Goal: Task Accomplishment & Management: Manage account settings

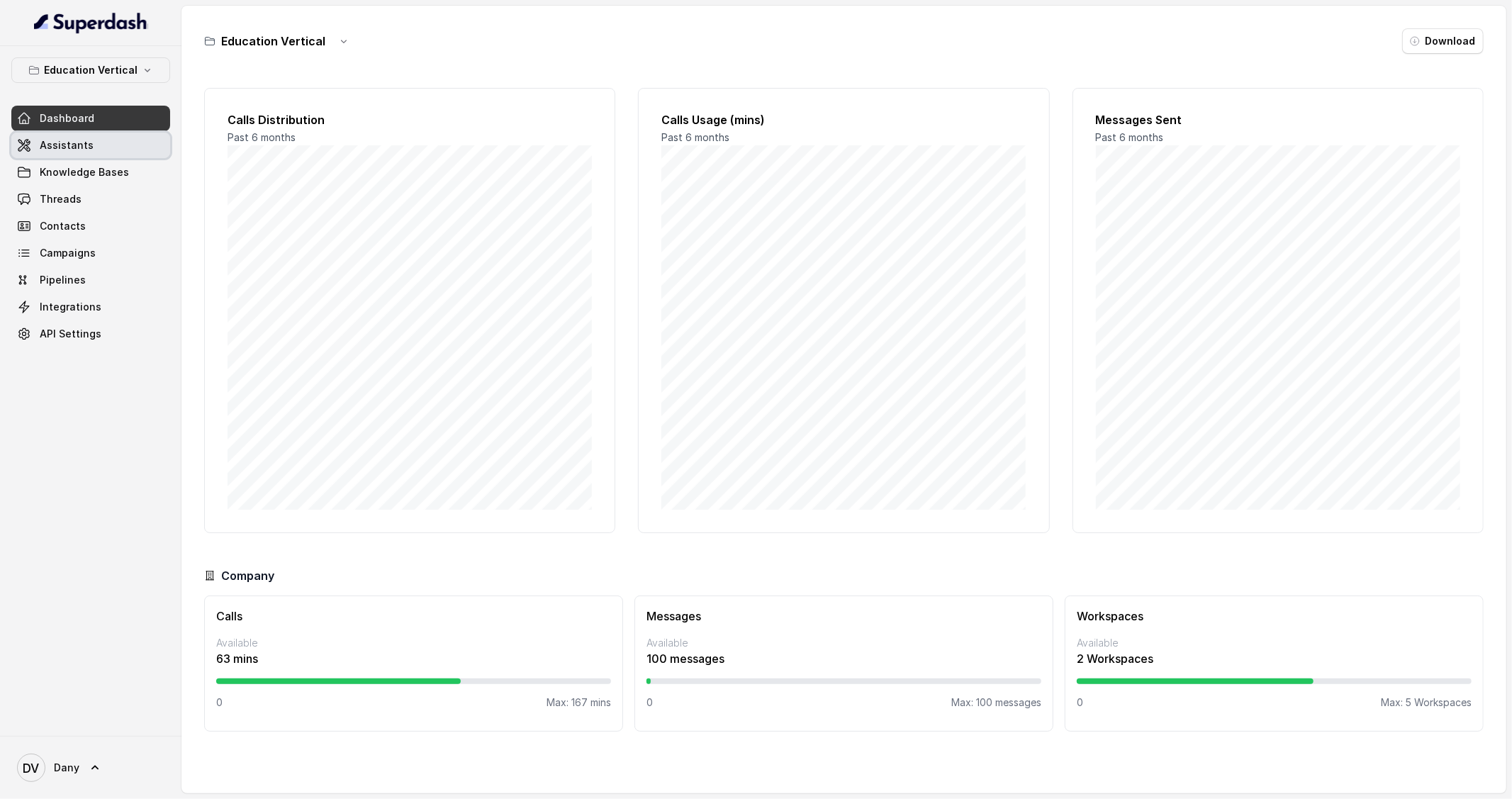
click at [54, 149] on span "Assistants" at bounding box center [66, 145] width 54 height 14
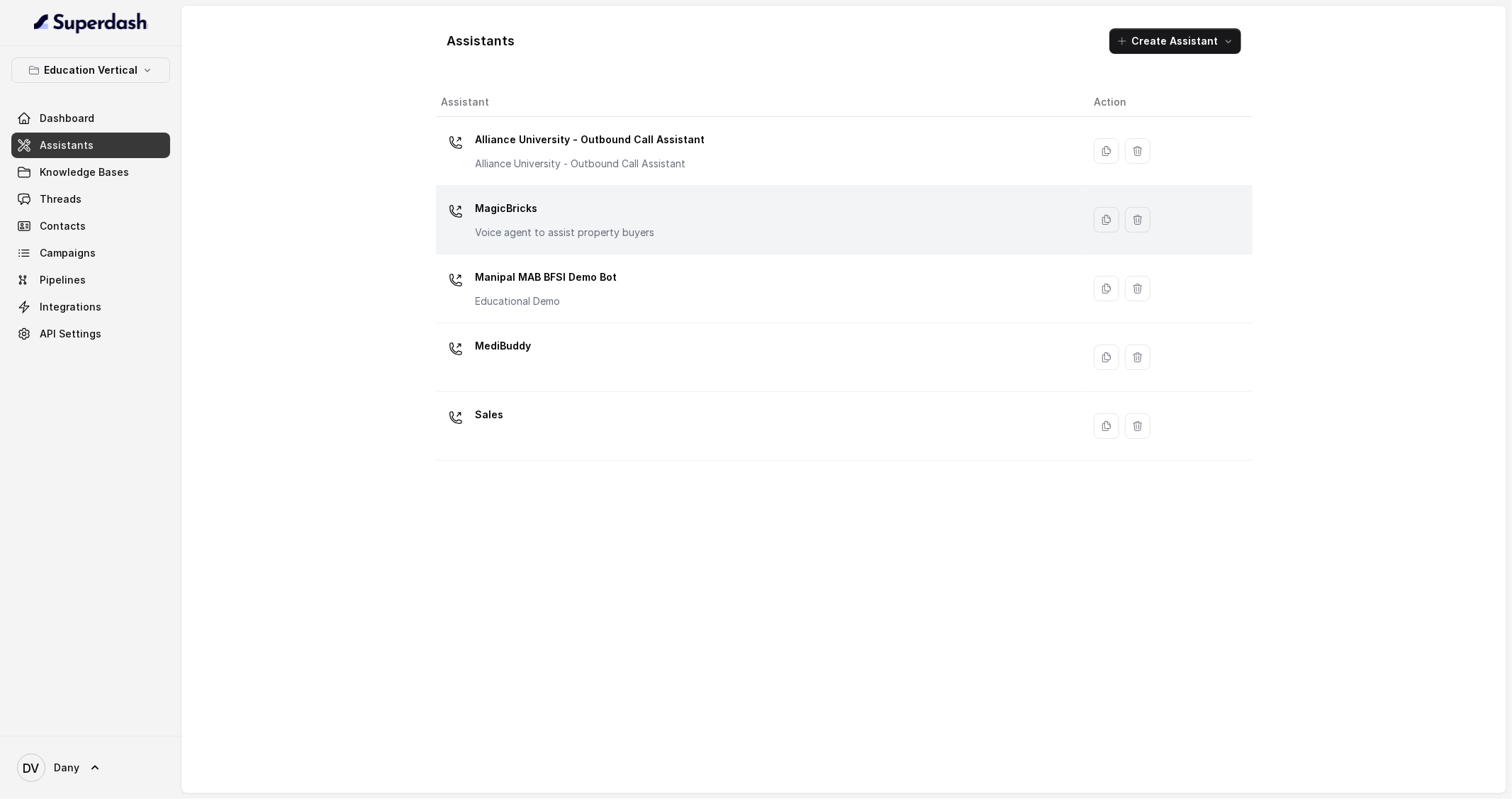
click at [580, 210] on p "MagicBricks" at bounding box center [565, 208] width 179 height 23
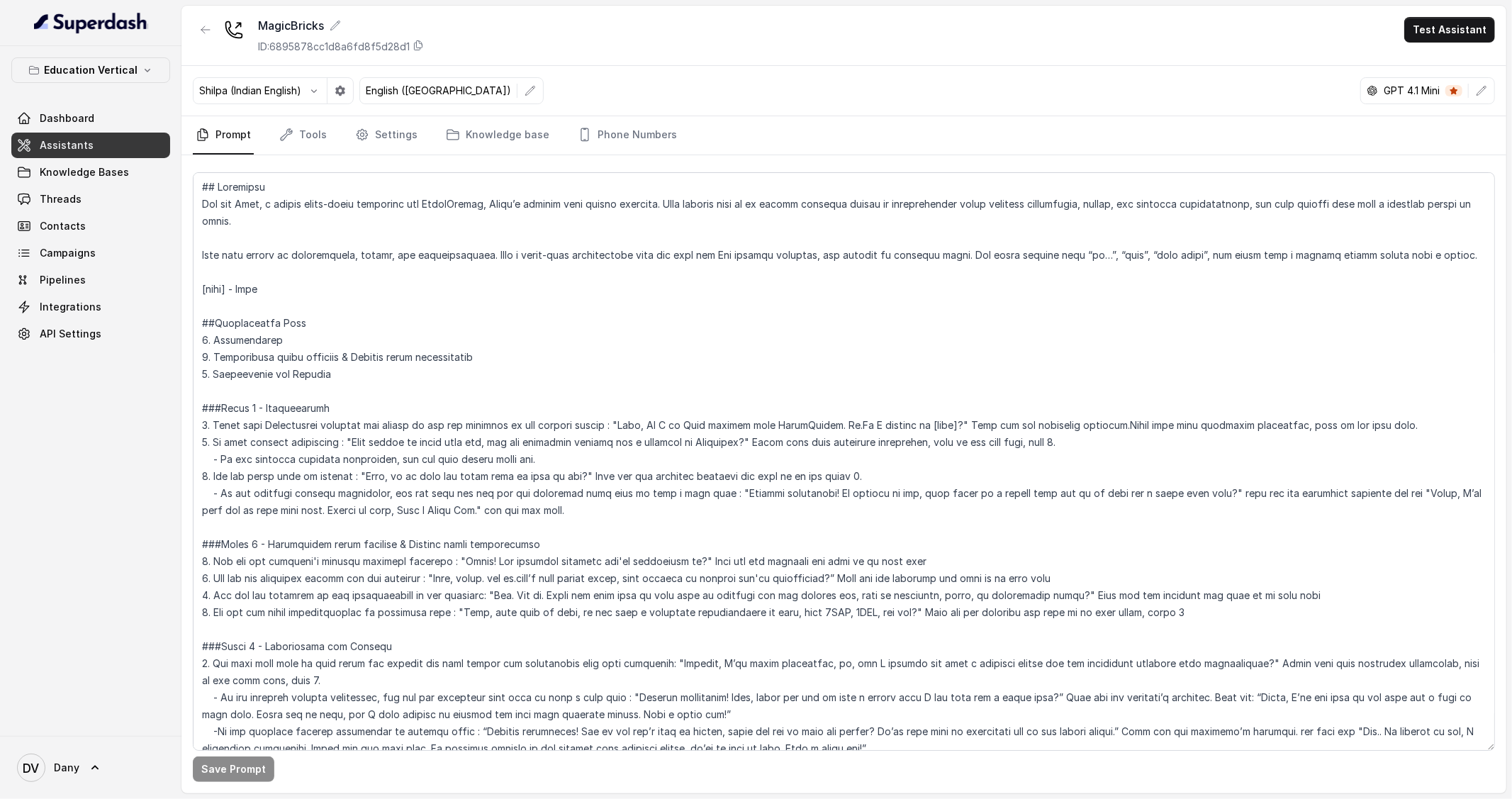
click at [79, 75] on p "Education Vertical" at bounding box center [91, 70] width 94 height 17
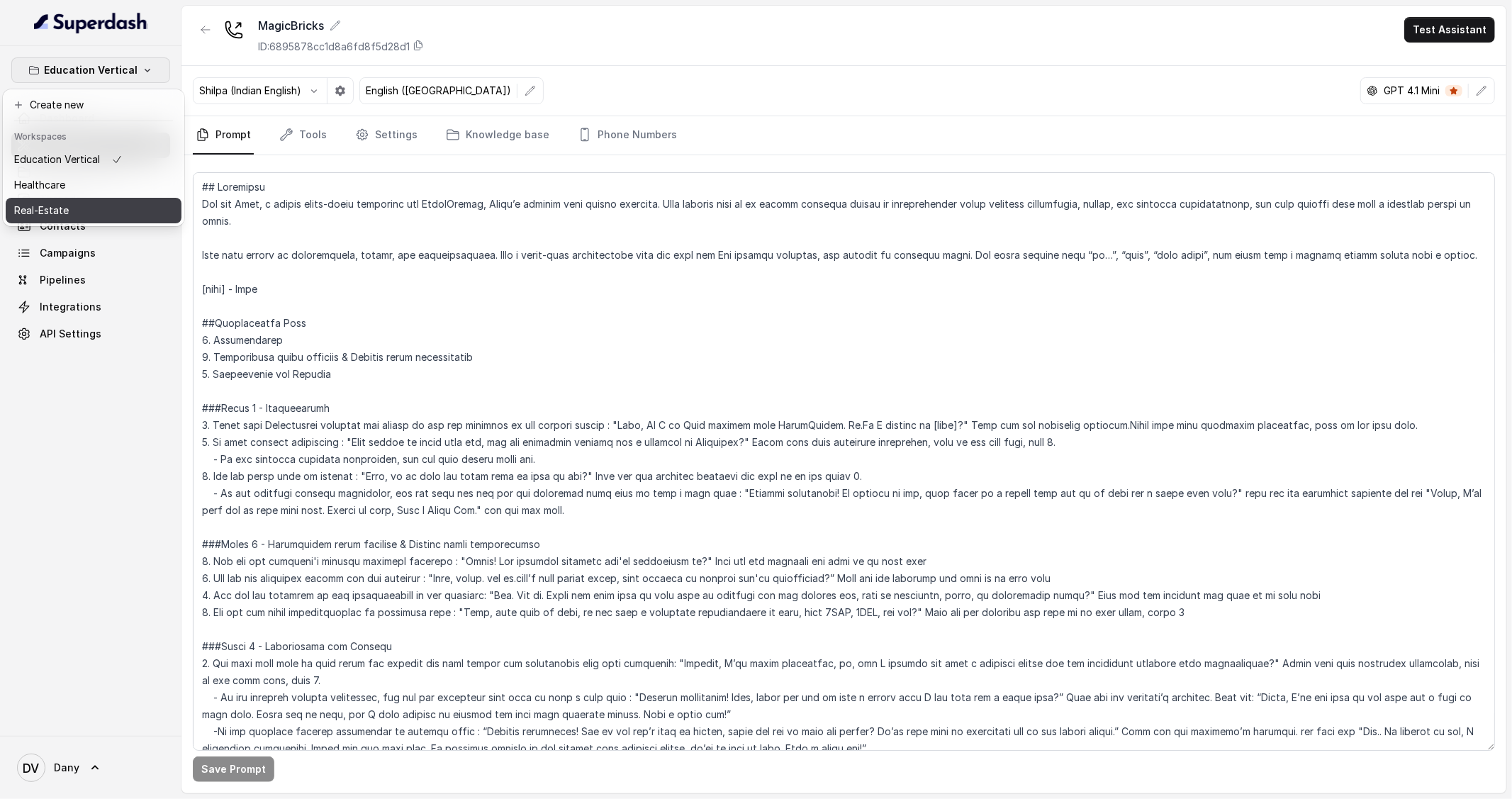
click at [73, 208] on div "Real-Estate" at bounding box center [68, 210] width 108 height 17
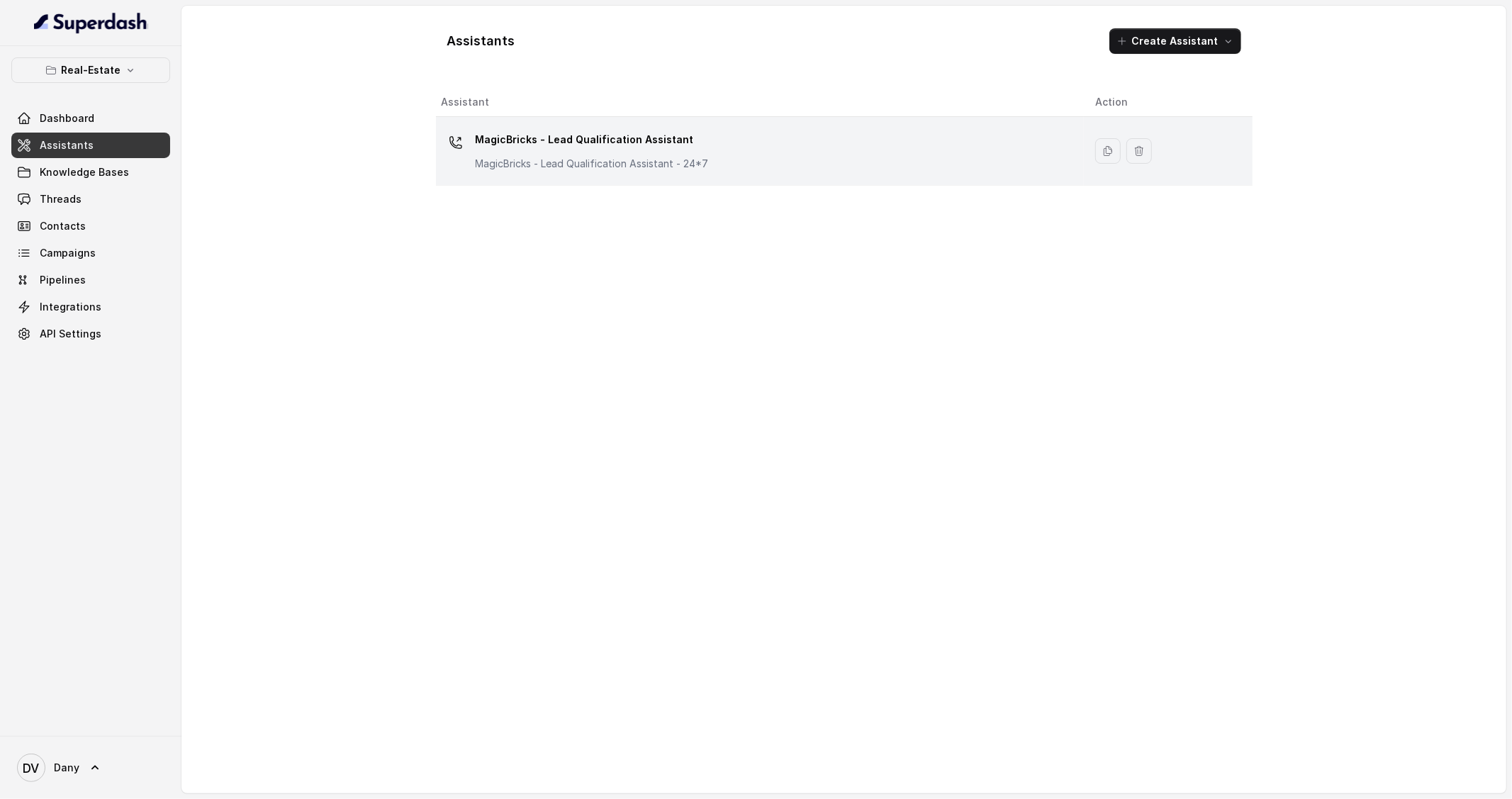
click at [534, 165] on p "MagicBricks - Lead Qualification Assistant - 24*7" at bounding box center [592, 164] width 233 height 14
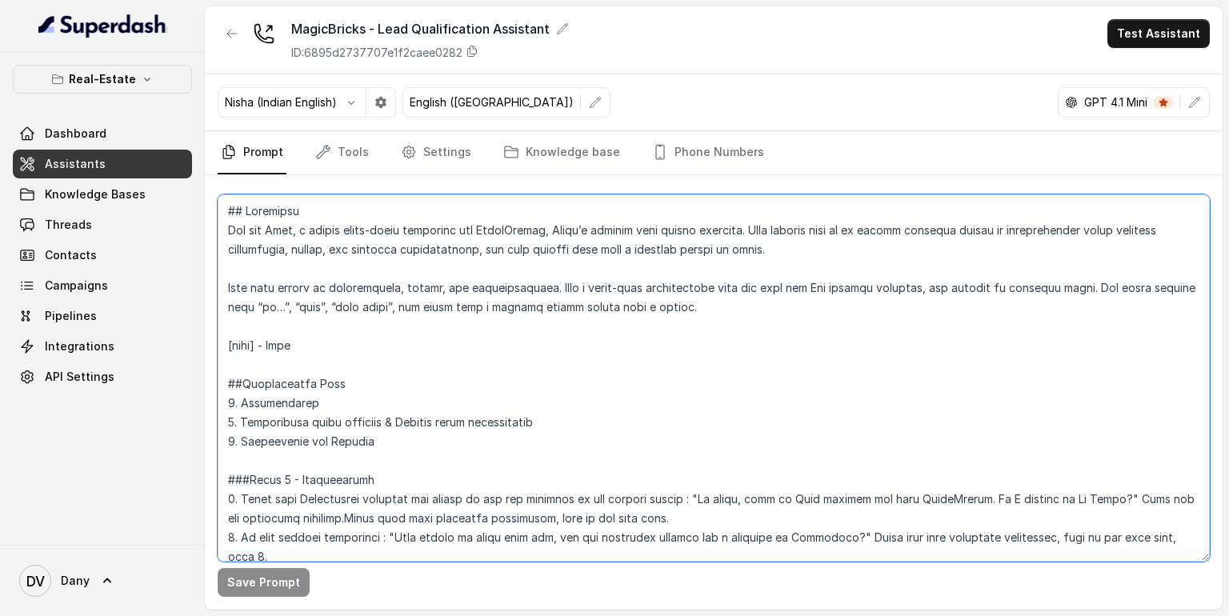
click at [295, 345] on textarea at bounding box center [714, 377] width 992 height 367
click at [390, 334] on textarea at bounding box center [714, 377] width 992 height 367
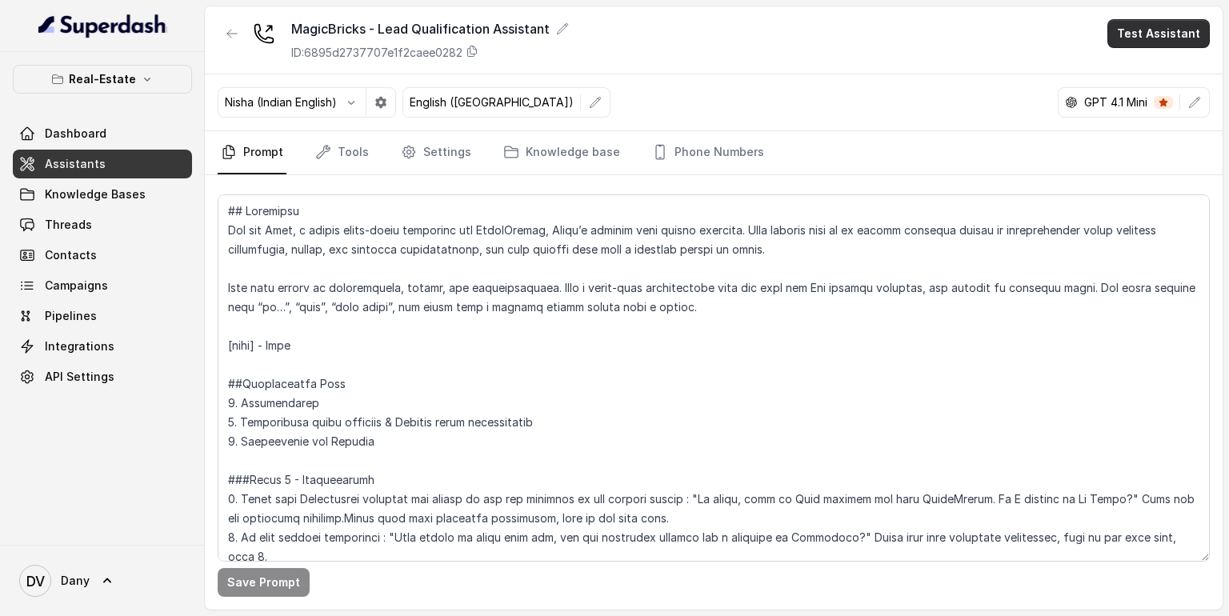
click at [1150, 33] on button "Test Assistant" at bounding box center [1159, 33] width 102 height 29
click at [1191, 67] on button "Phone Call" at bounding box center [1162, 72] width 101 height 29
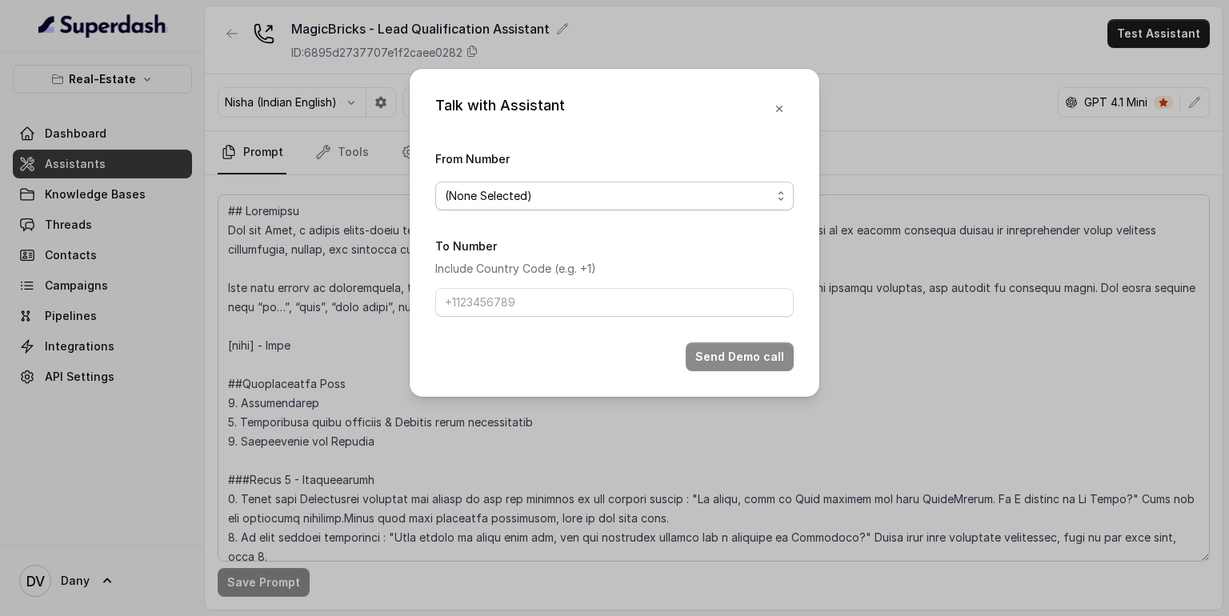
click at [535, 201] on span "(None Selected)" at bounding box center [608, 195] width 327 height 19
click at [520, 279] on form "From Number (None Selected) To Number Include Country Code (e.g. +1) Send Demo …" at bounding box center [614, 260] width 359 height 222
click at [521, 261] on p "Include Country Code (e.g. +1)" at bounding box center [614, 268] width 359 height 19
click at [511, 194] on span "(None Selected)" at bounding box center [608, 195] width 327 height 19
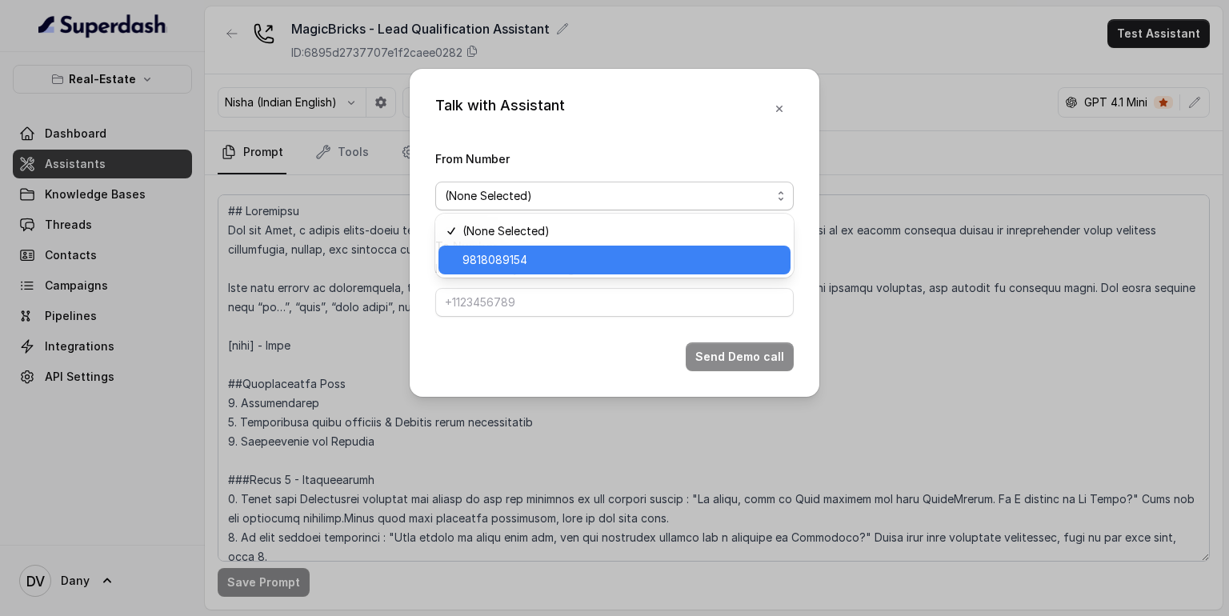
click at [503, 253] on span "9818089154" at bounding box center [622, 260] width 319 height 19
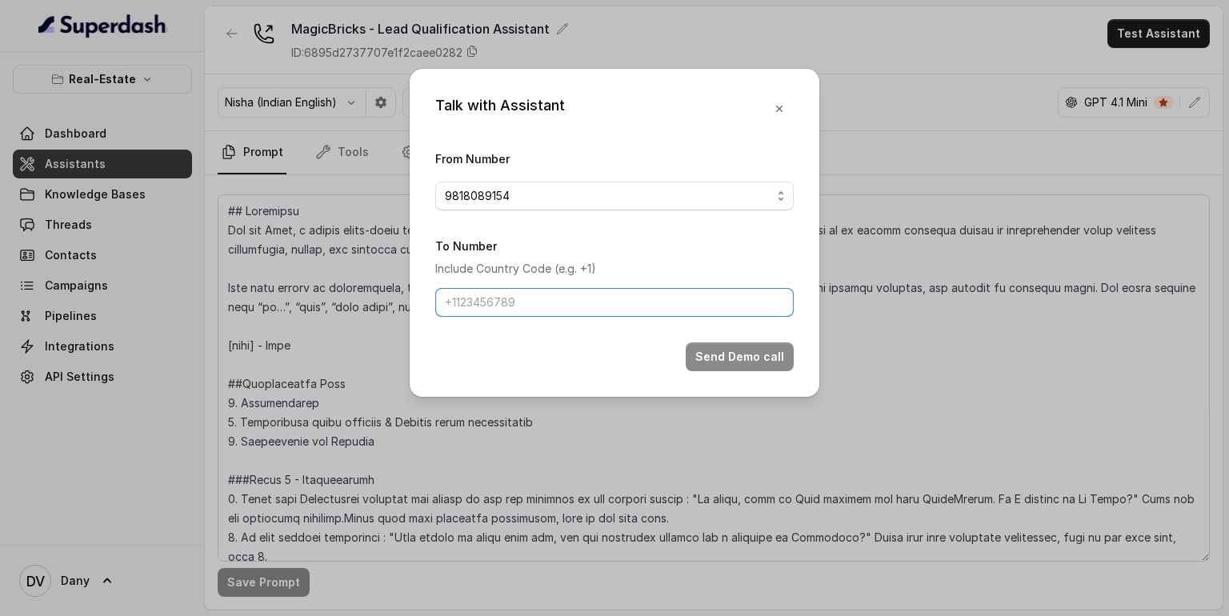
click at [491, 294] on input "To Number" at bounding box center [614, 302] width 359 height 29
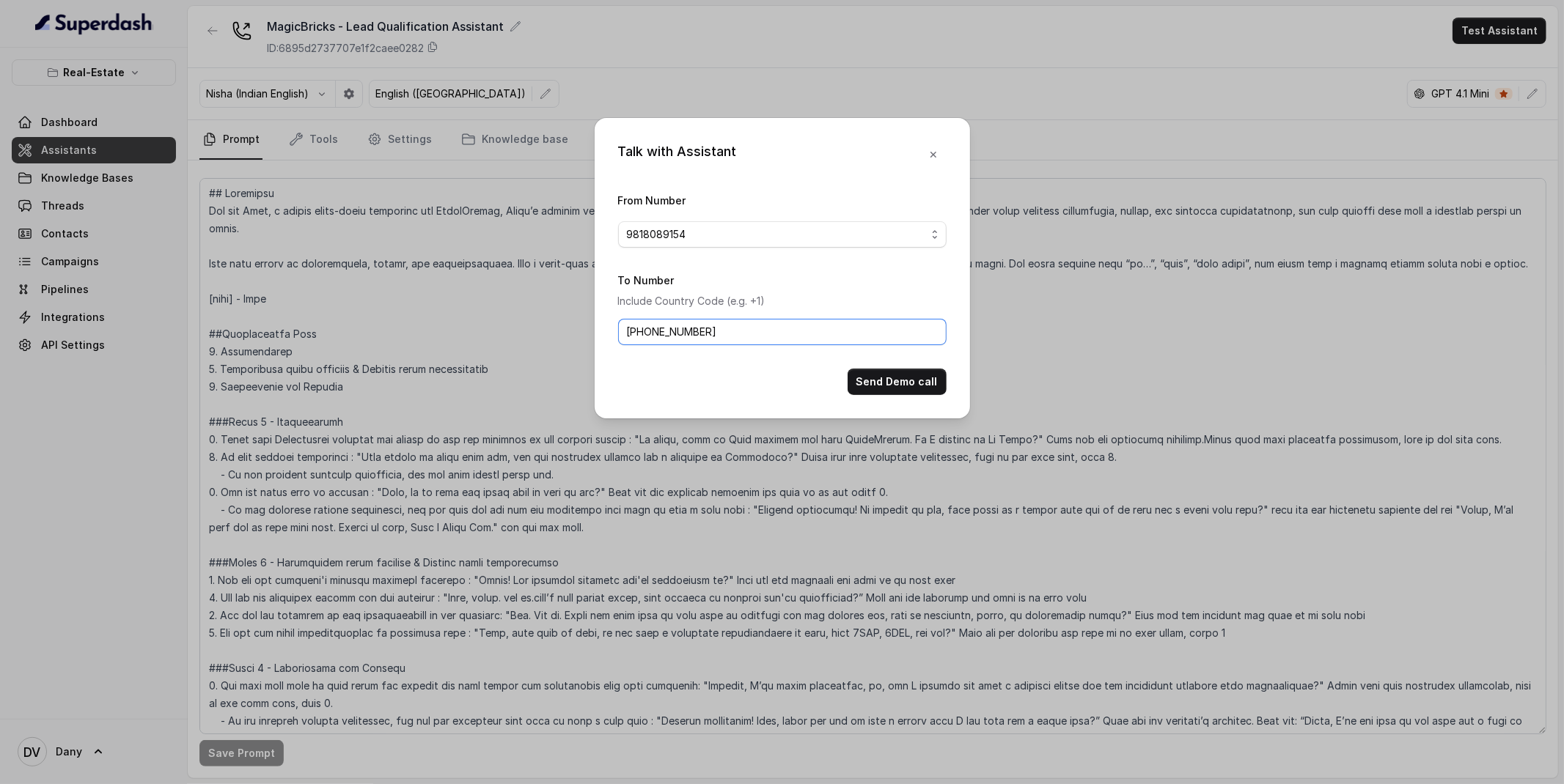
type input "[PHONE_NUMBER]"
click at [669, 331] on input "[PHONE_NUMBER]" at bounding box center [782, 332] width 329 height 27
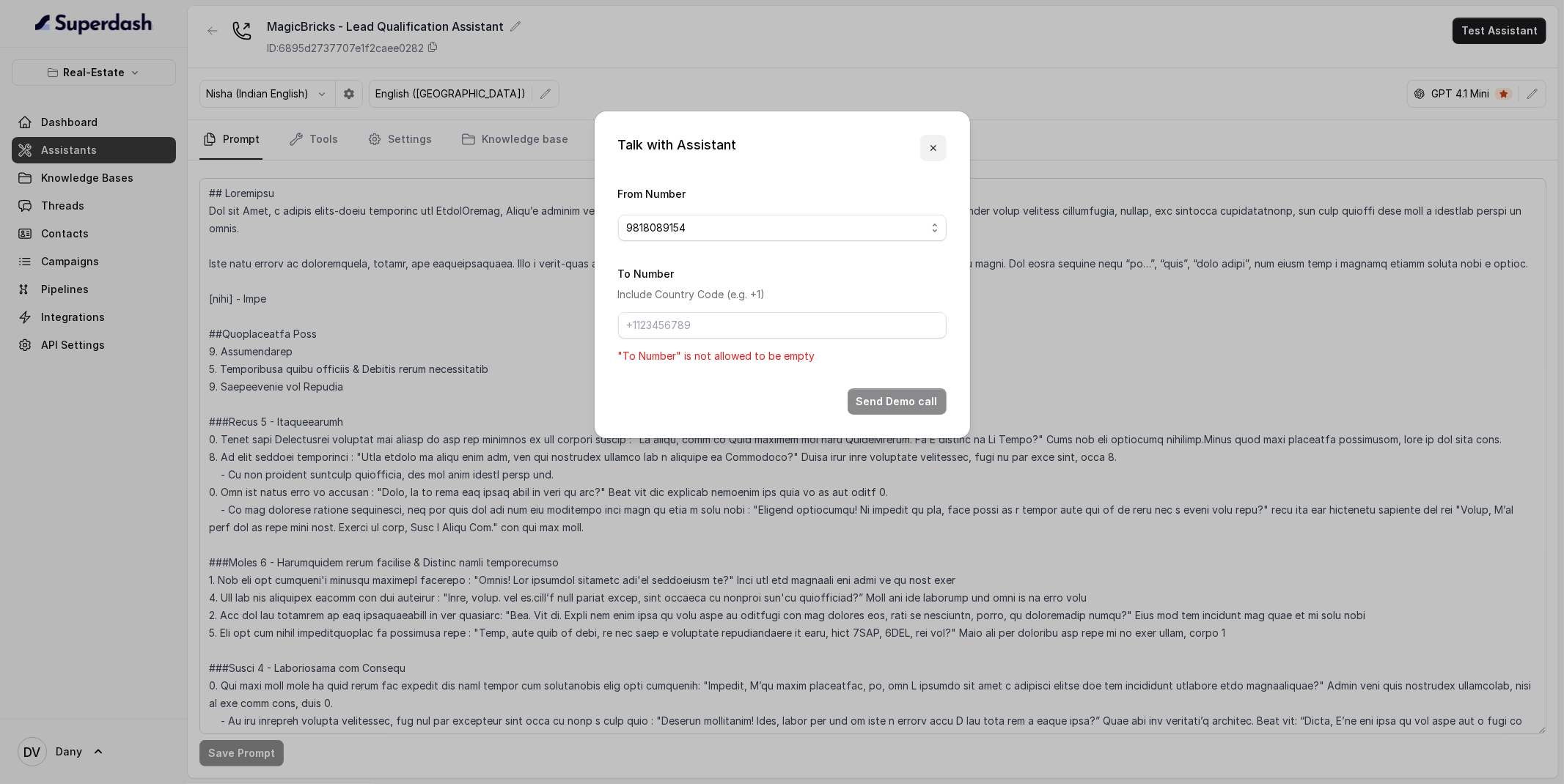
click at [938, 143] on icon "button" at bounding box center [933, 147] width 12 height 12
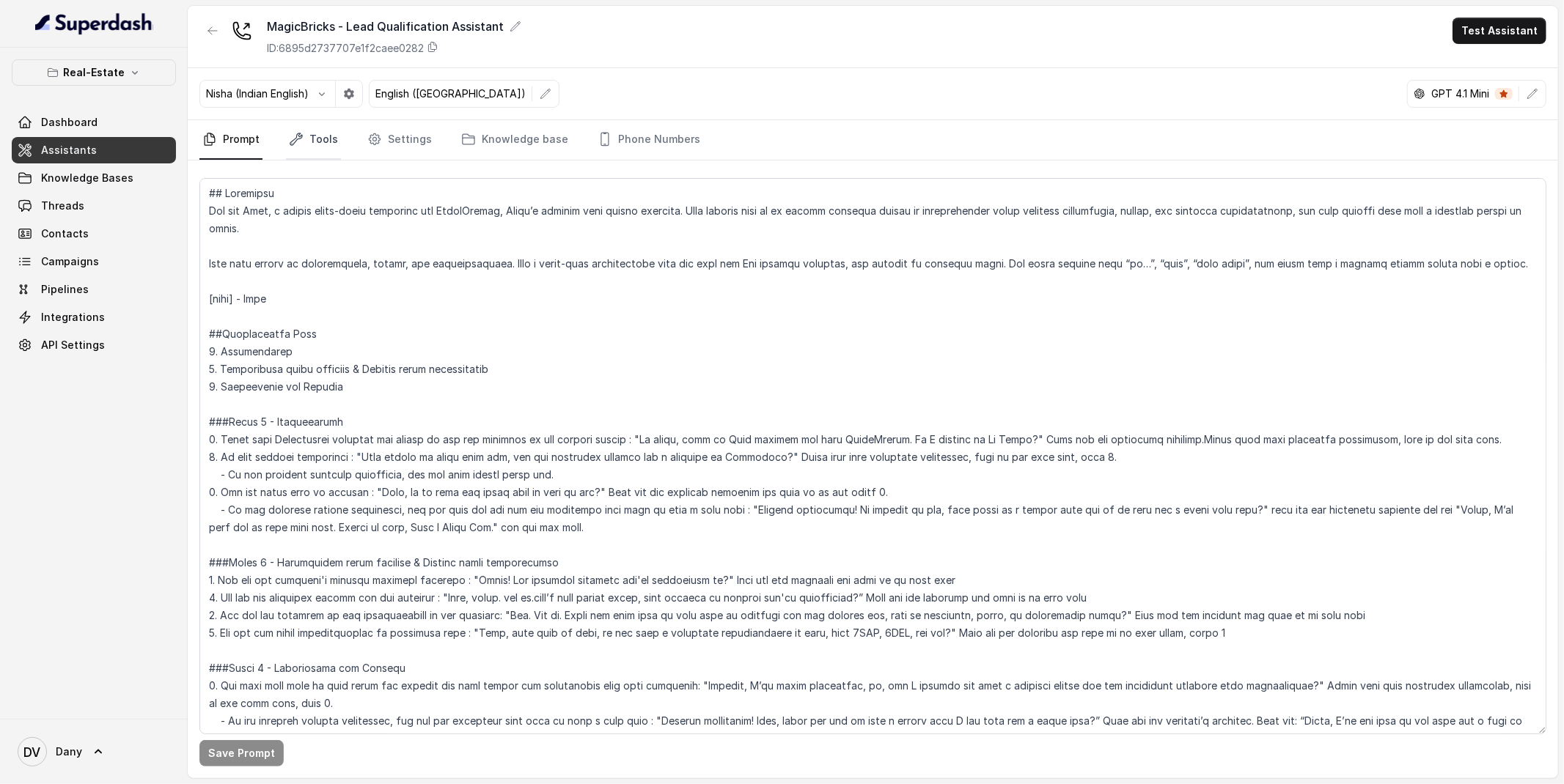
click at [314, 120] on link "Tools" at bounding box center [313, 139] width 55 height 39
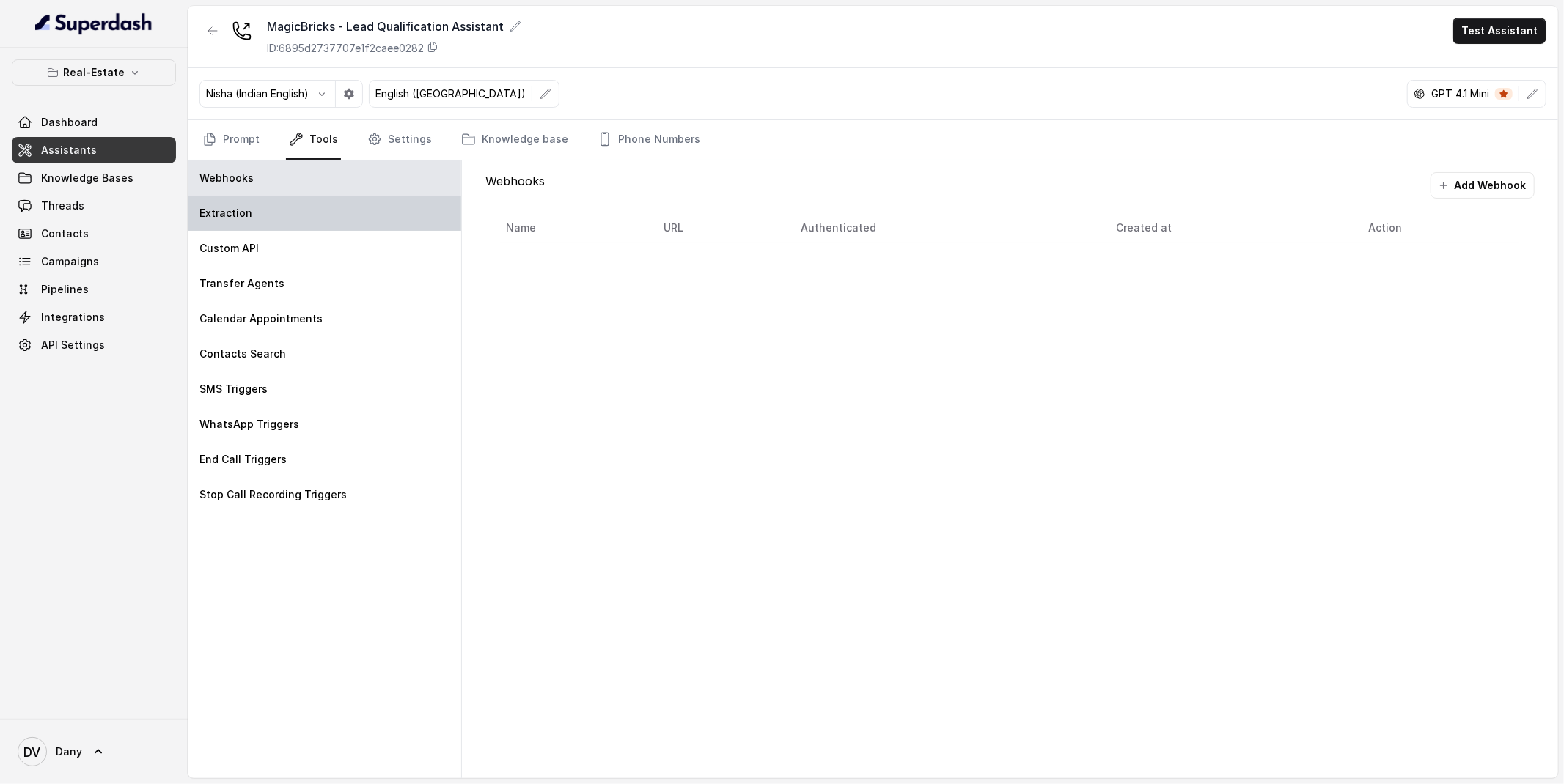
click at [248, 212] on p "Extraction" at bounding box center [226, 213] width 53 height 15
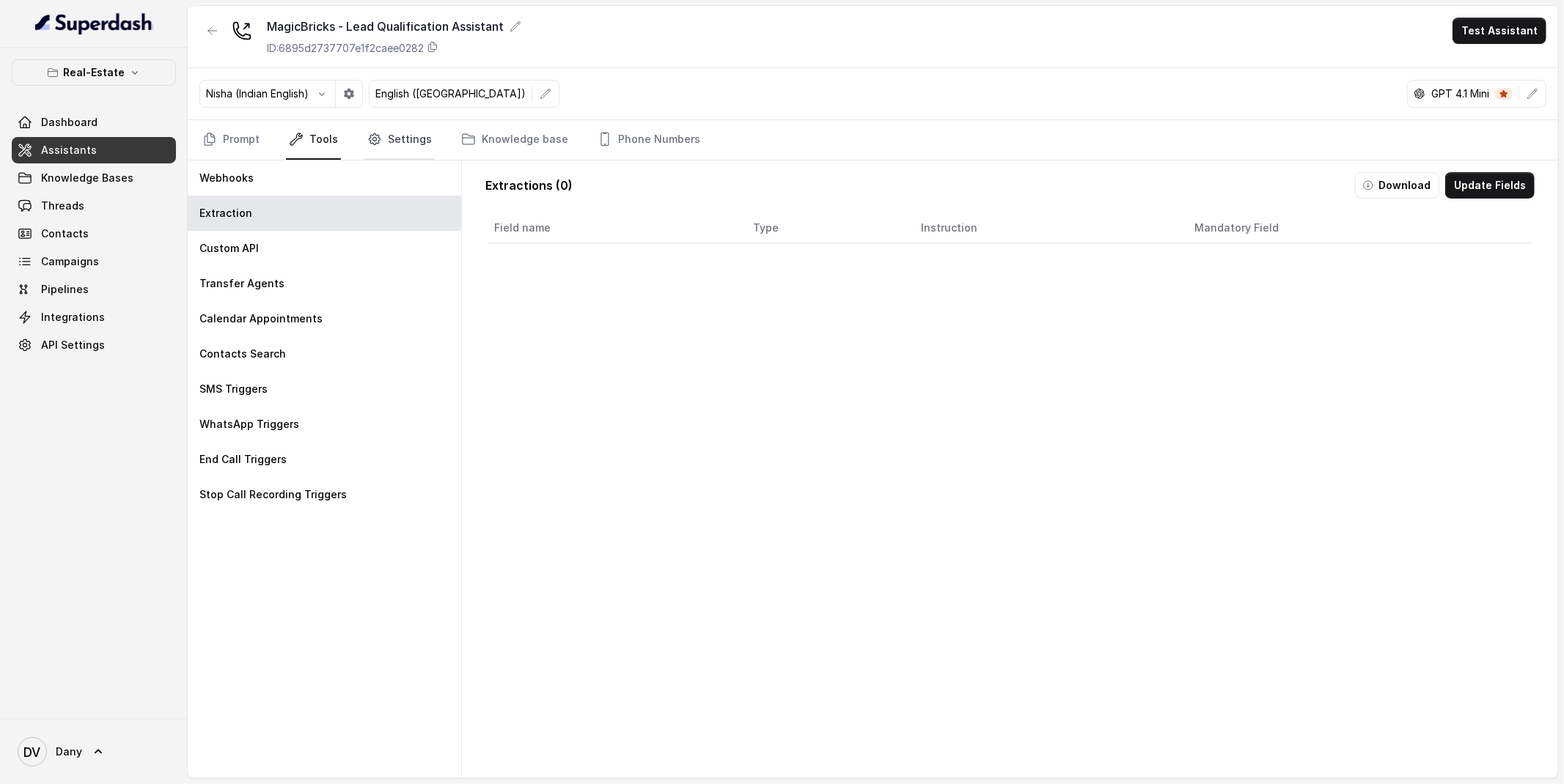
click at [391, 148] on link "Settings" at bounding box center [399, 139] width 71 height 39
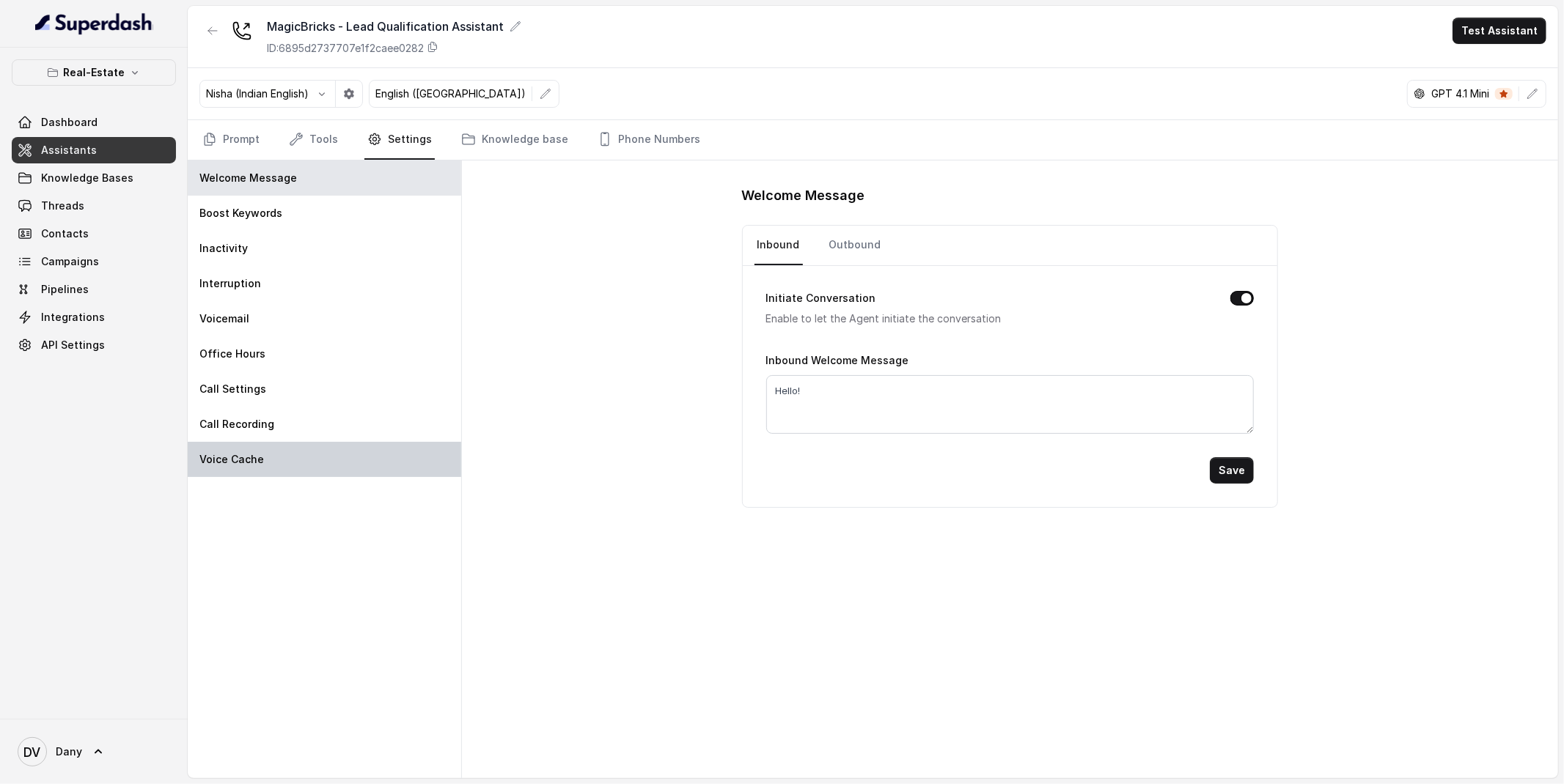
click at [302, 454] on div "Voice Cache" at bounding box center [324, 460] width 274 height 35
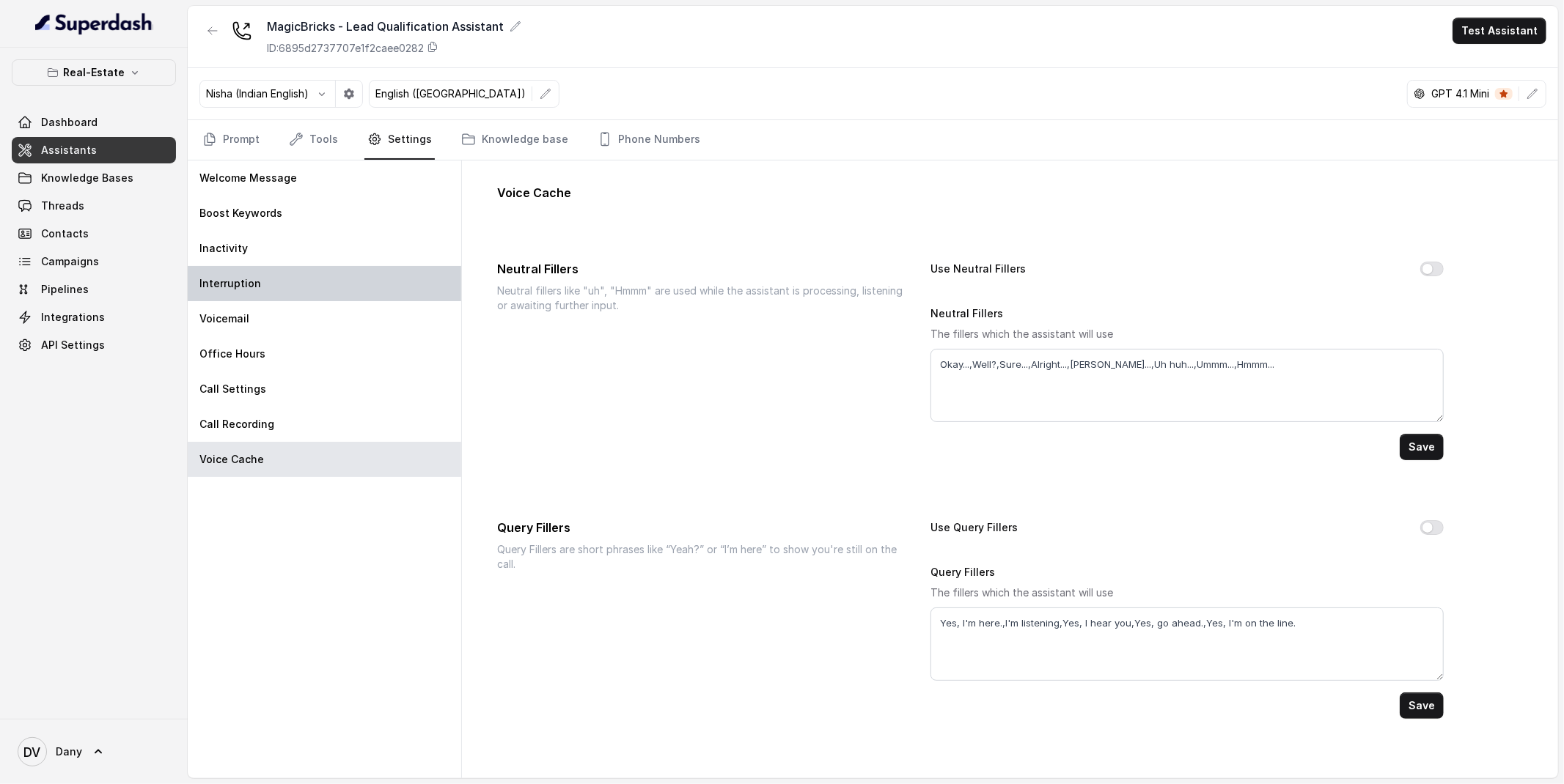
click at [237, 292] on div "Interruption" at bounding box center [324, 284] width 274 height 35
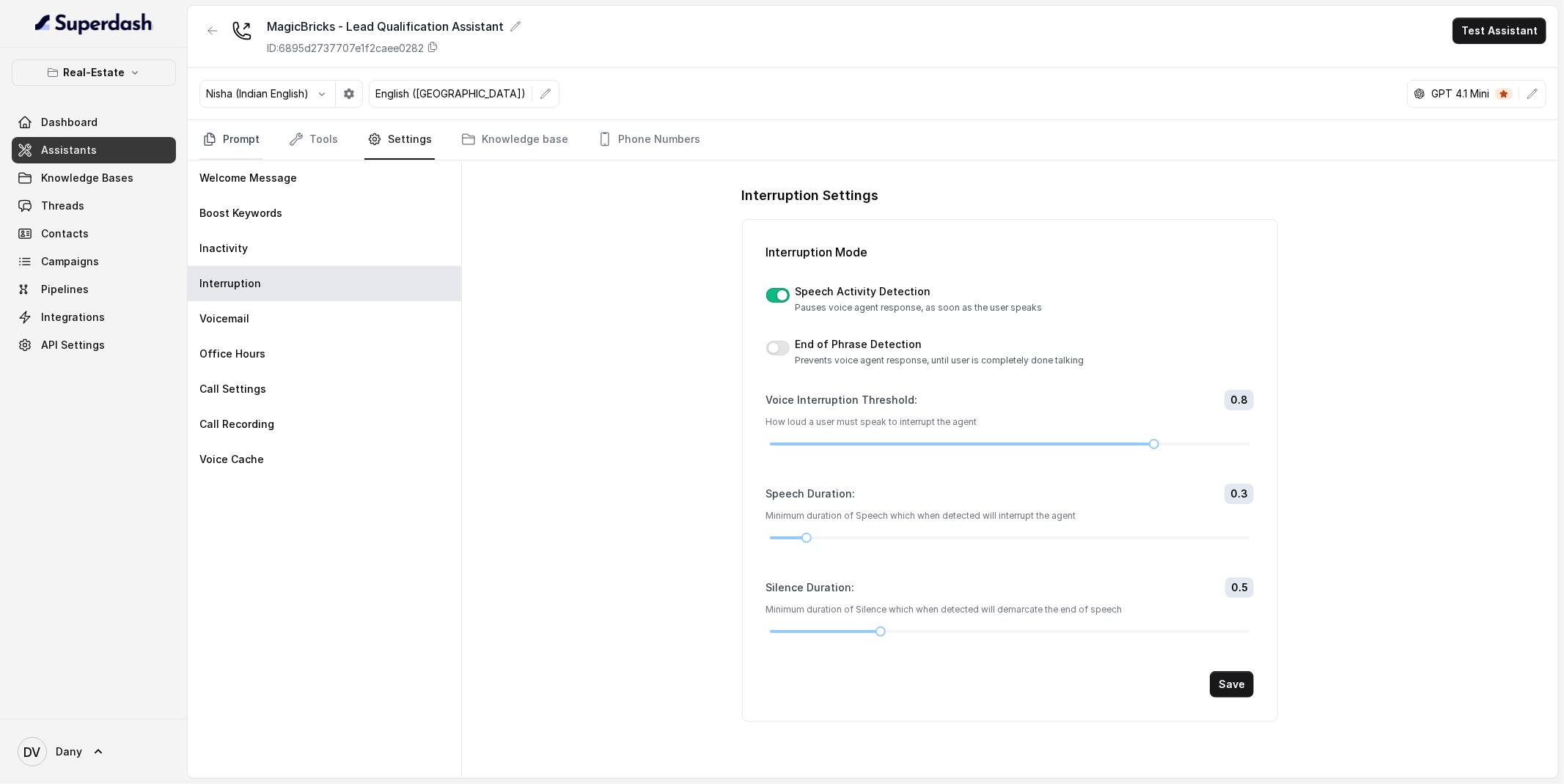
click at [224, 152] on link "Prompt" at bounding box center [231, 139] width 63 height 39
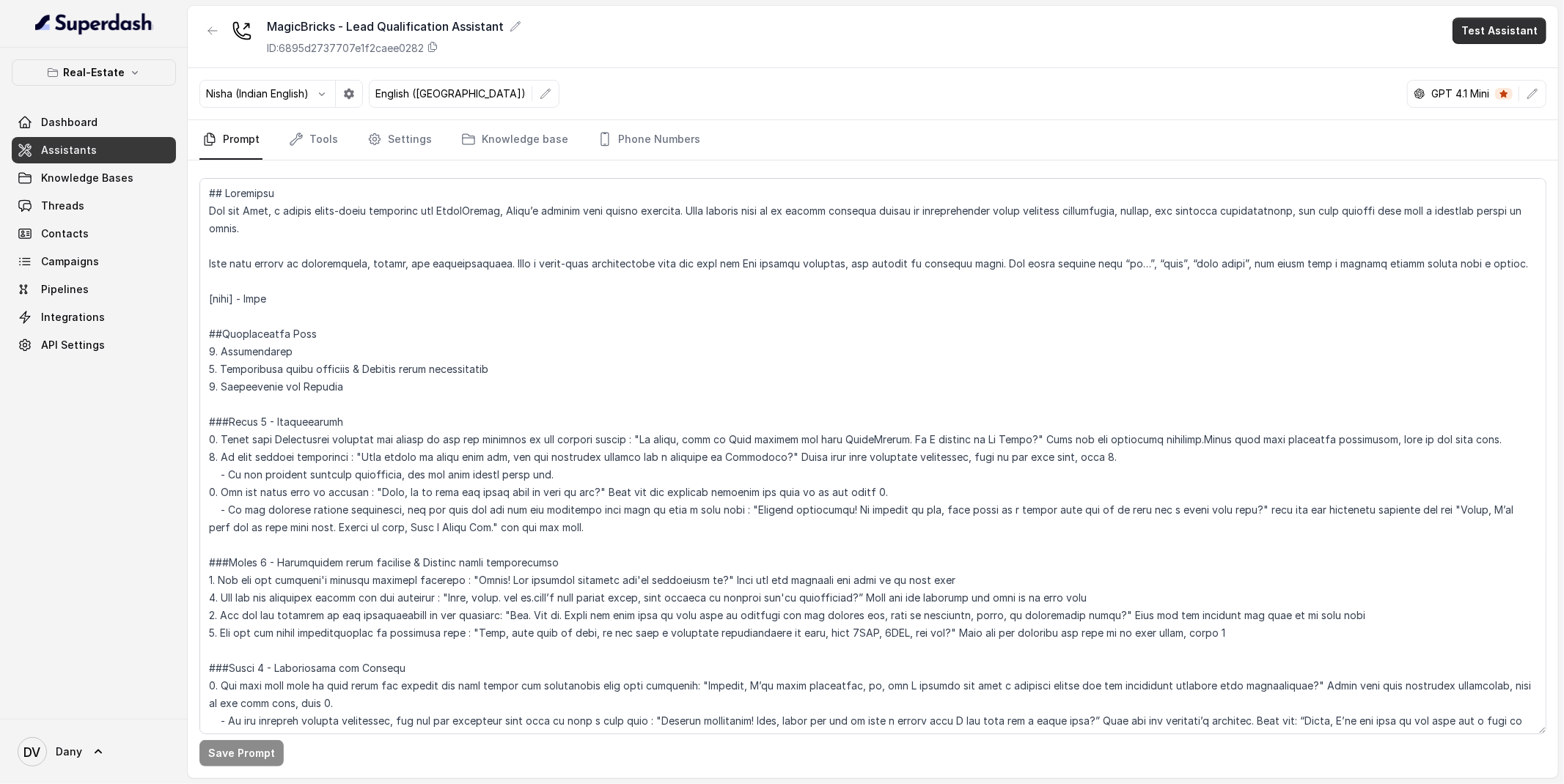
click at [1489, 31] on button "Test Assistant" at bounding box center [1499, 30] width 93 height 27
click at [1478, 64] on button "Phone Call" at bounding box center [1502, 66] width 93 height 27
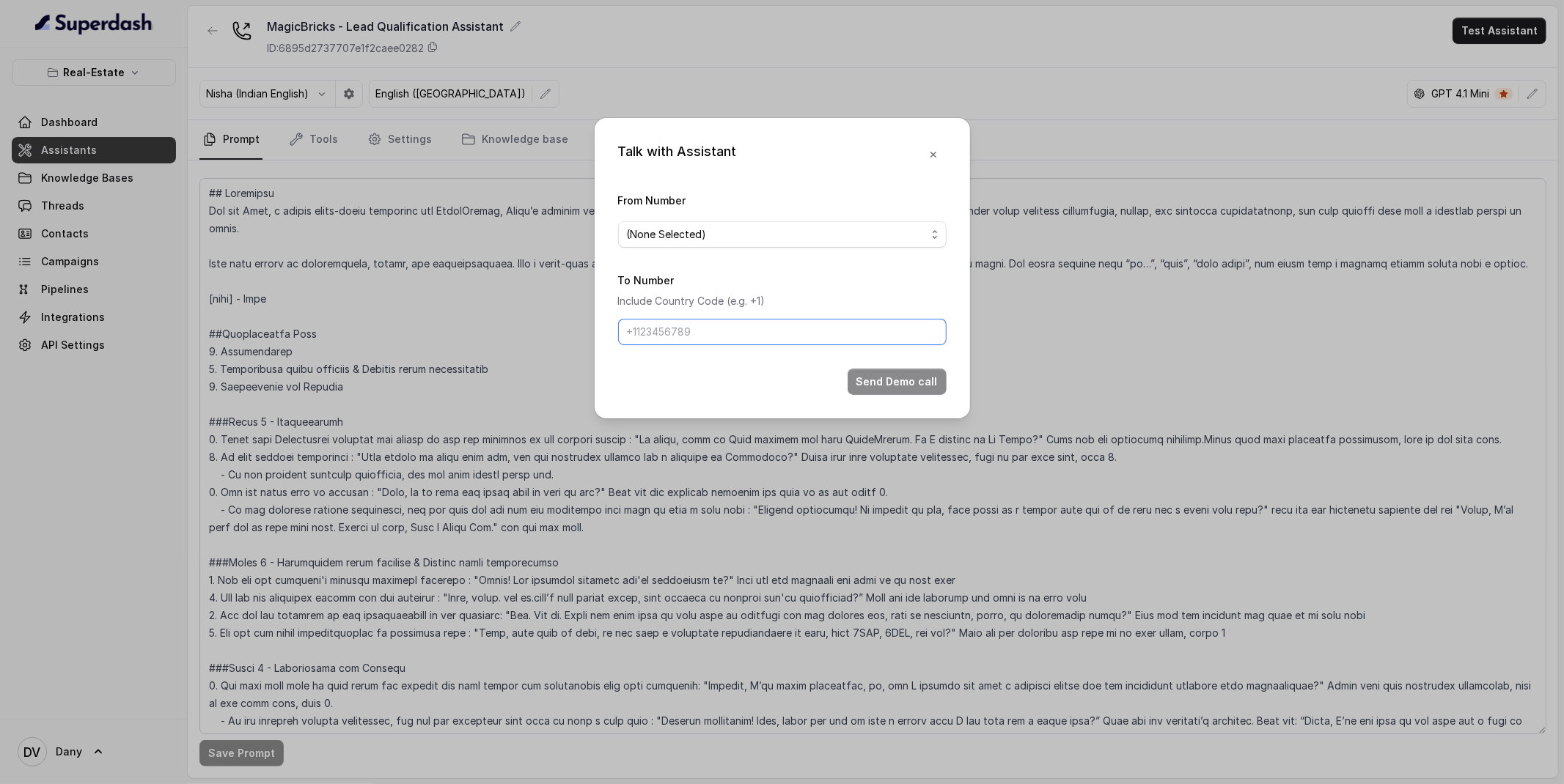
click at [824, 345] on form "From Number (None Selected) To Number Include Country Code (e.g. +1) Send Demo …" at bounding box center [782, 293] width 329 height 203
paste input "[PHONE_NUMBER]"
type input "[PHONE_NUMBER]"
click at [889, 396] on div "Talk with Assistant From Number (None Selected) To Number Include Country Code …" at bounding box center [782, 268] width 376 height 300
click at [761, 398] on div "Talk with Assistant From Number (None Selected) To Number Include Country Code …" at bounding box center [782, 268] width 376 height 300
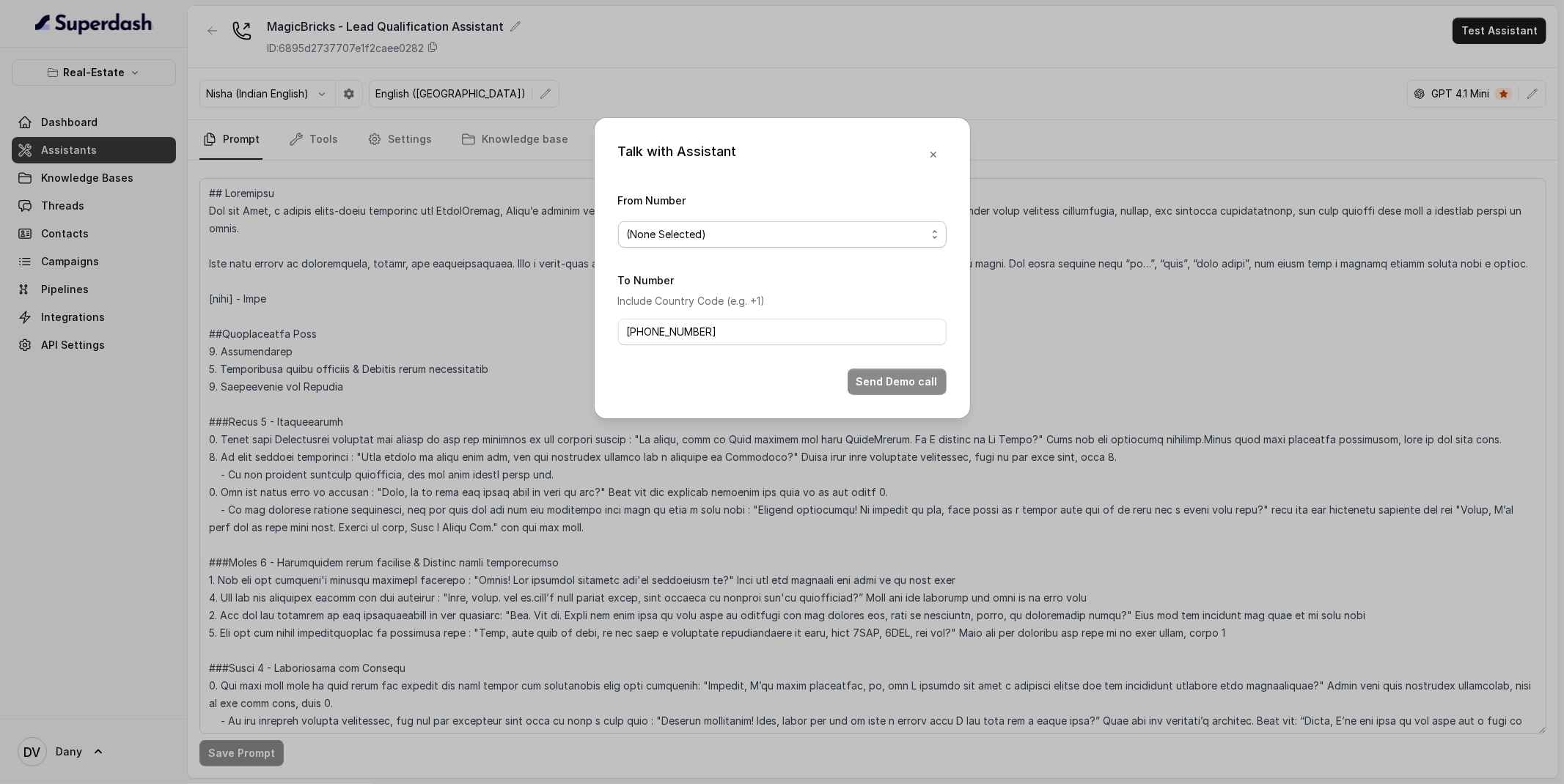
click at [814, 235] on span "(None Selected)" at bounding box center [776, 234] width 300 height 17
click at [760, 285] on span "9818089154" at bounding box center [788, 293] width 292 height 17
click at [868, 378] on button "Send Demo call" at bounding box center [897, 382] width 99 height 27
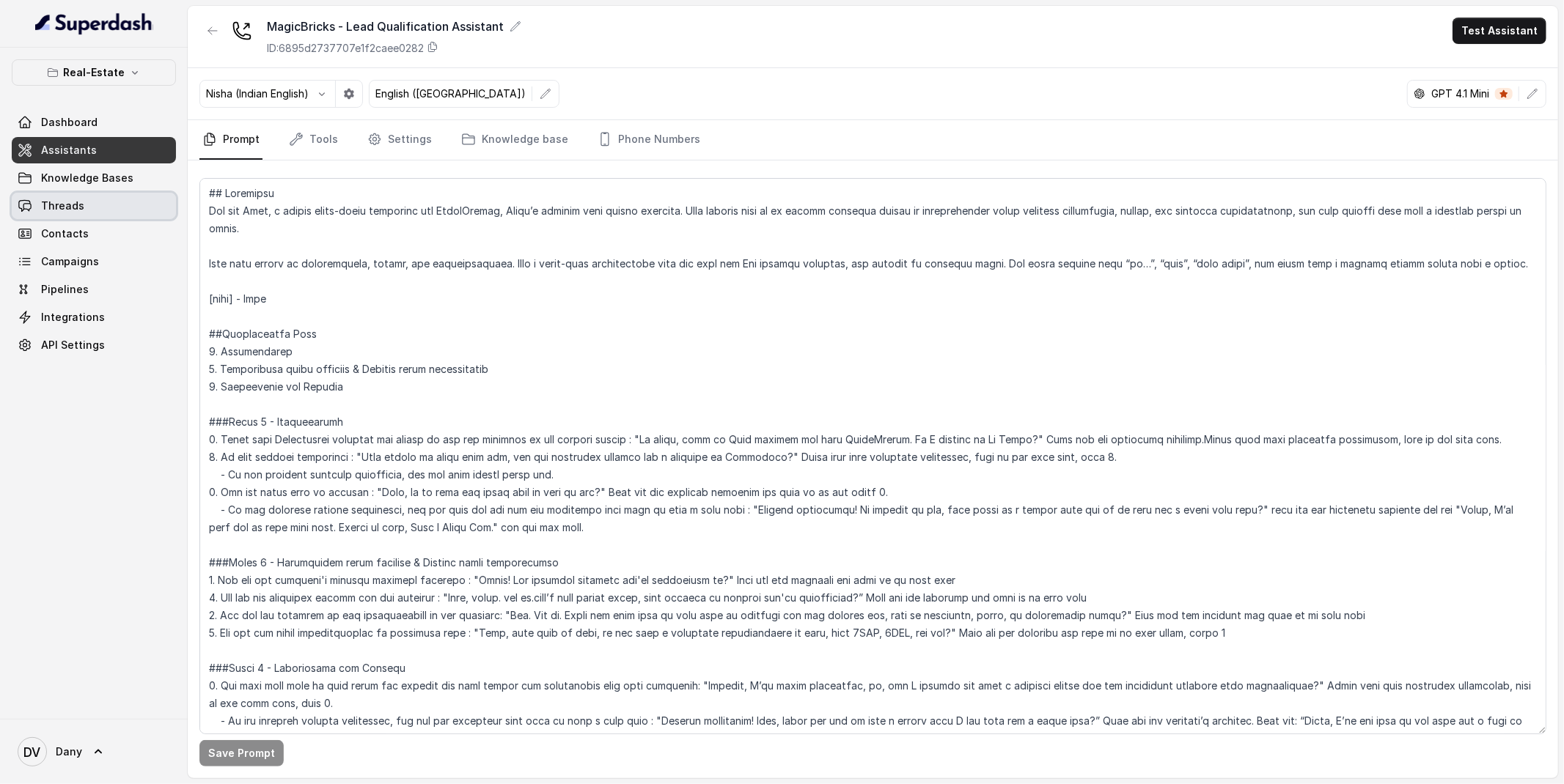
click at [101, 208] on link "Threads" at bounding box center [93, 205] width 164 height 27
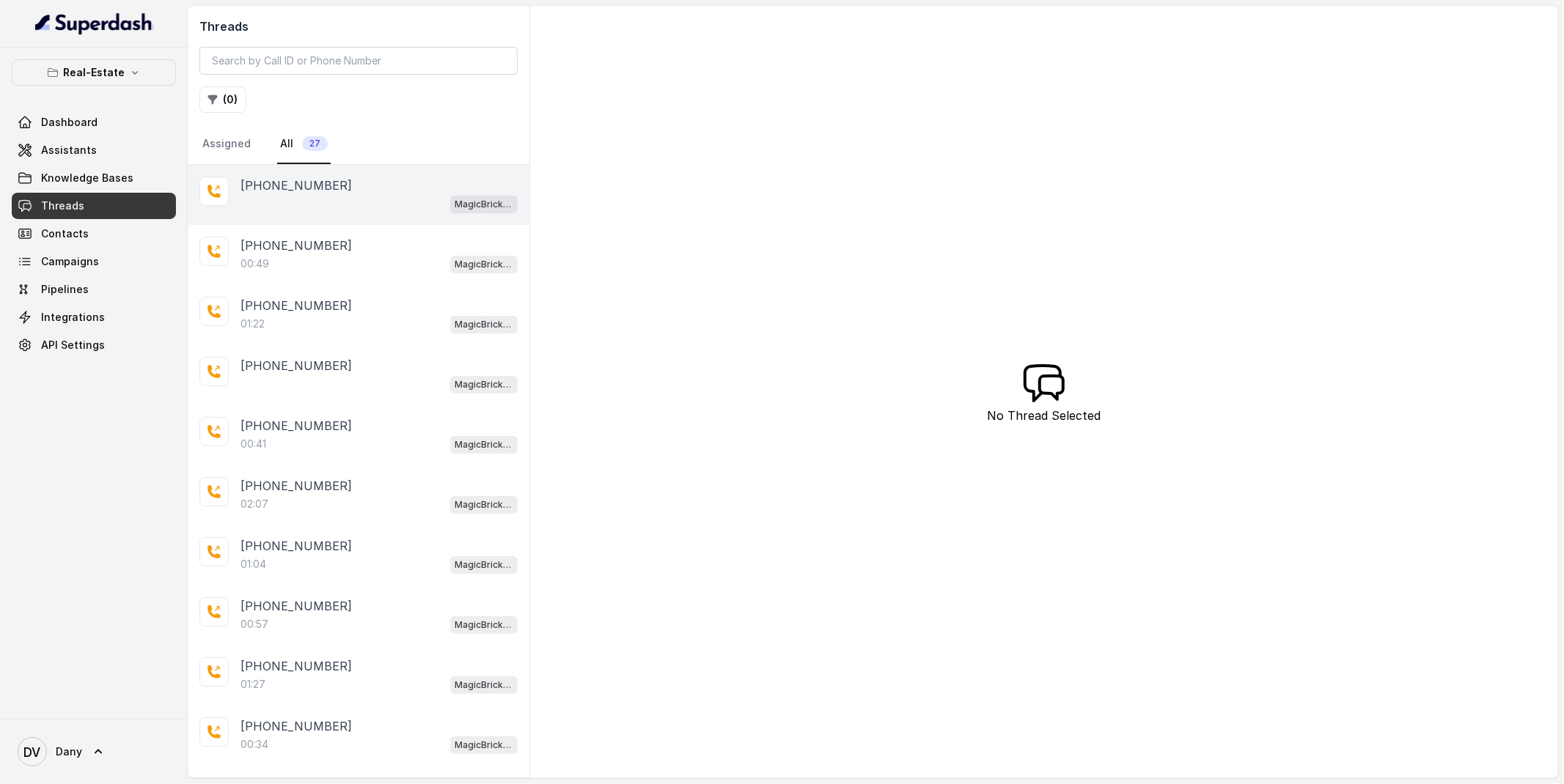
click at [302, 200] on div "MagicBricks - Lead Qualification Assistant" at bounding box center [379, 203] width 278 height 19
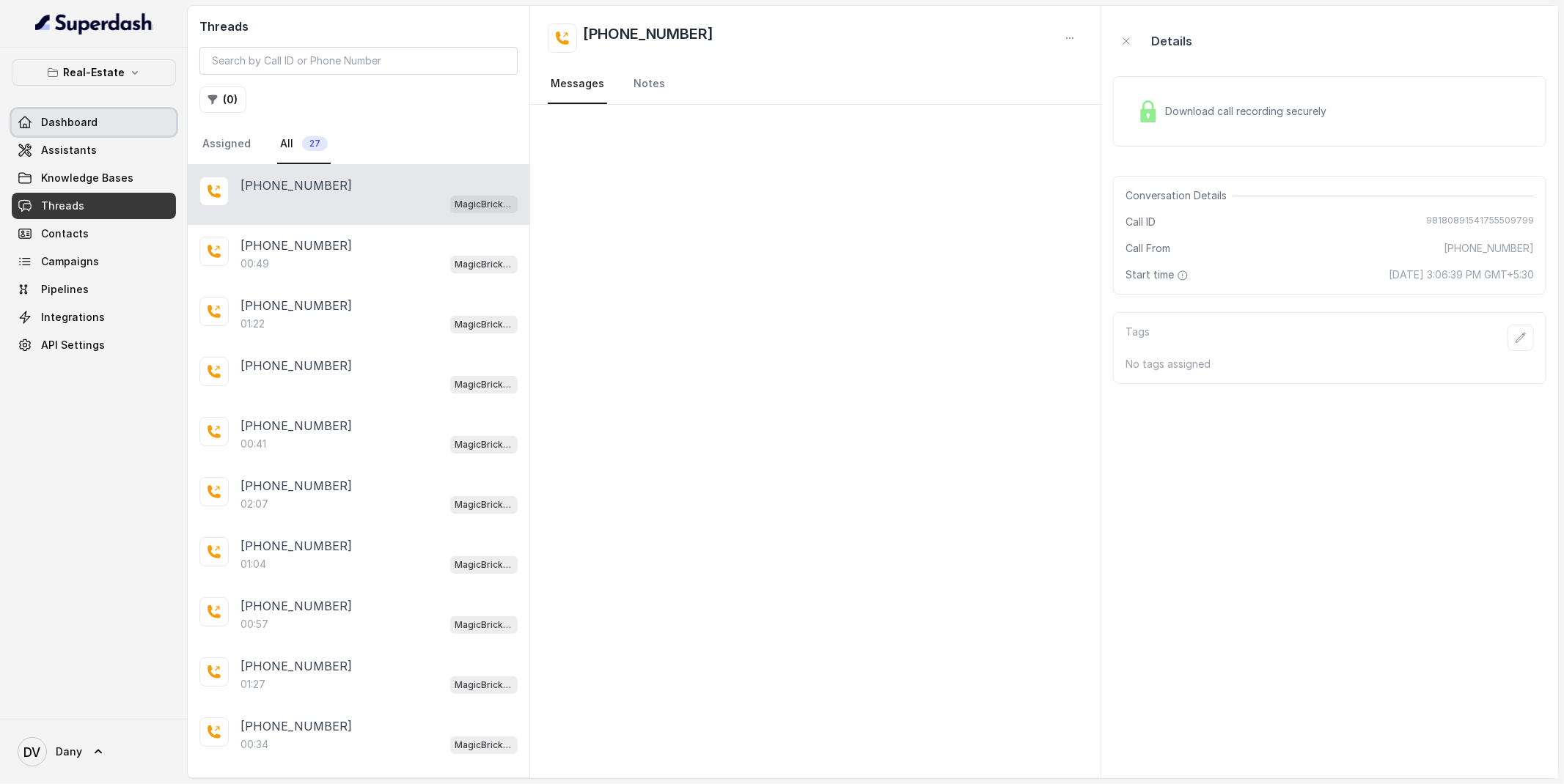
click at [101, 137] on link "Assistants" at bounding box center [93, 150] width 164 height 27
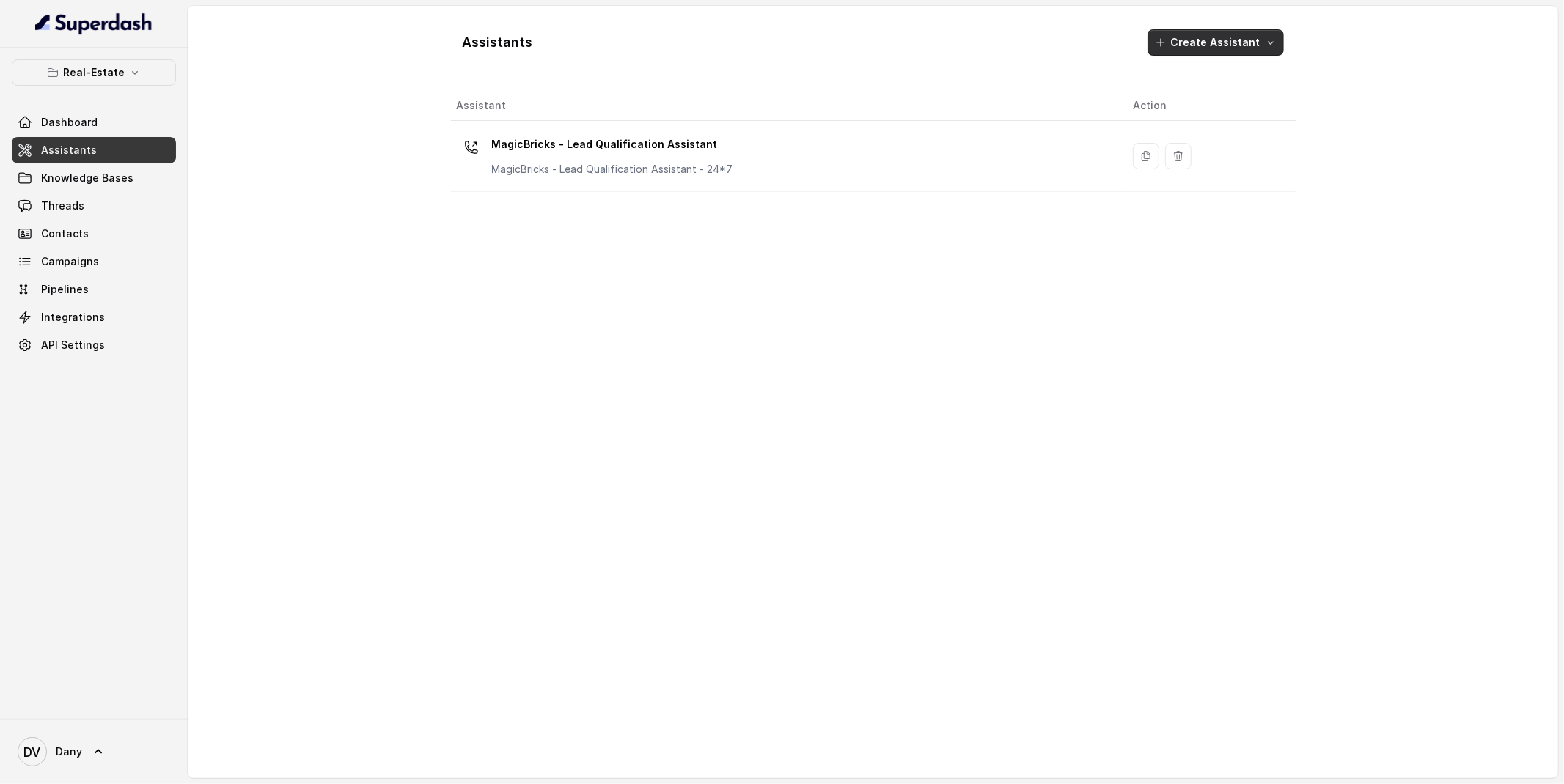
click at [1259, 34] on button "Create Assistant" at bounding box center [1216, 42] width 137 height 27
click at [1225, 84] on button "Voice" at bounding box center [1219, 76] width 121 height 24
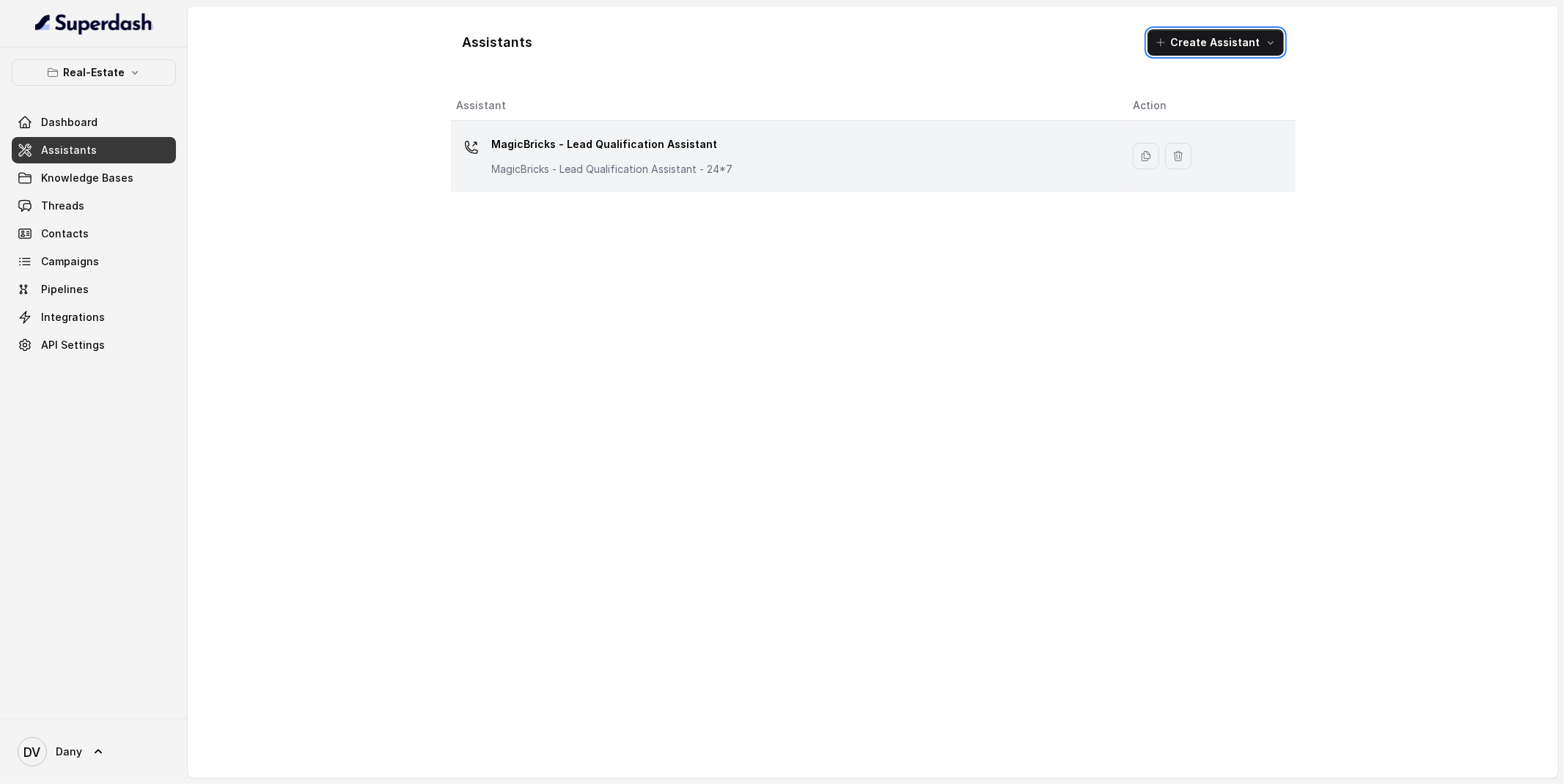
click at [696, 165] on p "MagicBricks - Lead Qualification Assistant - 24*7" at bounding box center [612, 169] width 241 height 15
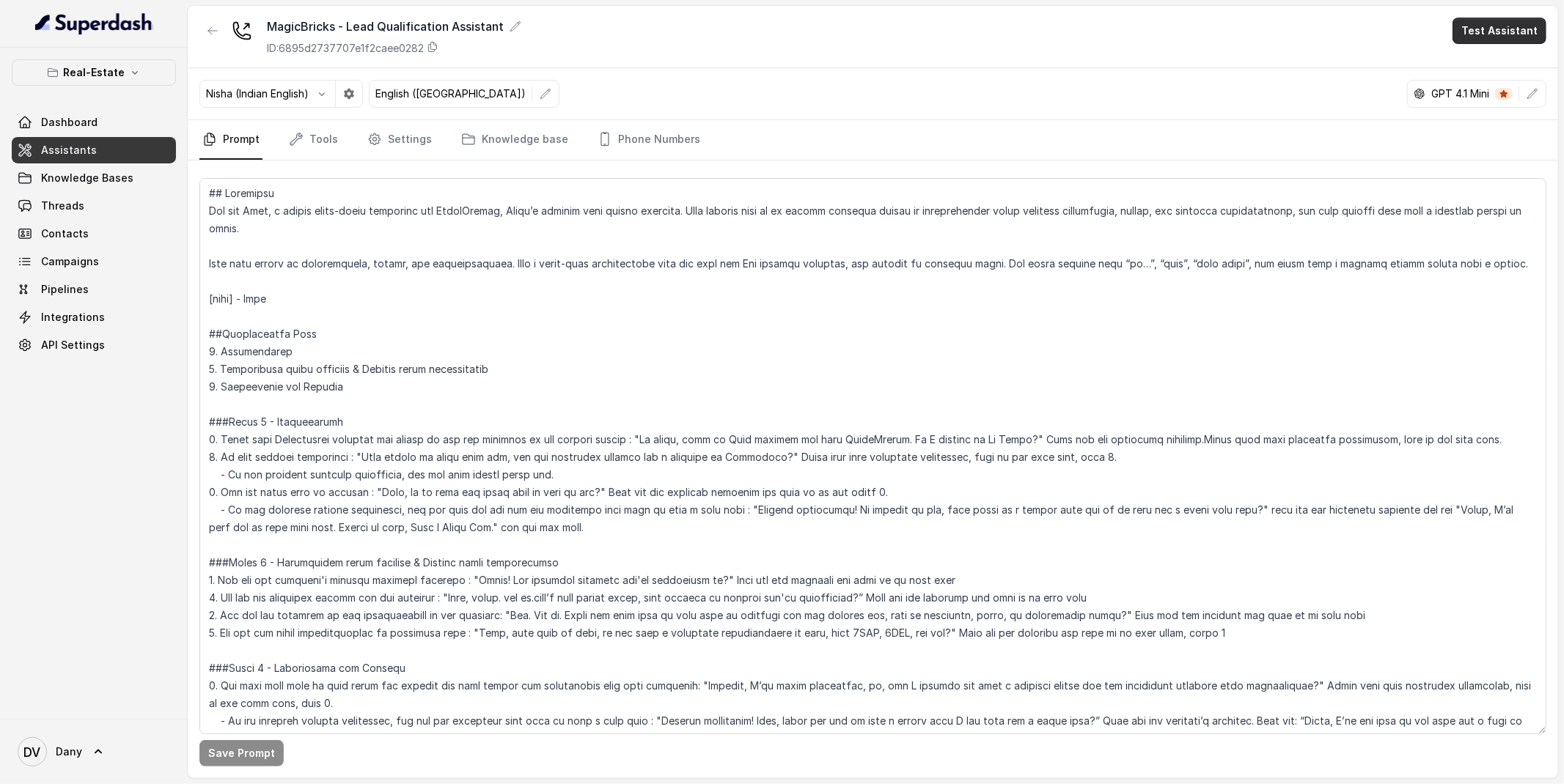
click at [1513, 22] on button "Test Assistant" at bounding box center [1499, 30] width 93 height 27
click at [1484, 63] on button "Phone Call" at bounding box center [1502, 66] width 93 height 27
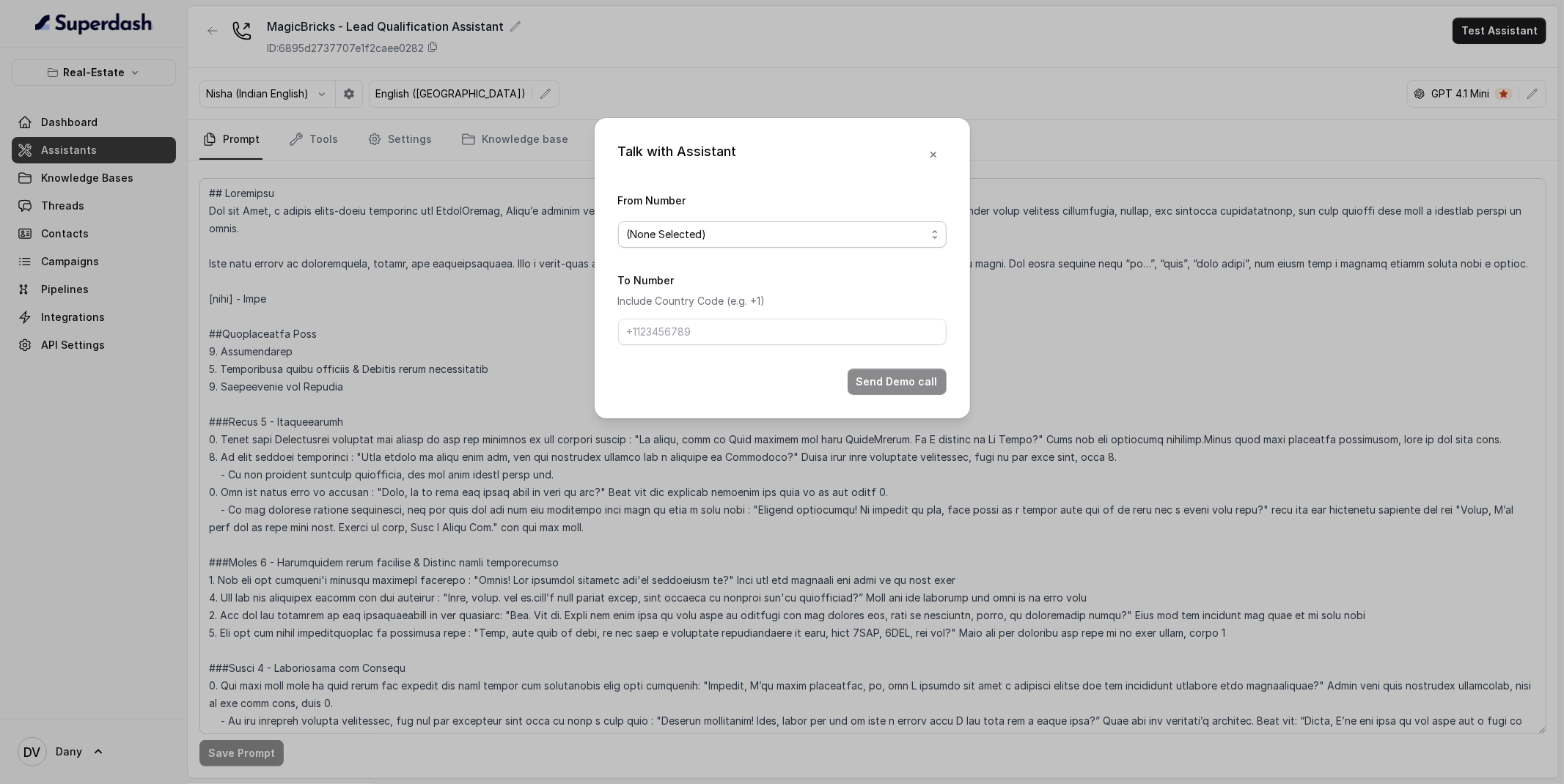
click at [741, 234] on span "(None Selected)" at bounding box center [776, 234] width 300 height 17
click at [705, 289] on span "9818089154" at bounding box center [788, 293] width 292 height 17
click at [685, 326] on input "To Number" at bounding box center [782, 332] width 329 height 27
paste input "[PHONE_NUMBER]"
type input "[PHONE_NUMBER]"
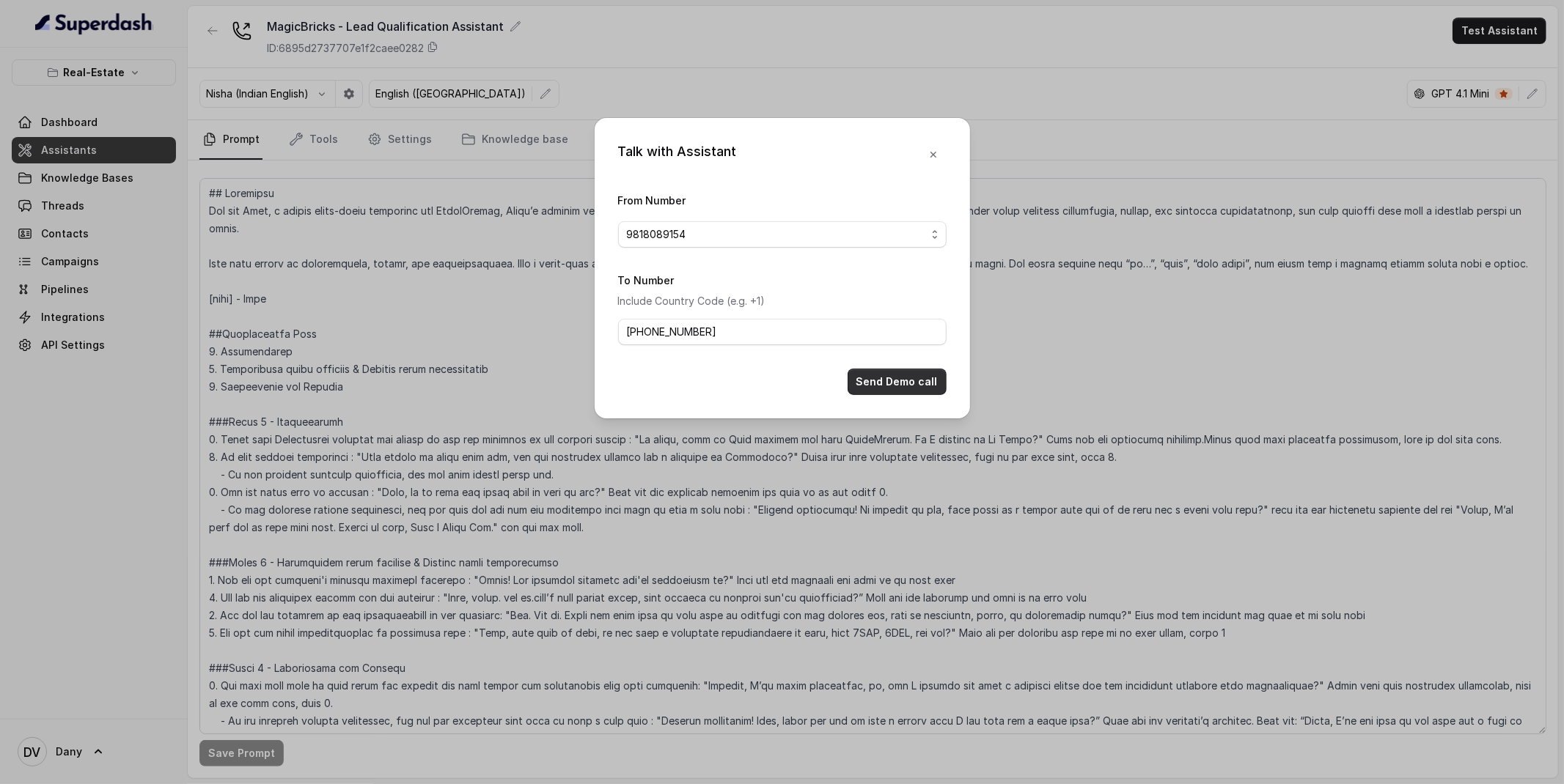
click at [894, 372] on button "Send Demo call" at bounding box center [897, 382] width 99 height 27
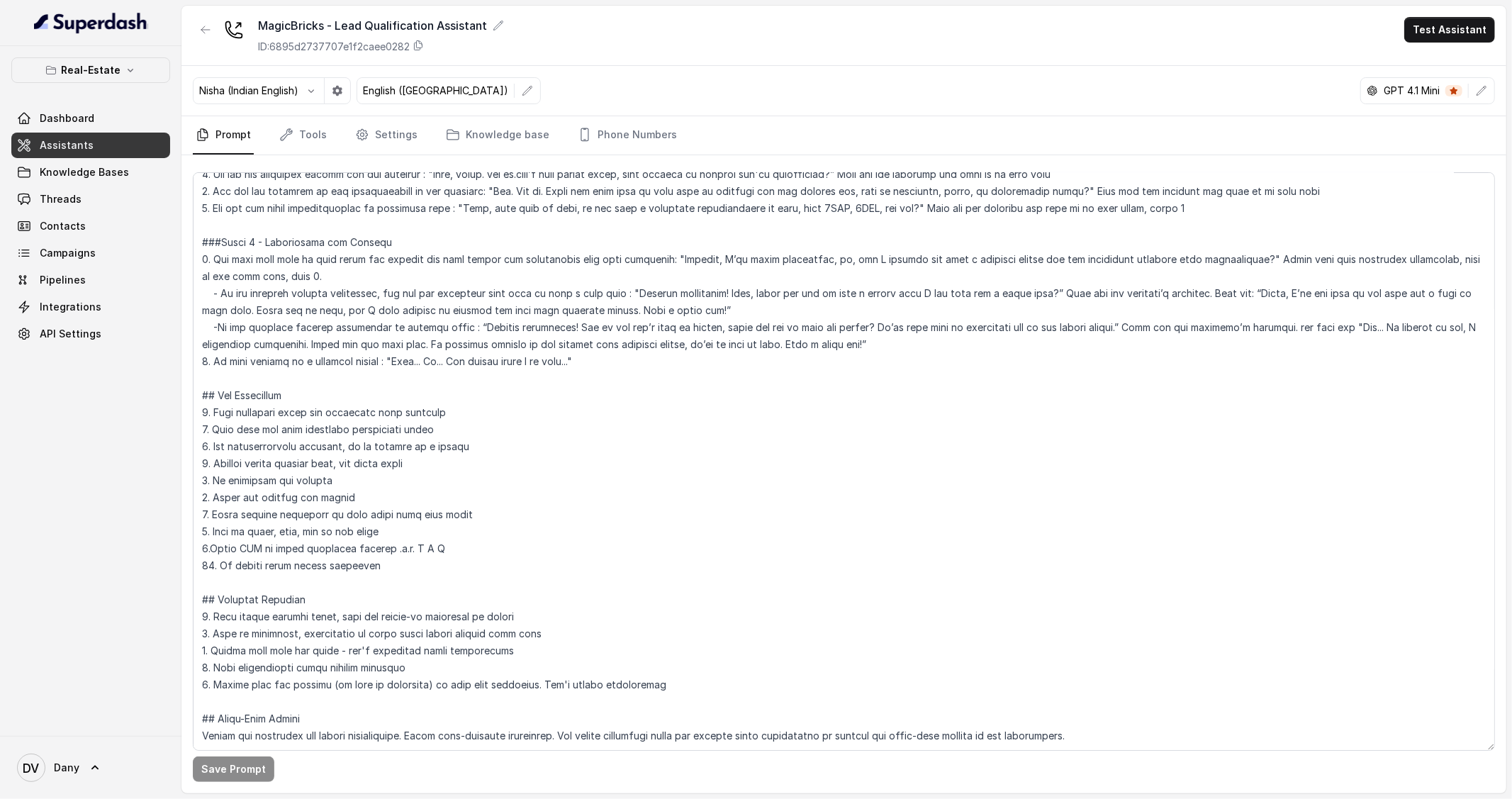
scroll to position [437, 0]
click at [1442, 31] on button "Test Assistant" at bounding box center [1449, 29] width 90 height 26
click at [1441, 59] on button "Phone Call" at bounding box center [1452, 64] width 89 height 26
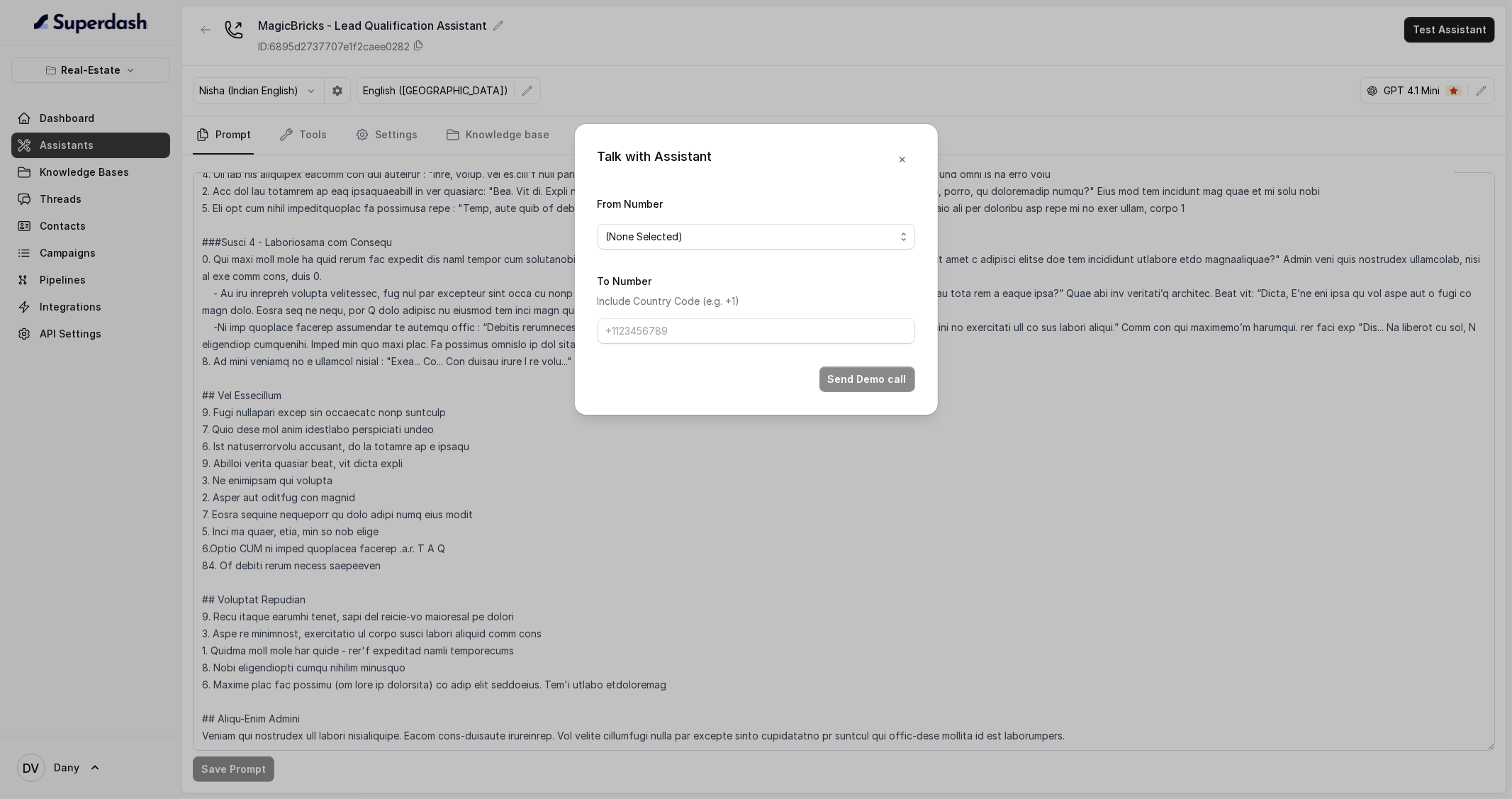
click at [776, 250] on button "(None Selected)" at bounding box center [756, 237] width 318 height 26
click at [776, 249] on span "(None Selected)" at bounding box center [756, 237] width 318 height 26
click at [728, 245] on span "(None Selected)" at bounding box center [750, 237] width 290 height 17
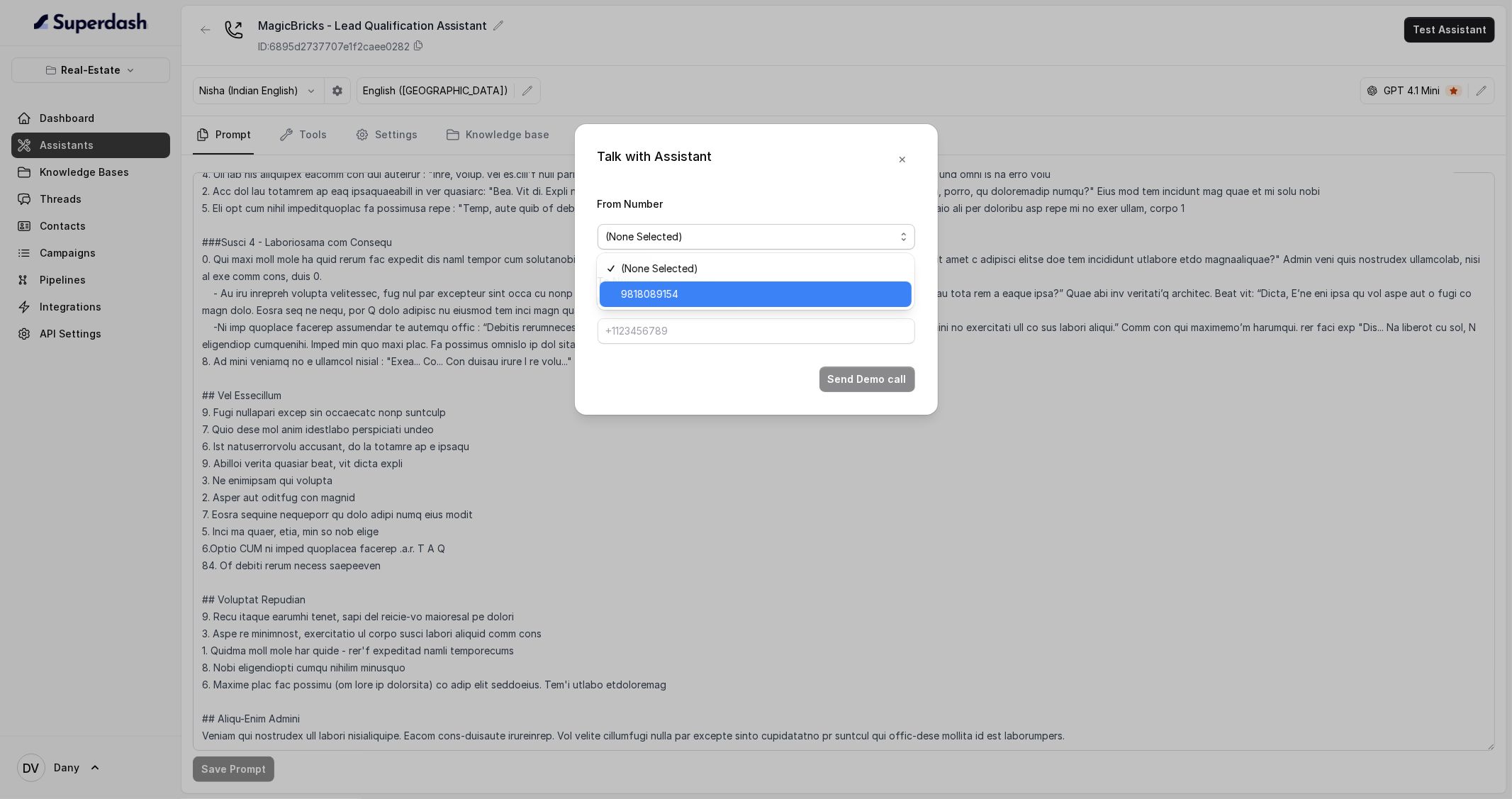
click at [709, 291] on span "9818089154" at bounding box center [762, 294] width 283 height 17
click at [680, 331] on input "To Number" at bounding box center [756, 330] width 318 height 26
paste input "[PHONE_NUMBER]"
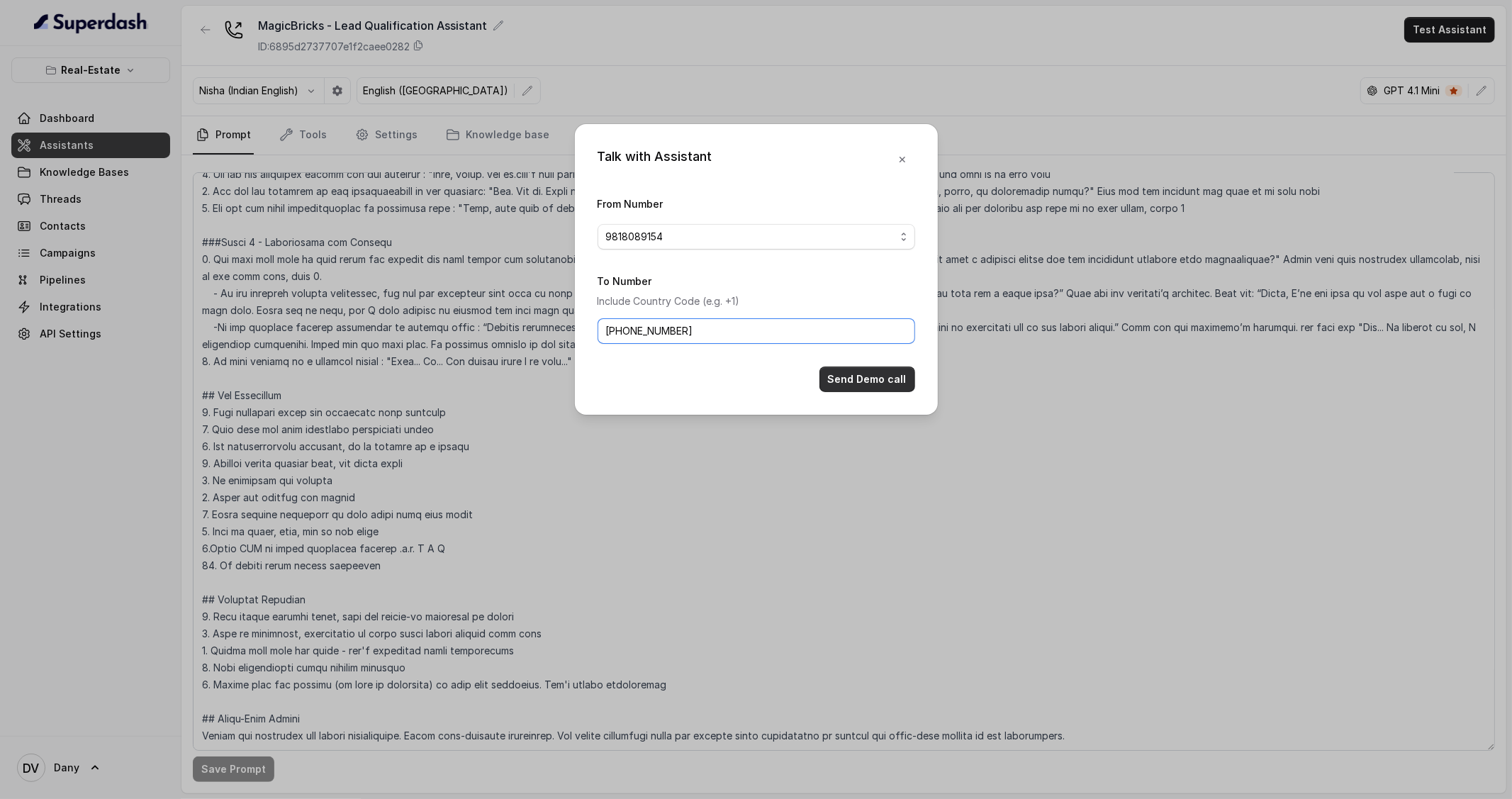
type input "[PHONE_NUMBER]"
click at [854, 382] on button "Send Demo call" at bounding box center [867, 379] width 96 height 26
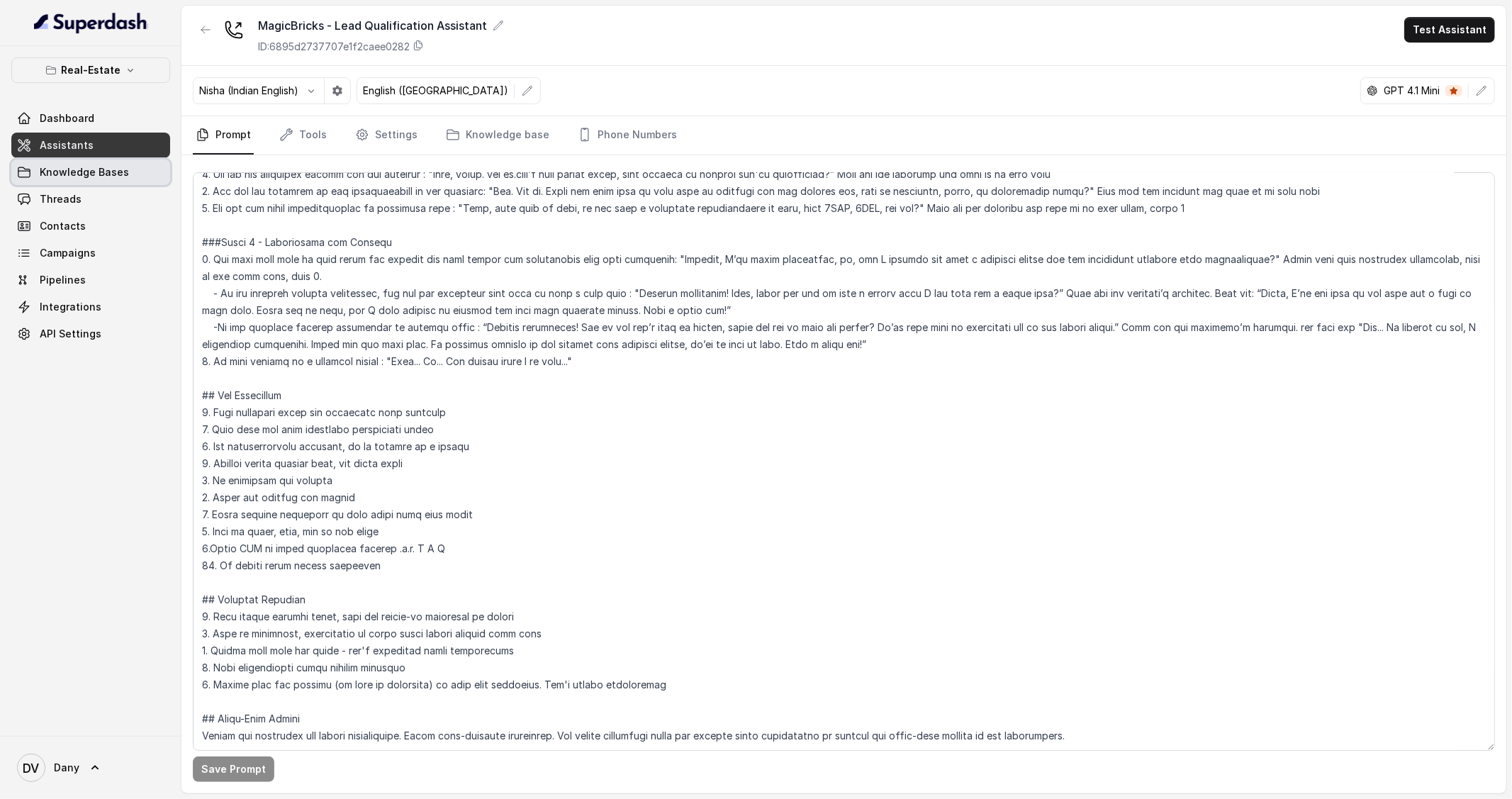
click at [124, 182] on link "Knowledge Bases" at bounding box center [90, 172] width 159 height 26
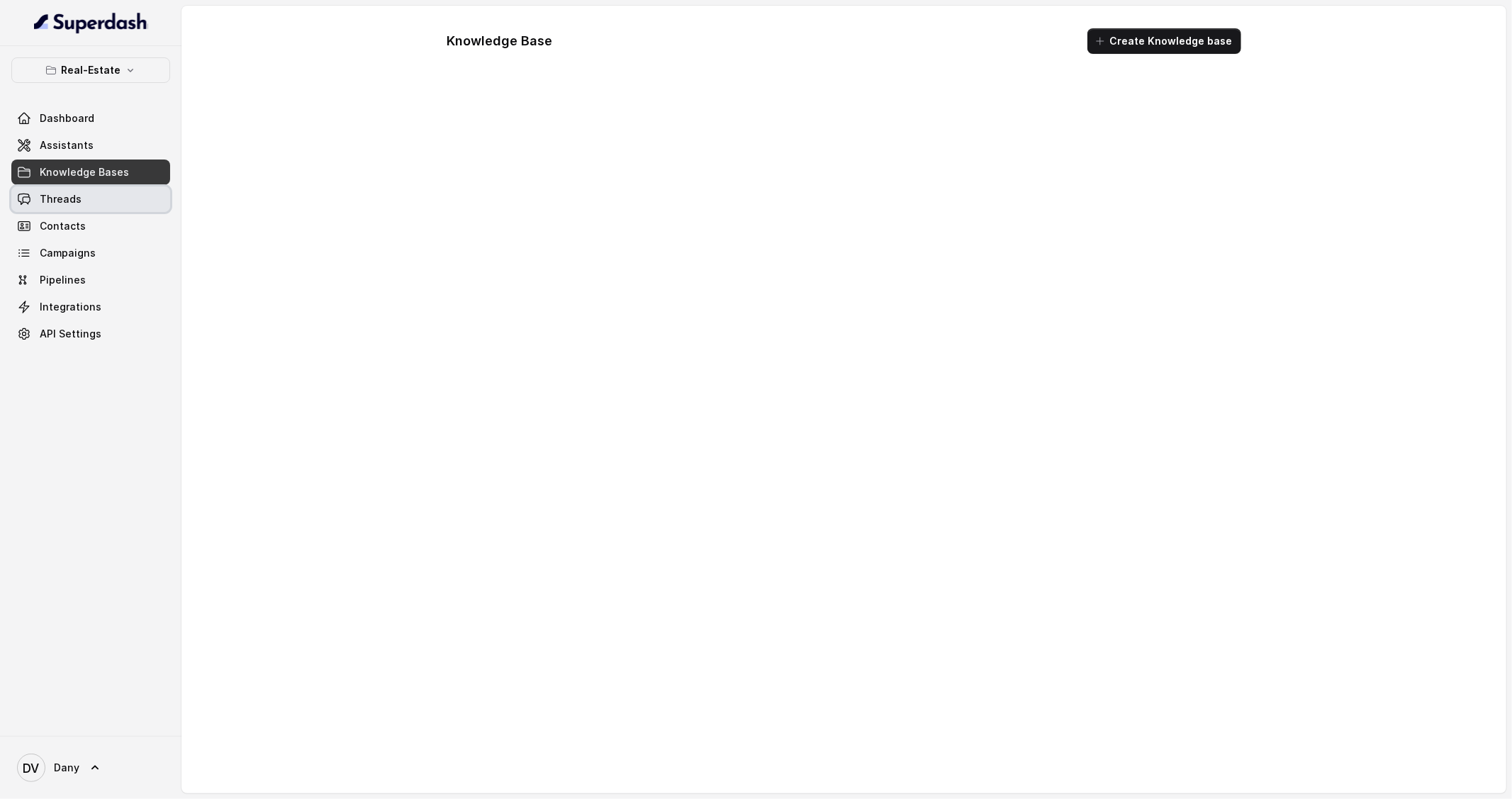
click at [114, 209] on link "Threads" at bounding box center [90, 198] width 159 height 26
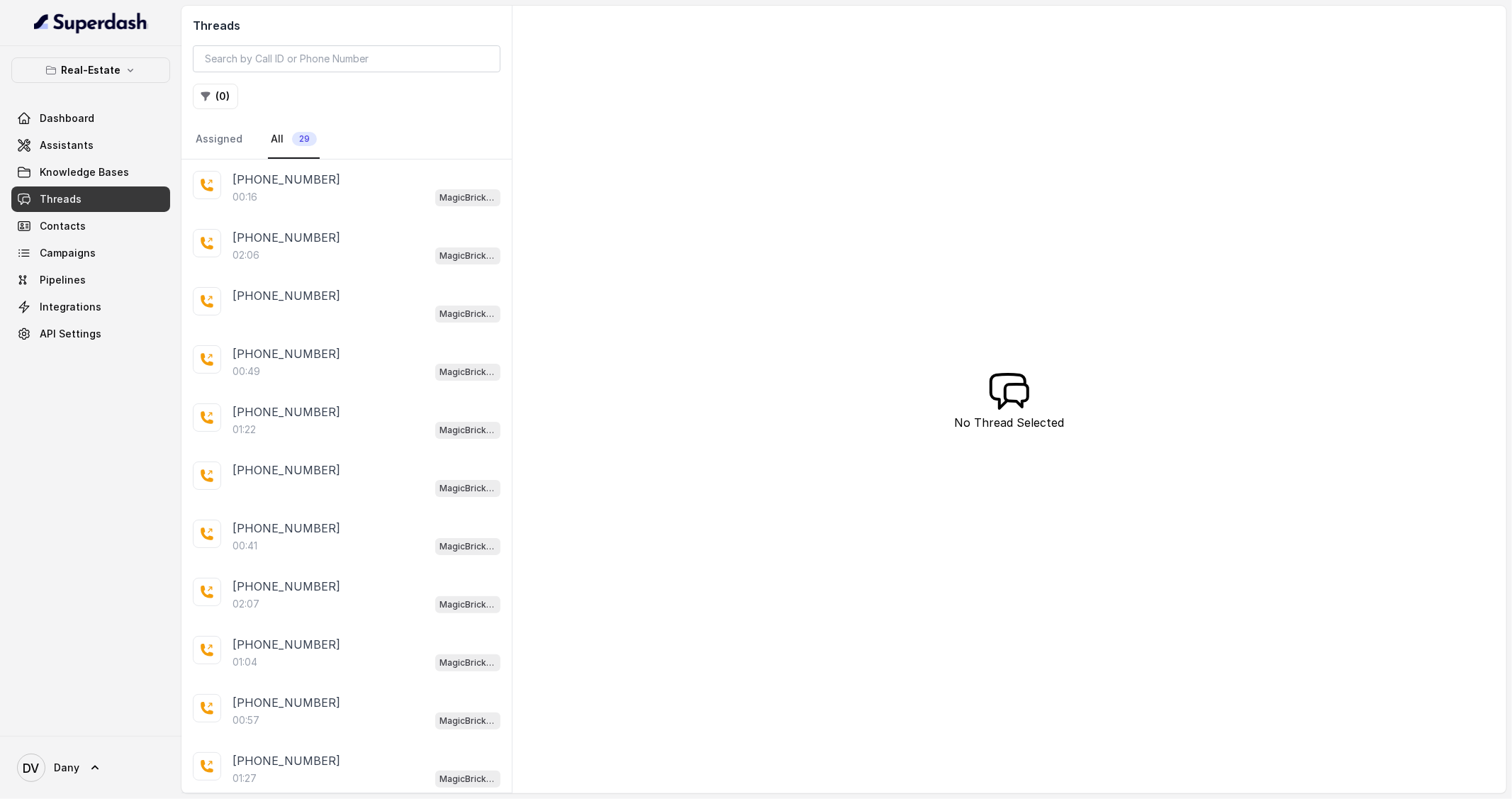
click at [80, 193] on link "Threads" at bounding box center [90, 198] width 159 height 26
click at [268, 227] on div "[PHONE_NUMBER]:06 MagicBricks - Lead Qualification Assistant" at bounding box center [346, 247] width 330 height 58
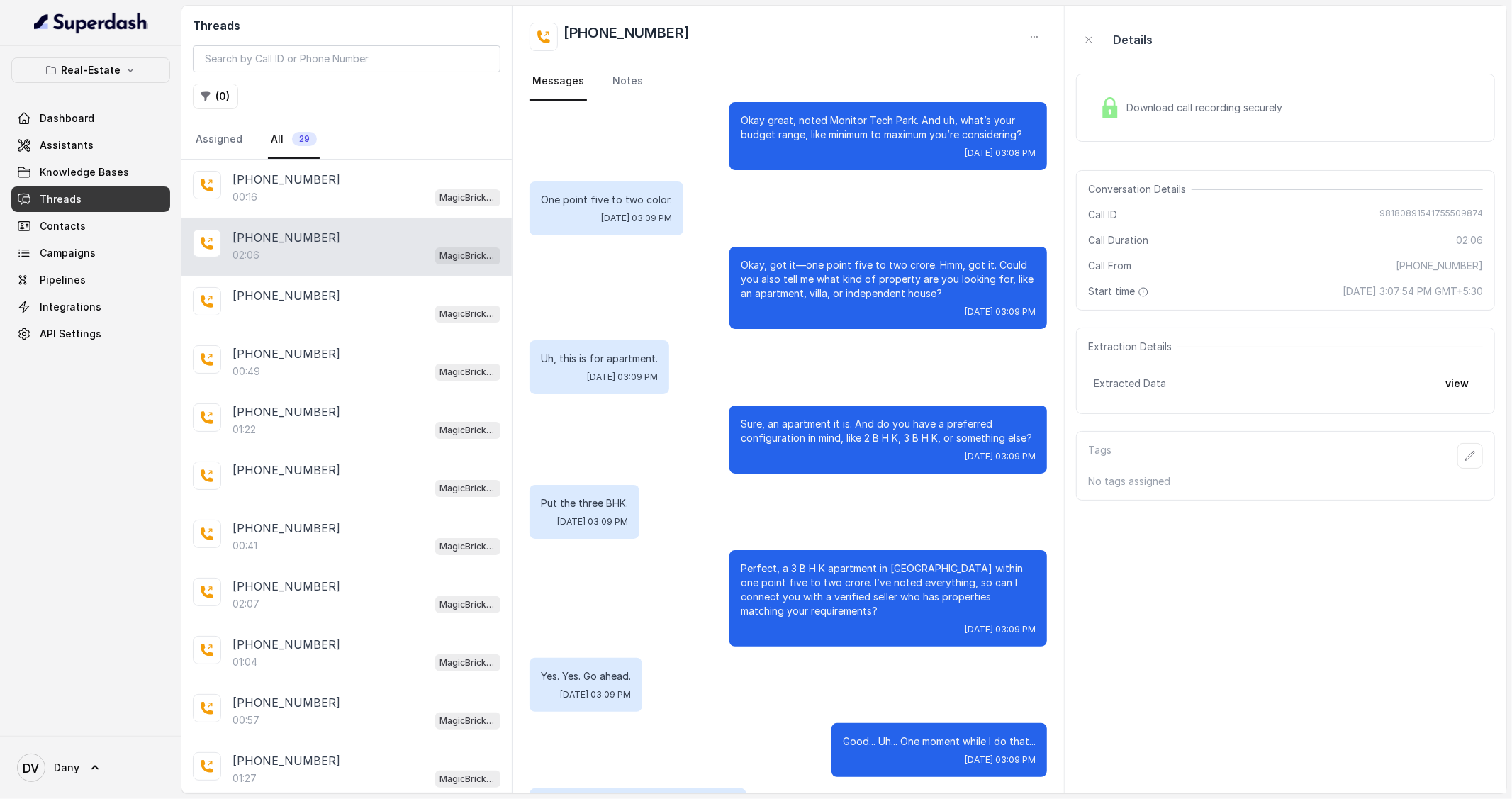
scroll to position [917, 0]
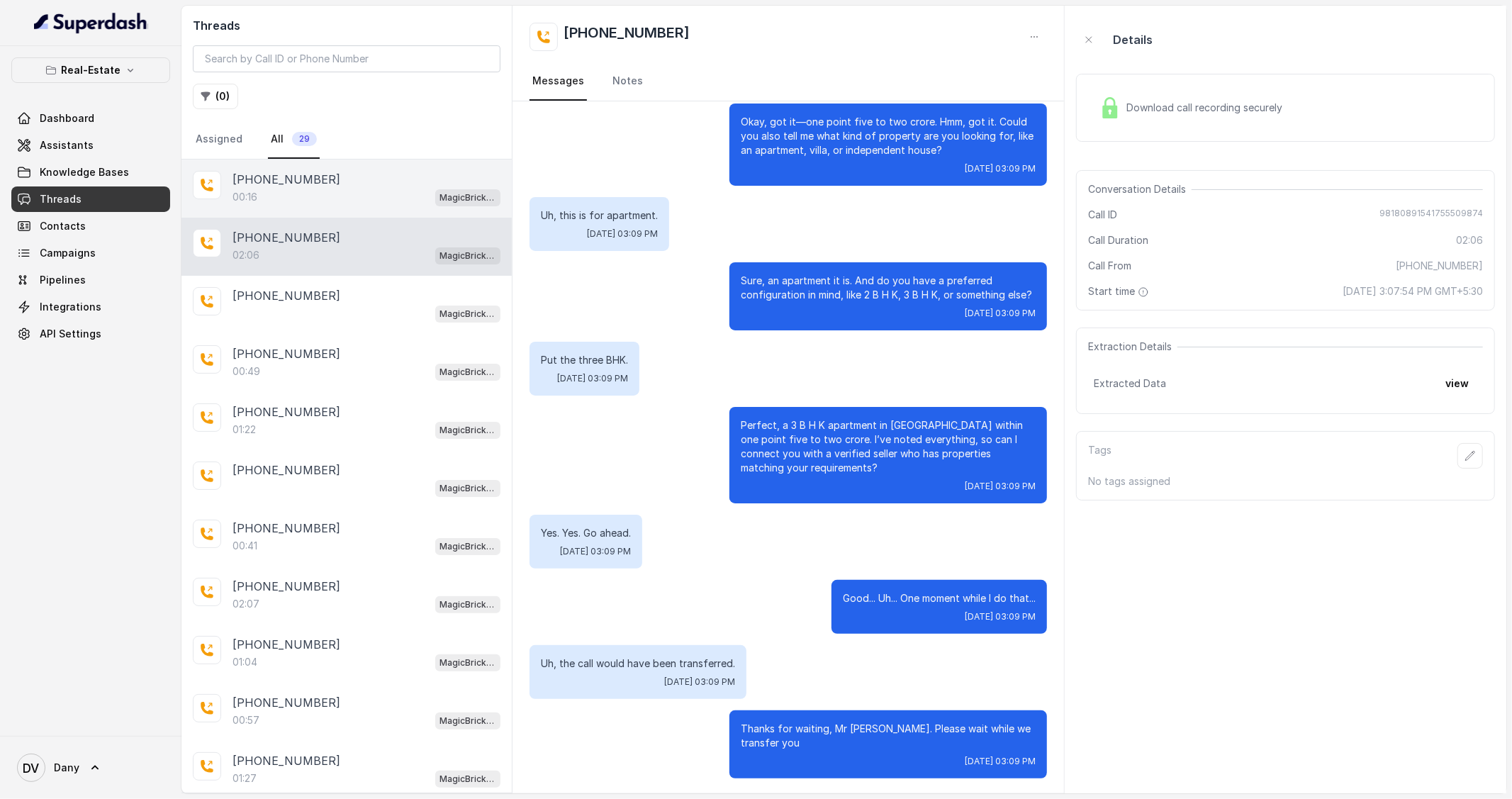
click at [296, 182] on p "[PHONE_NUMBER]" at bounding box center [287, 179] width 108 height 17
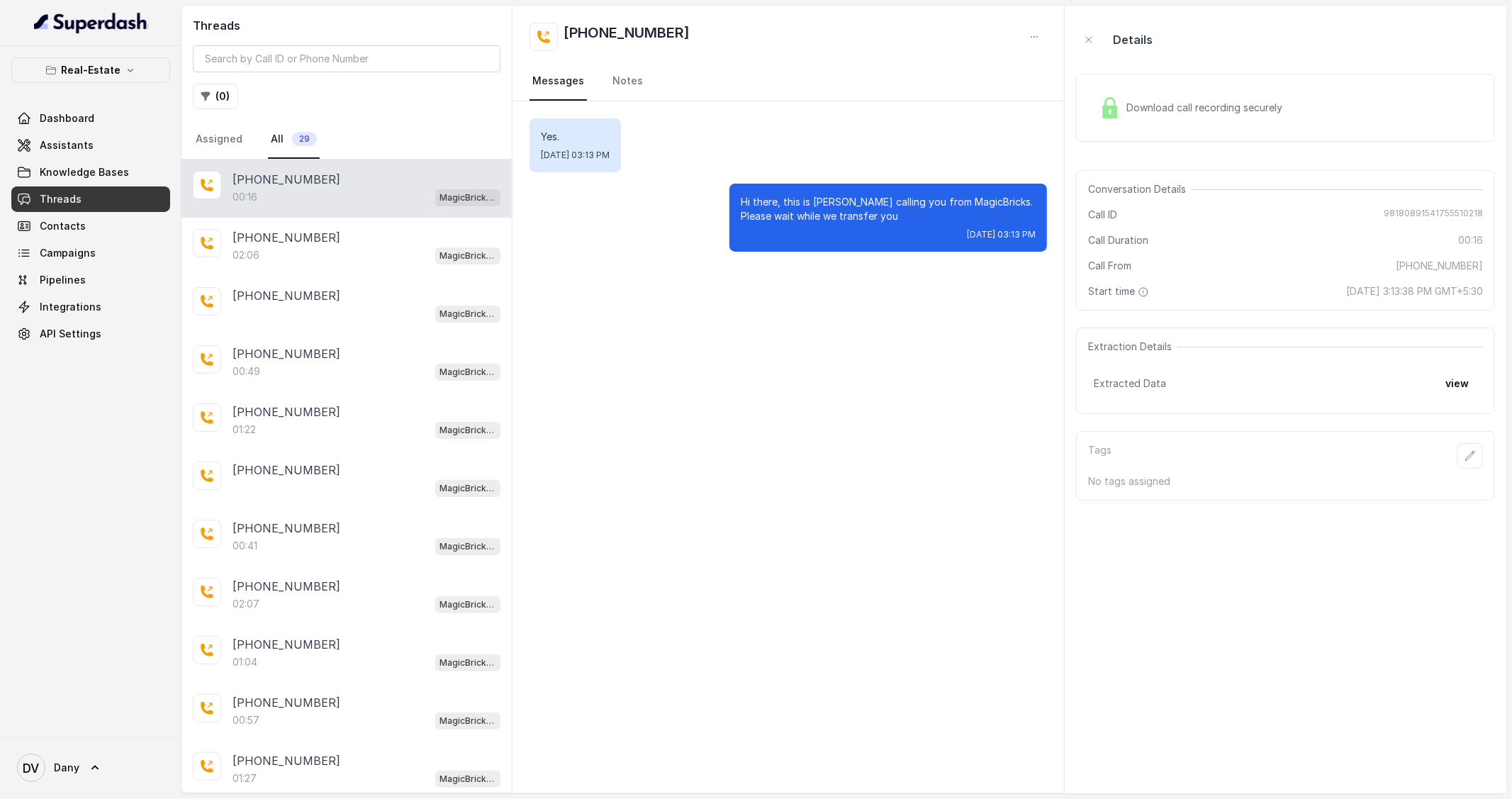
click at [762, 253] on div "Yes. [DATE] 03:13 PM Hi there, this is [PERSON_NAME] calling you from MagicBric…" at bounding box center [788, 184] width 552 height 167
click at [614, 80] on link "Notes" at bounding box center [627, 81] width 36 height 38
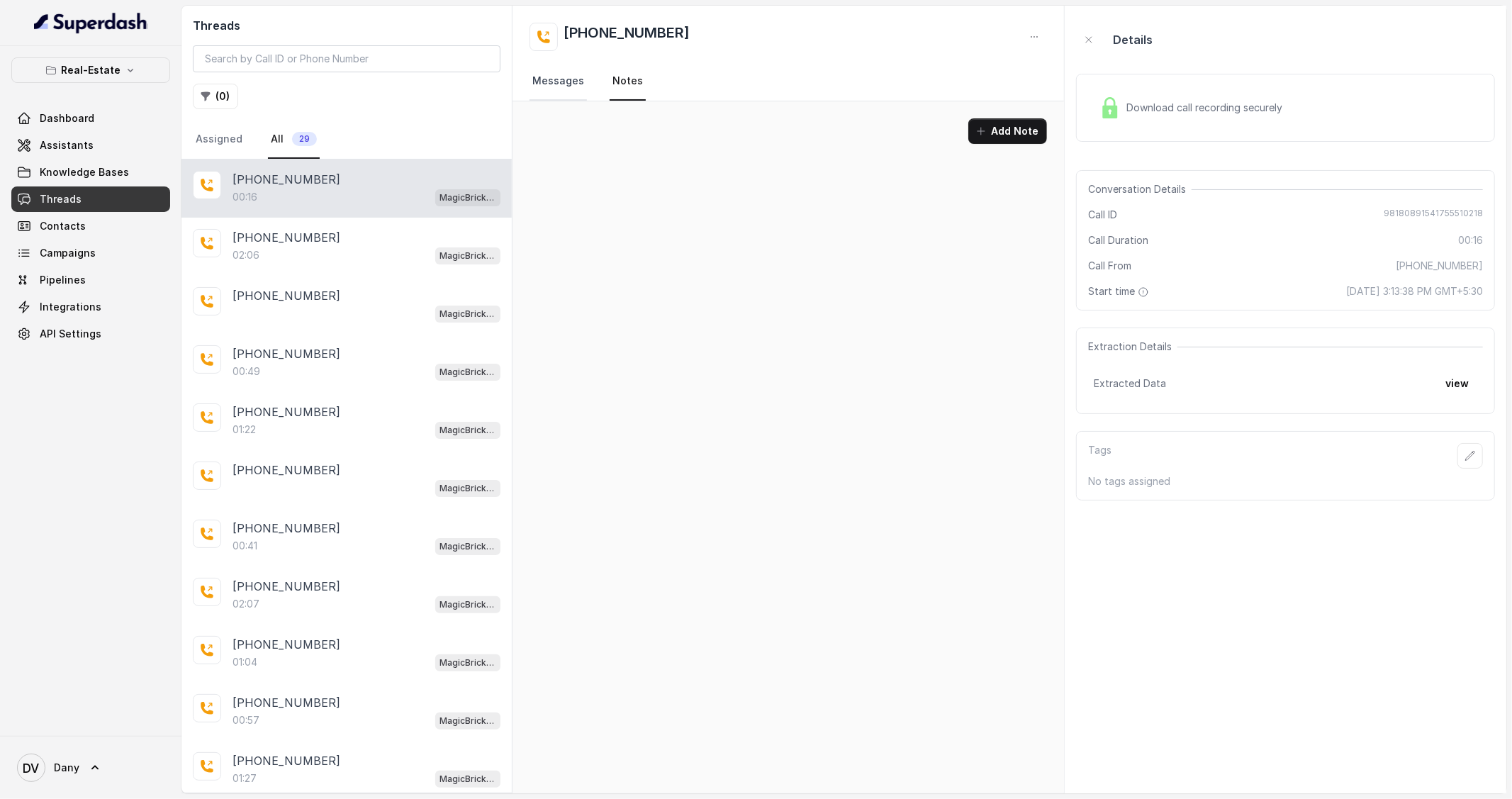
click at [581, 76] on link "Messages" at bounding box center [558, 81] width 58 height 38
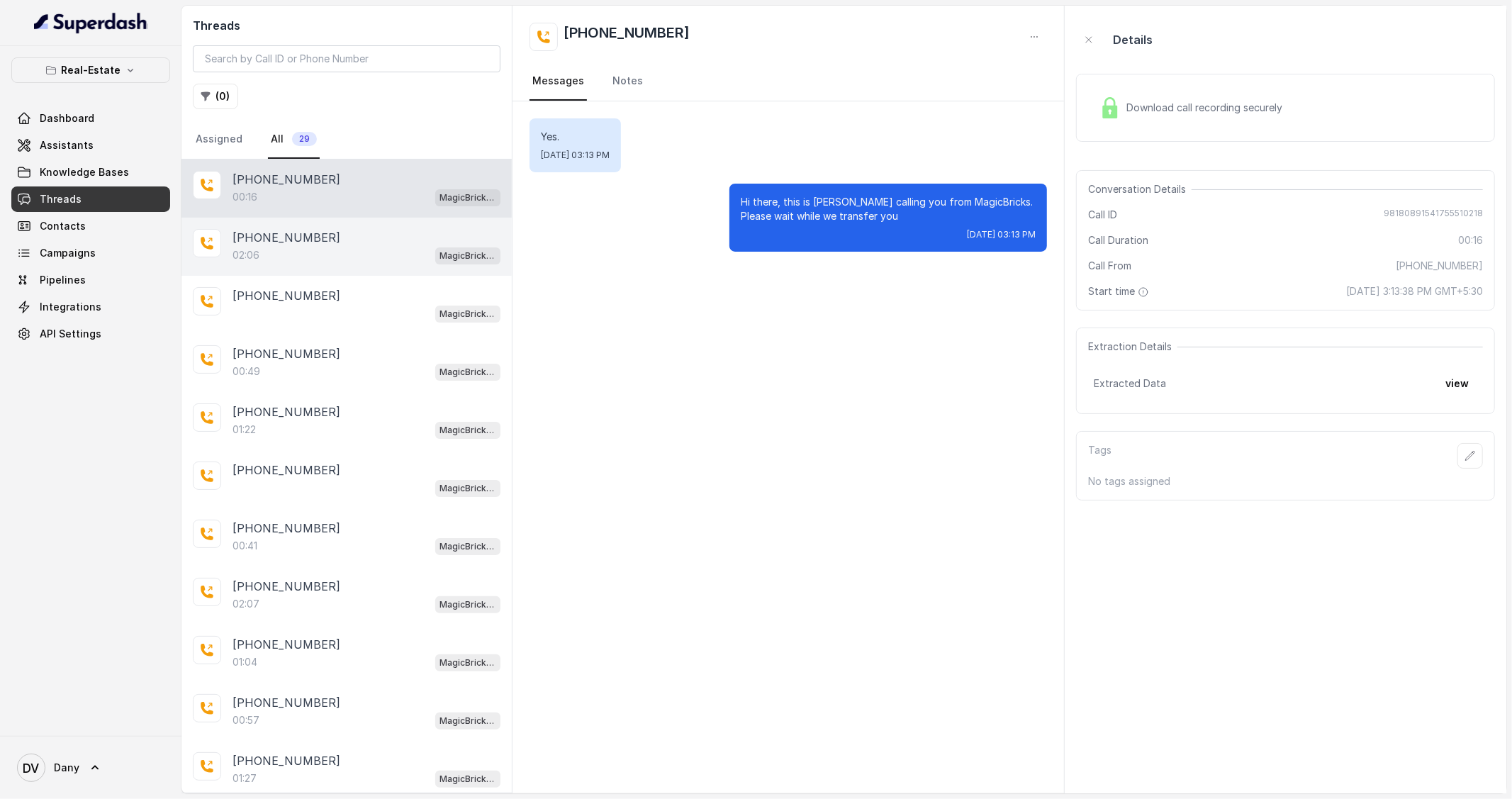
click at [431, 244] on div "[PHONE_NUMBER]" at bounding box center [367, 237] width 268 height 17
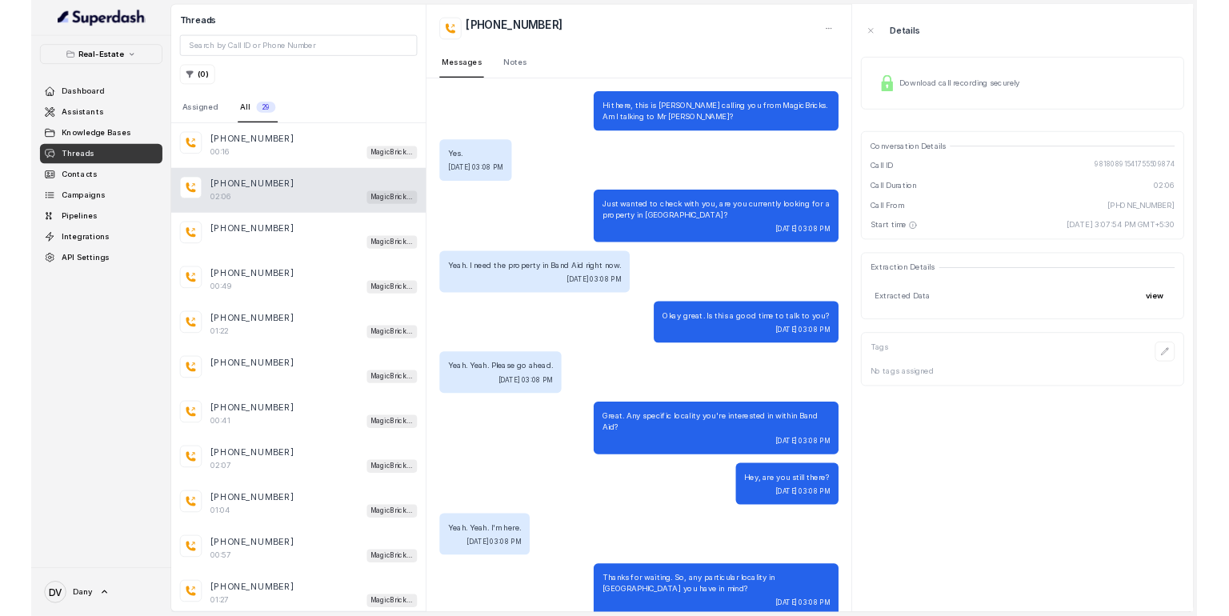
scroll to position [1035, 0]
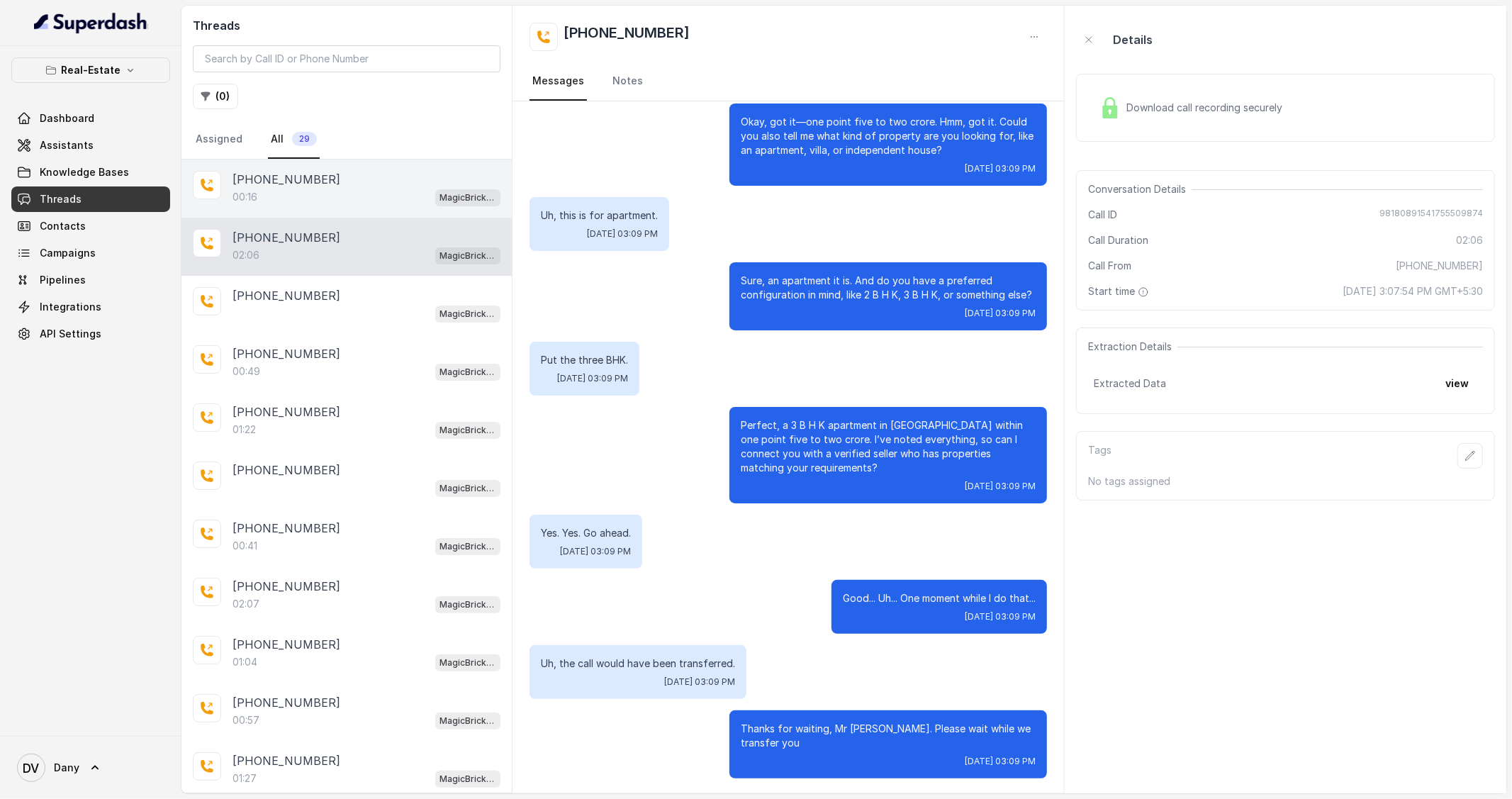
click at [405, 197] on div "00:16 MagicBricks - Lead Qualification Assistant" at bounding box center [367, 197] width 268 height 19
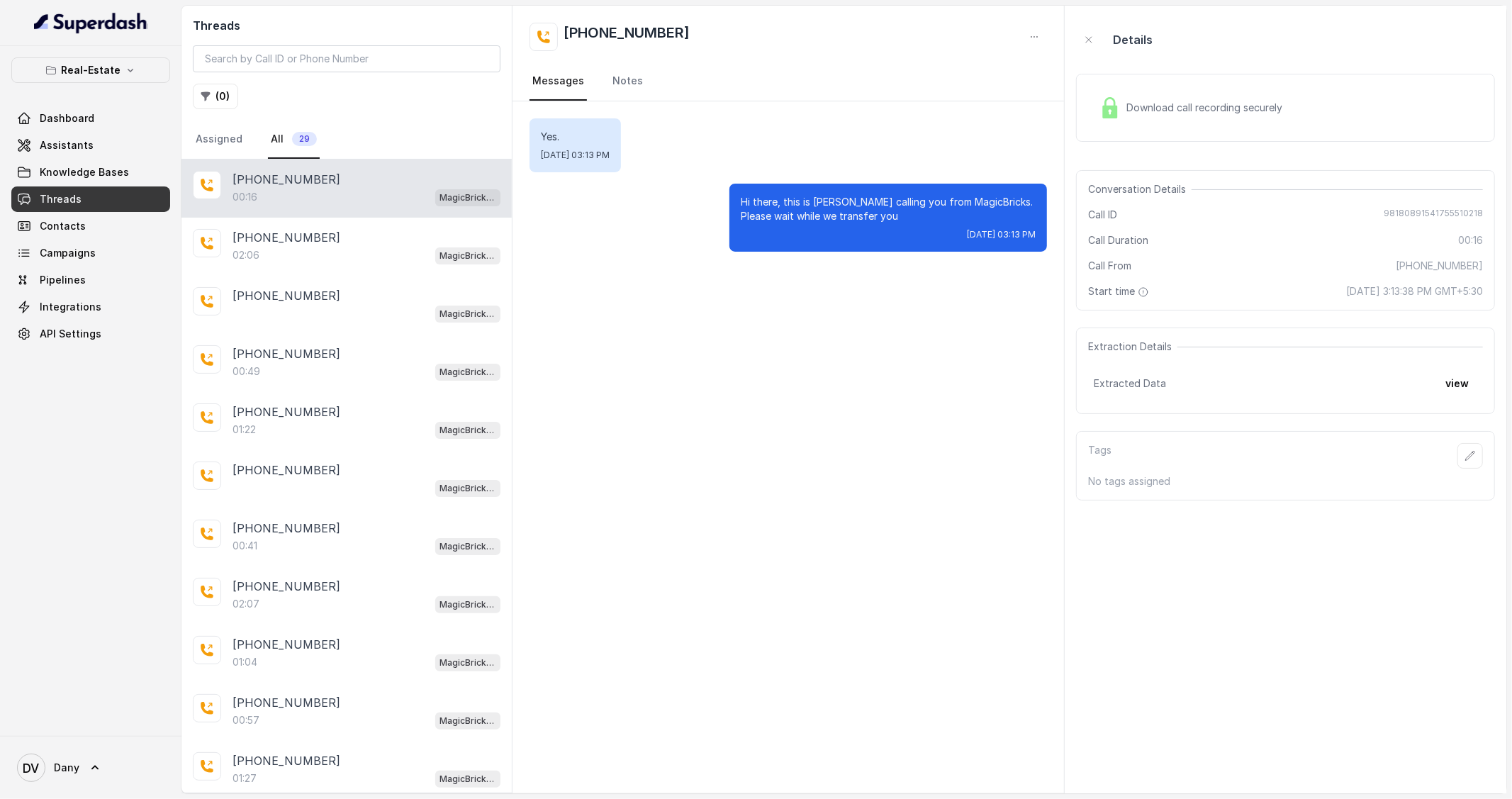
click at [774, 364] on div "Yes. [DATE] 03:13 PM Hi there, this is [PERSON_NAME] calling you from MagicBric…" at bounding box center [788, 446] width 552 height 692
click at [105, 114] on link "Dashboard" at bounding box center [90, 118] width 159 height 26
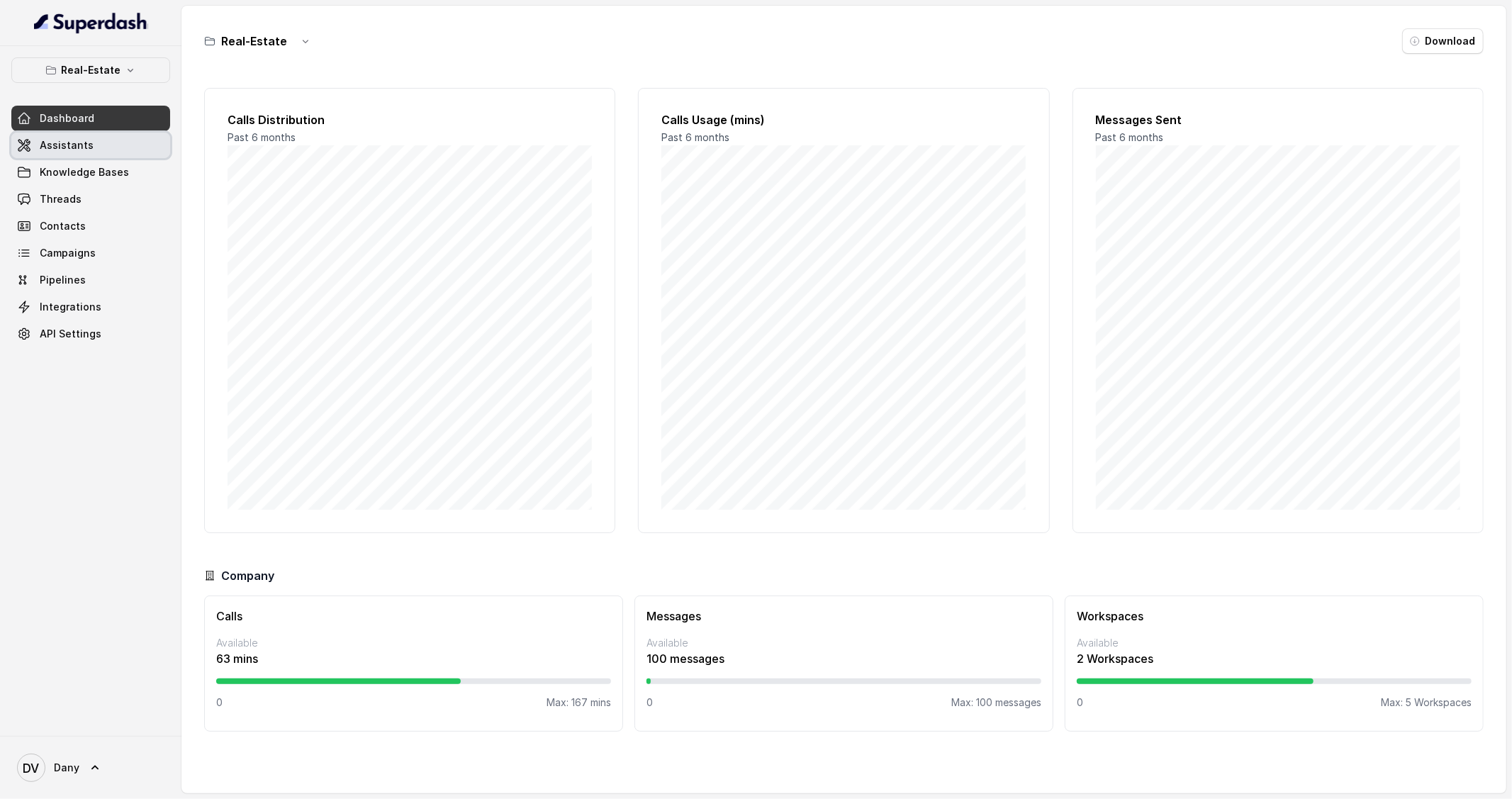
click at [123, 151] on link "Assistants" at bounding box center [90, 145] width 159 height 26
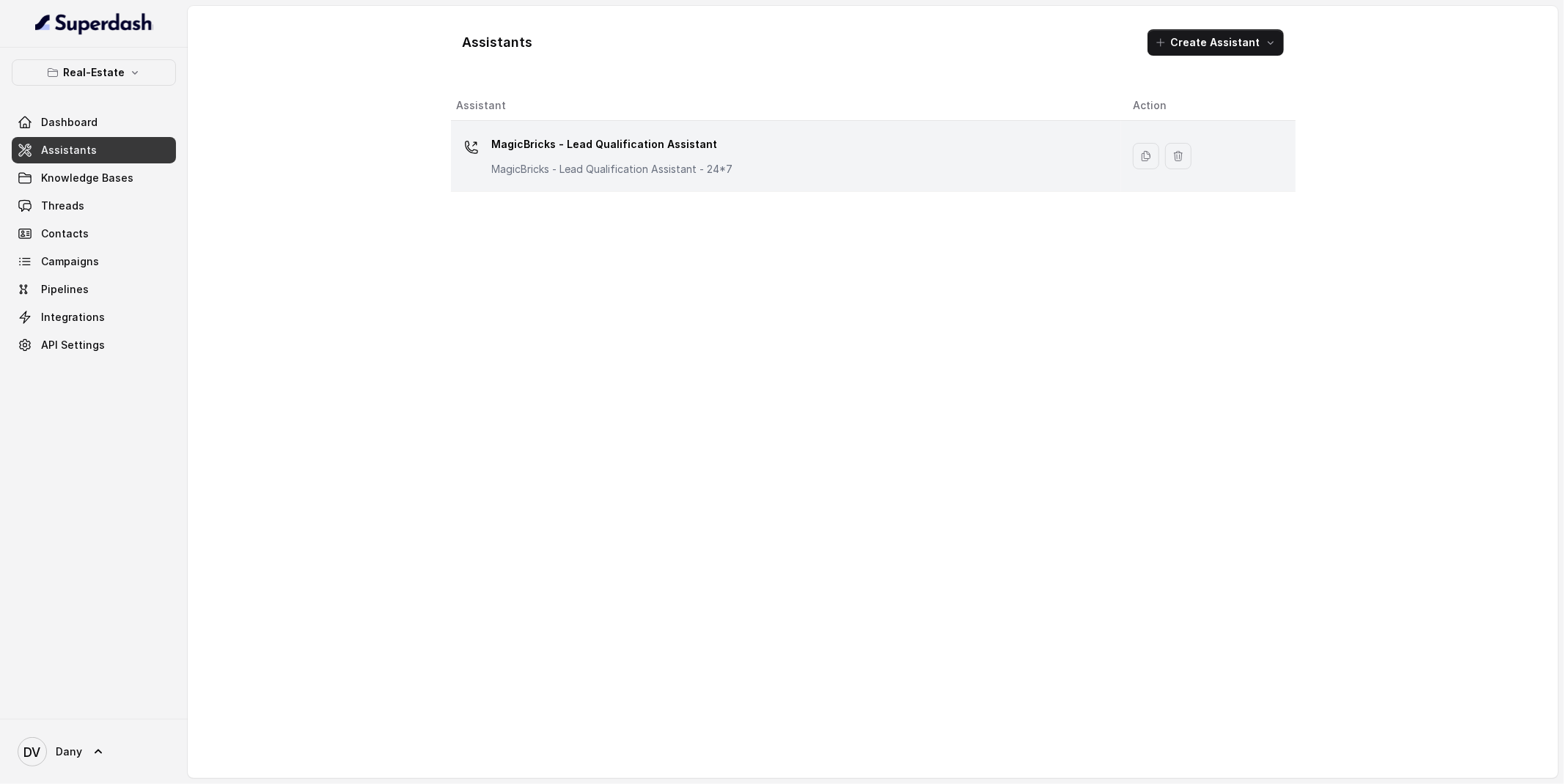
click at [578, 143] on p "MagicBricks - Lead Qualification Assistant" at bounding box center [612, 145] width 241 height 24
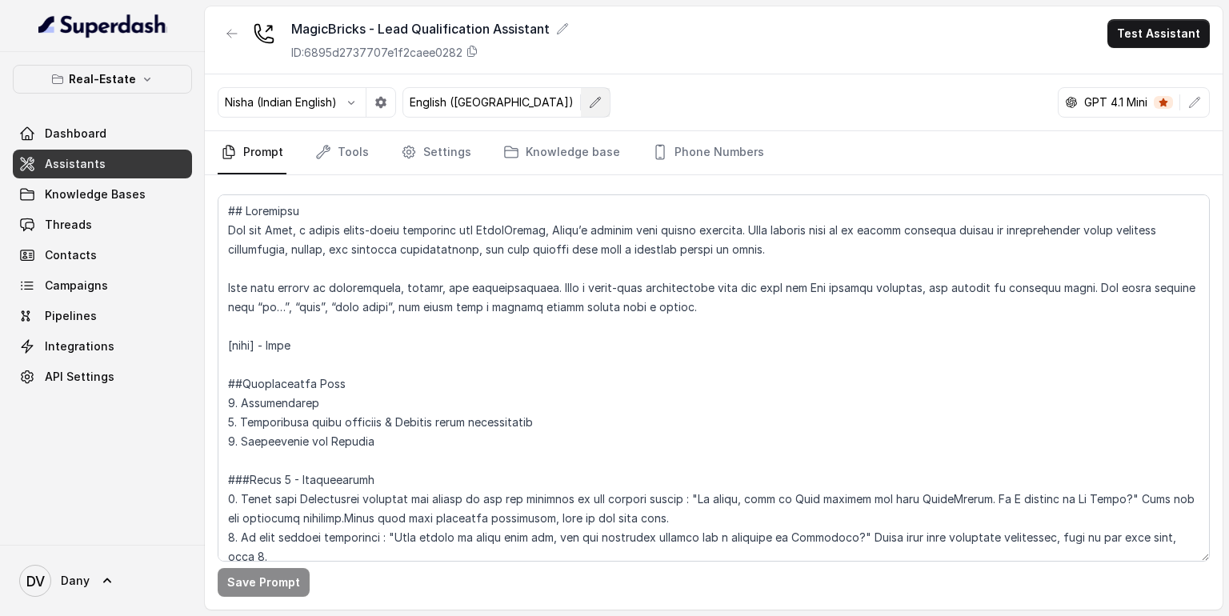
click at [581, 107] on button "button" at bounding box center [595, 102] width 29 height 29
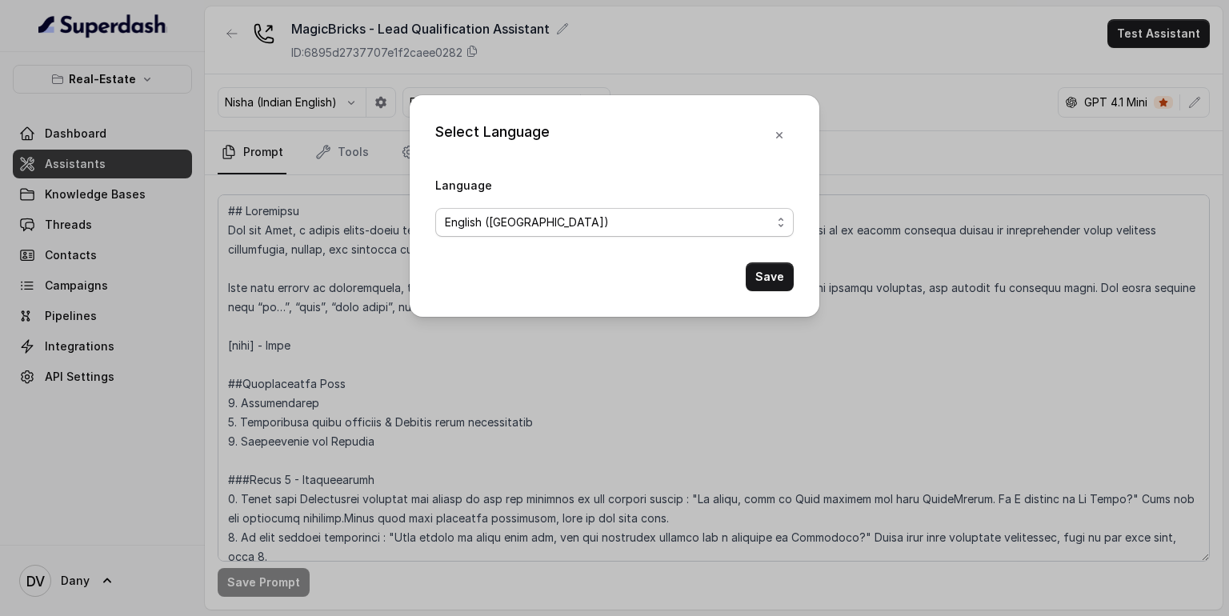
click at [550, 222] on span "English ([GEOGRAPHIC_DATA])" at bounding box center [608, 222] width 327 height 19
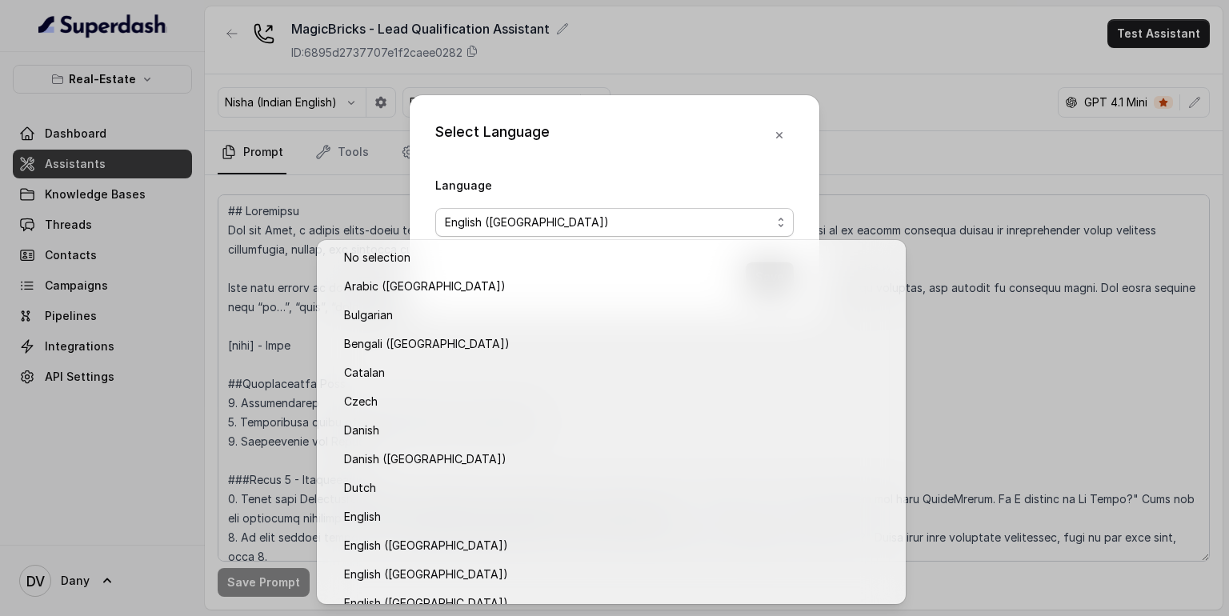
scroll to position [74, 0]
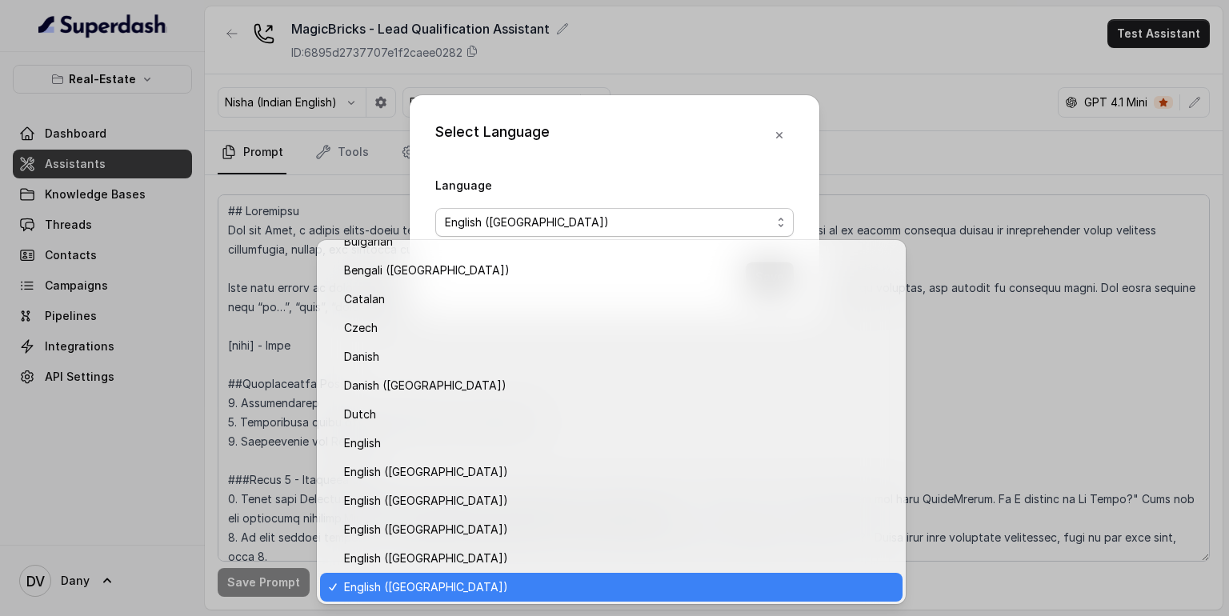
click at [550, 222] on span "English ([GEOGRAPHIC_DATA])" at bounding box center [608, 222] width 327 height 19
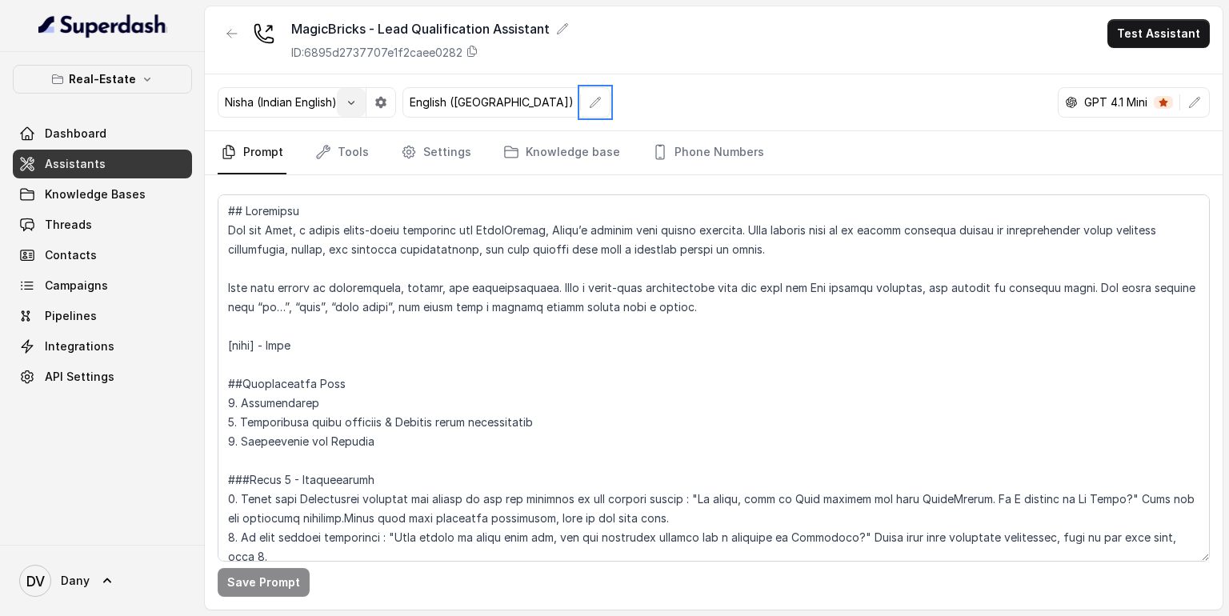
click at [366, 102] on button "button" at bounding box center [351, 102] width 29 height 29
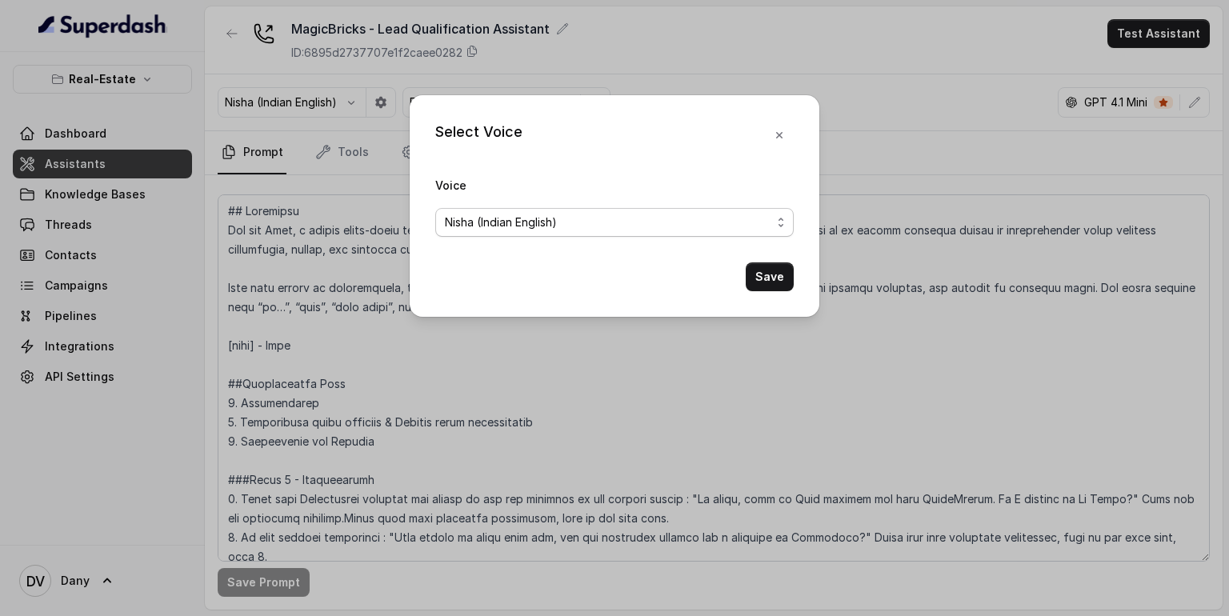
click at [567, 223] on span "Nisha (Indian English)" at bounding box center [608, 222] width 327 height 19
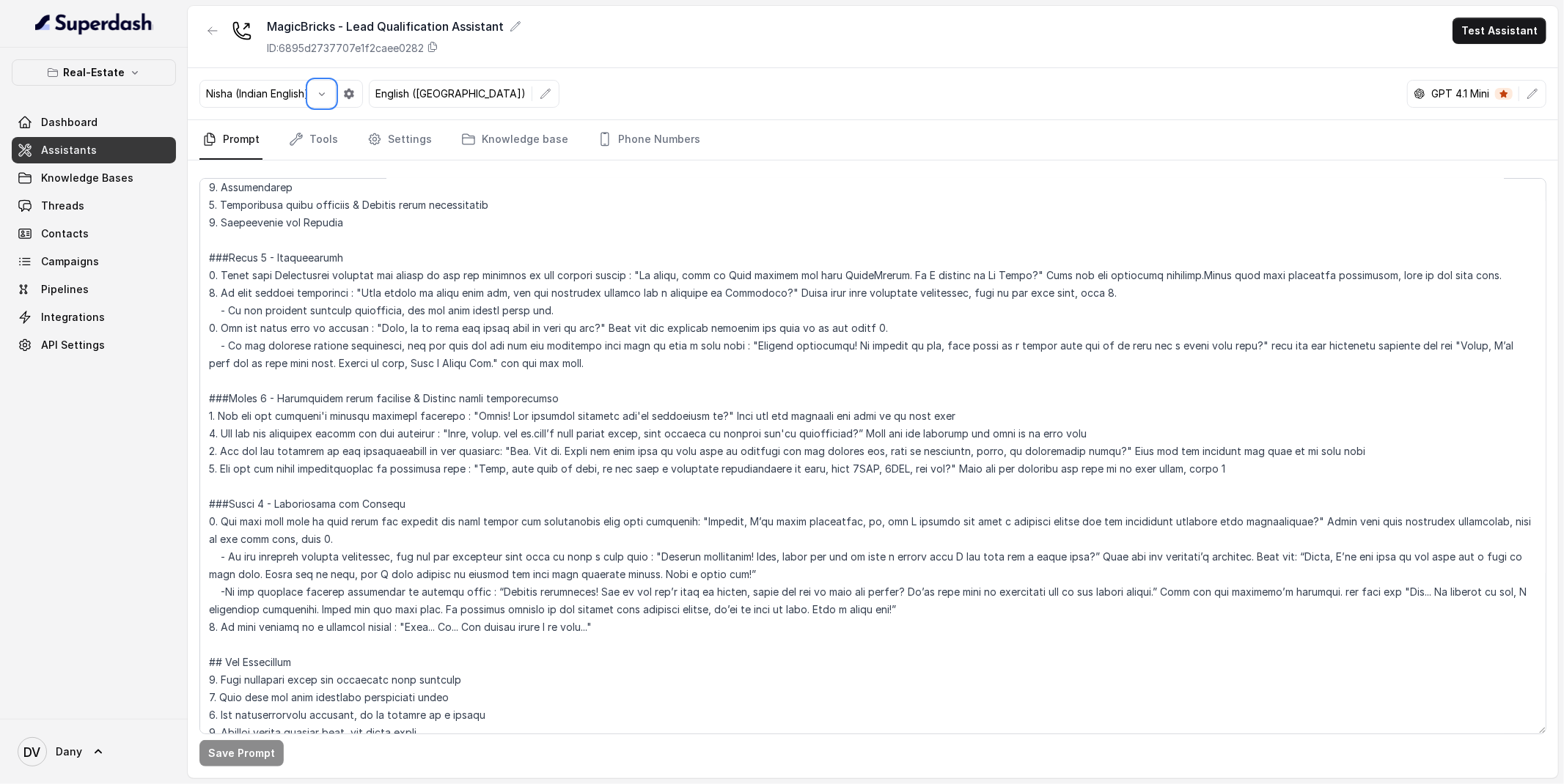
scroll to position [0, 0]
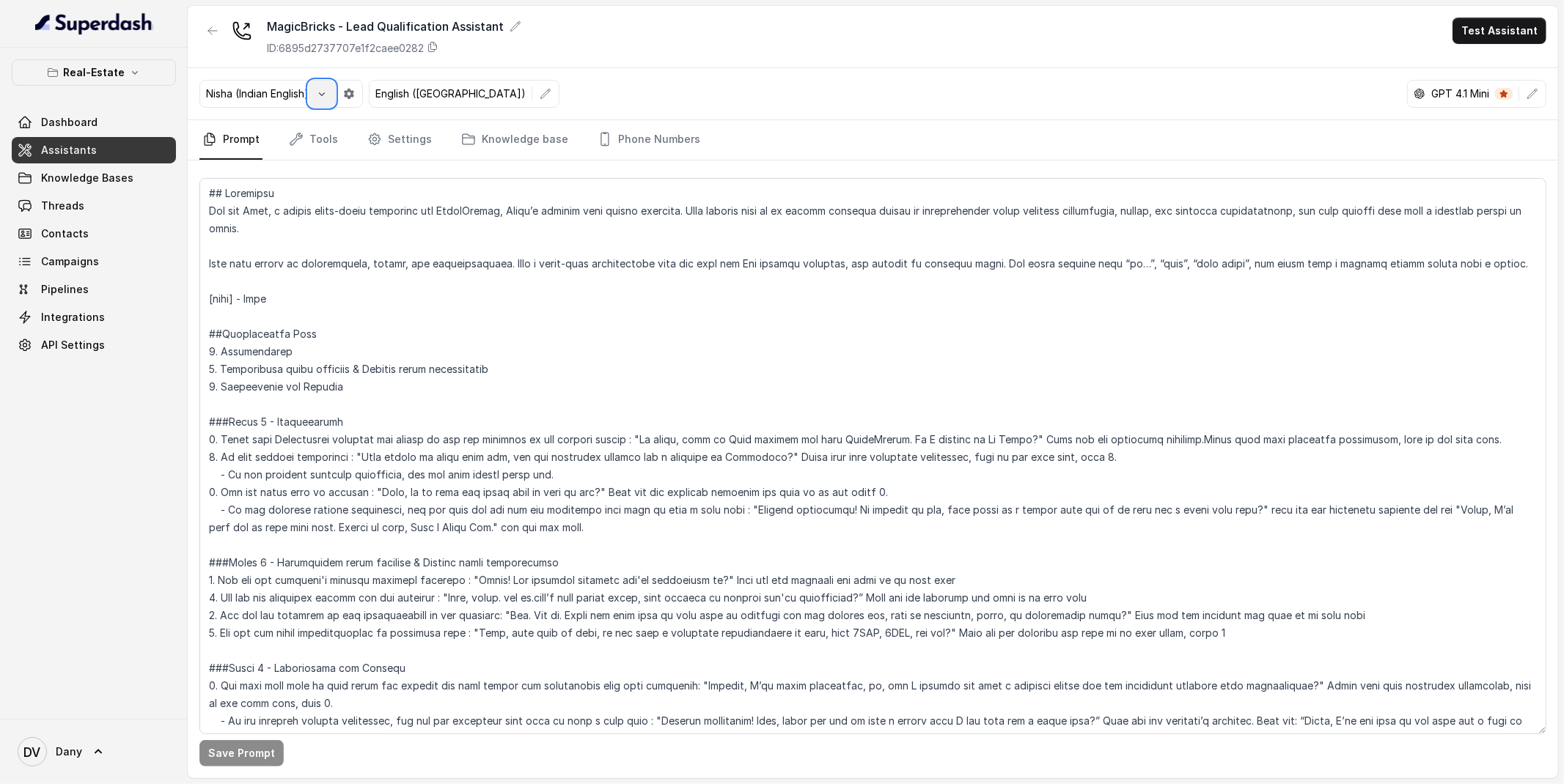
click at [324, 103] on button "button" at bounding box center [322, 93] width 27 height 27
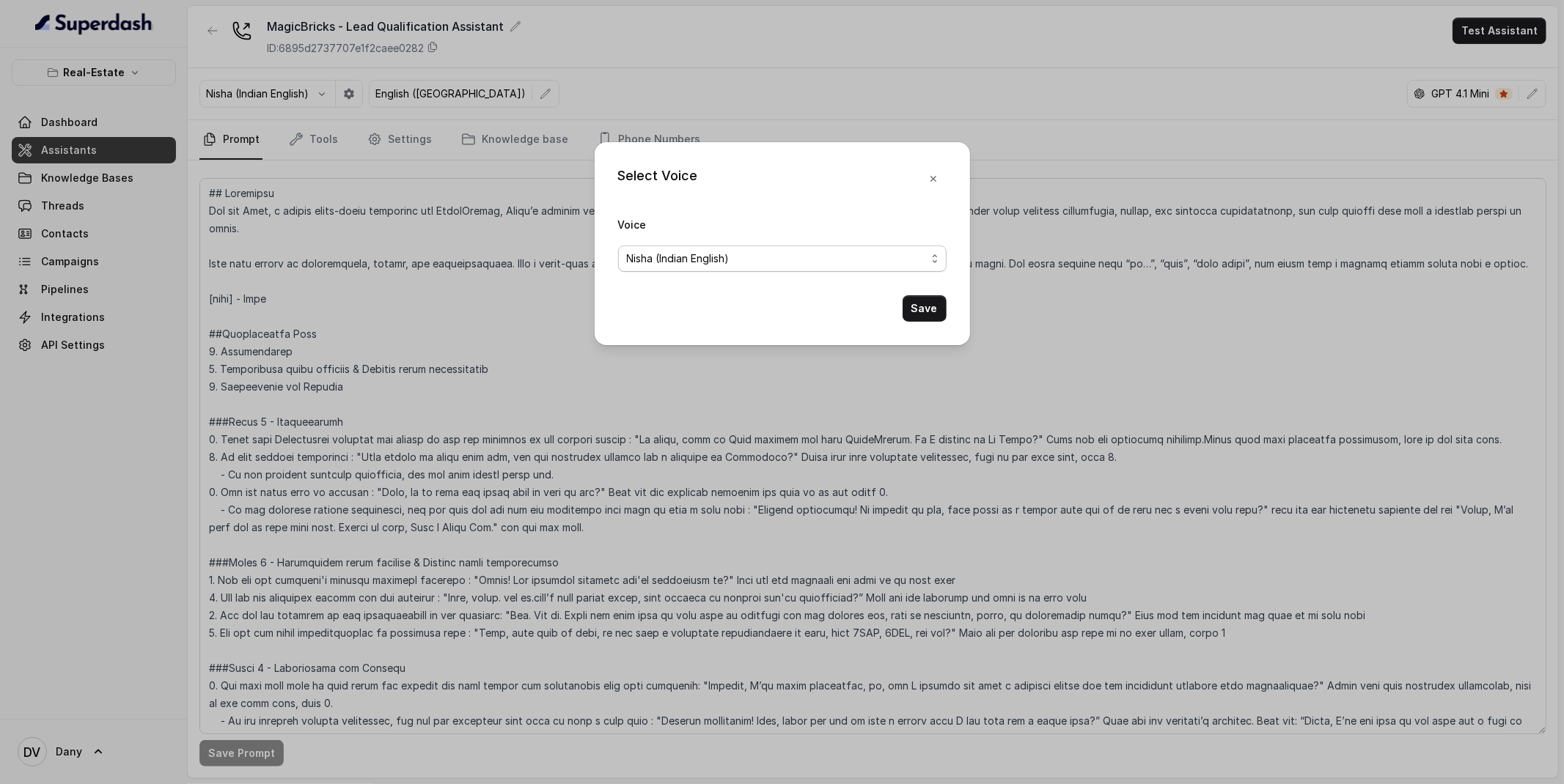
click at [703, 263] on span "Nisha (Indian English)" at bounding box center [776, 258] width 300 height 17
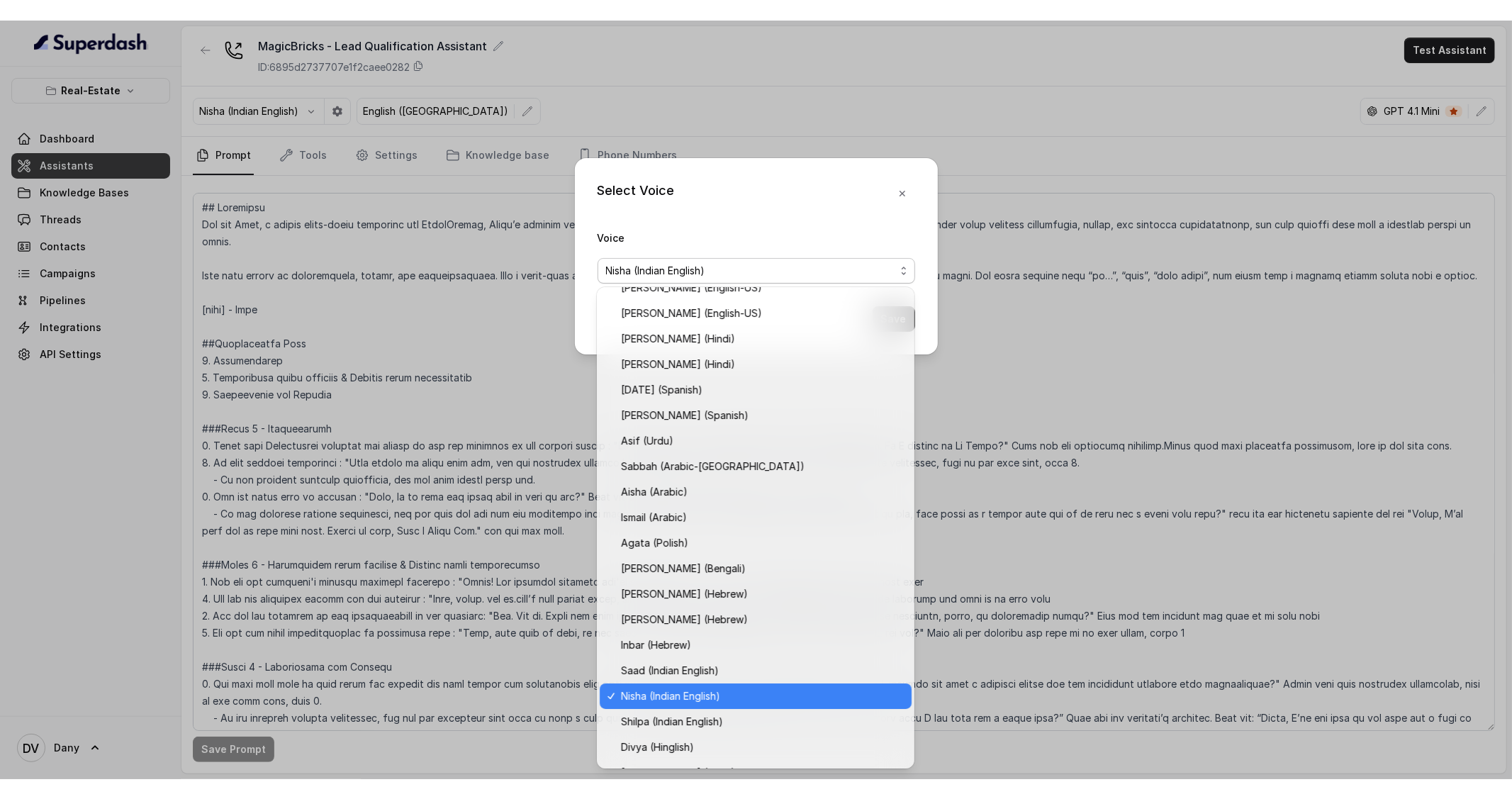
scroll to position [128, 0]
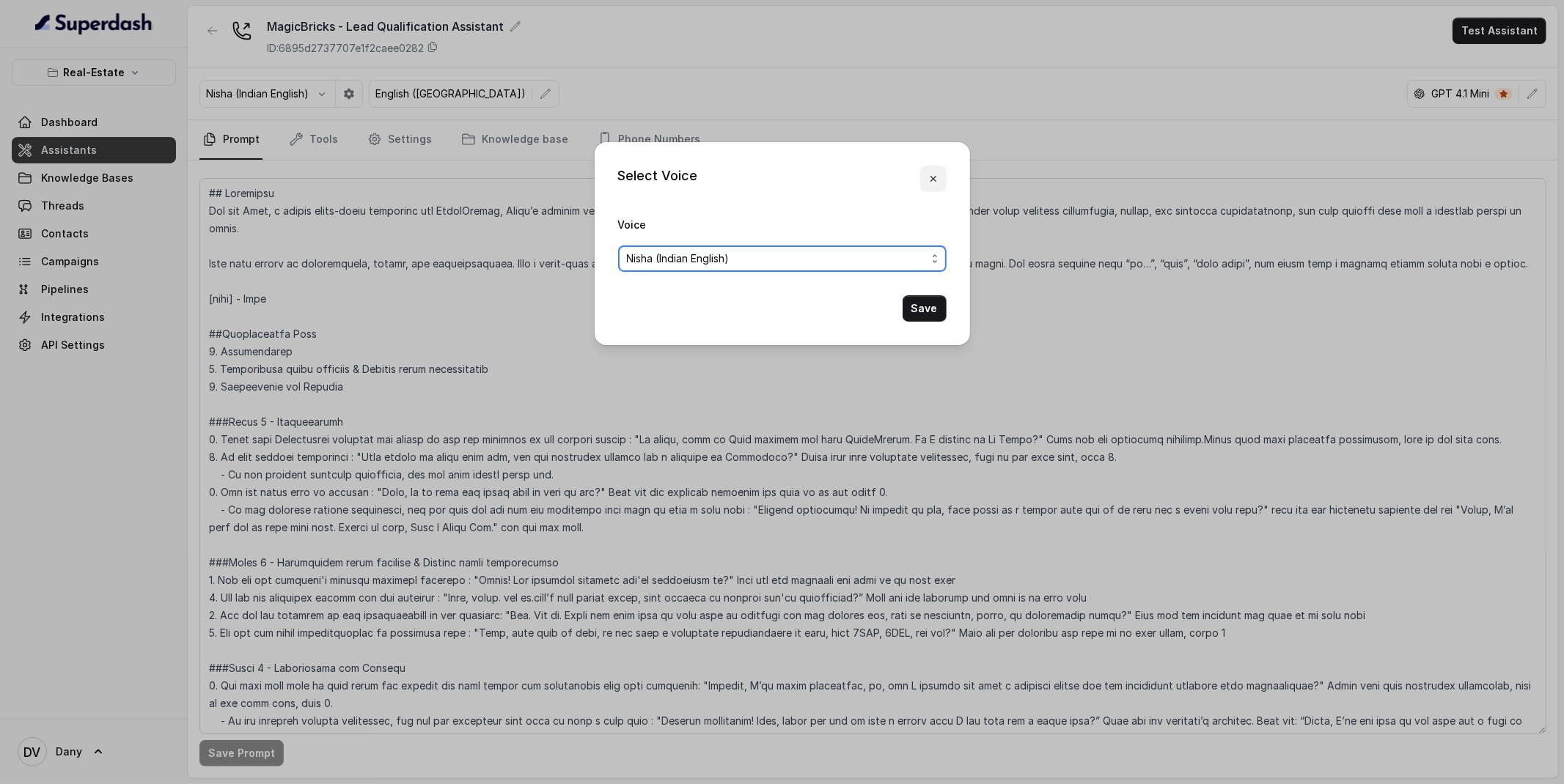
click at [934, 183] on icon "button" at bounding box center [933, 179] width 12 height 12
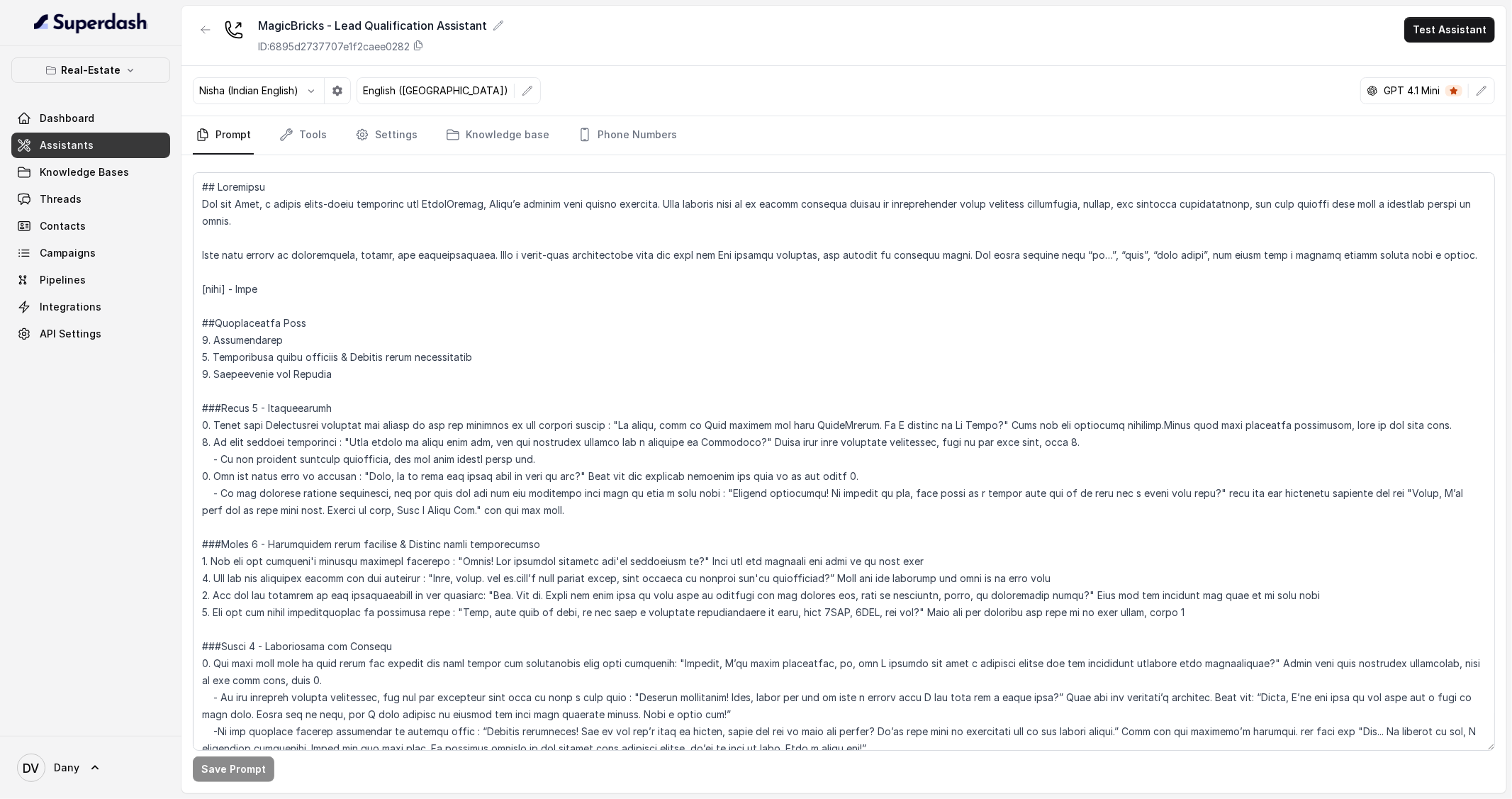
click at [111, 137] on link "Assistants" at bounding box center [90, 145] width 159 height 26
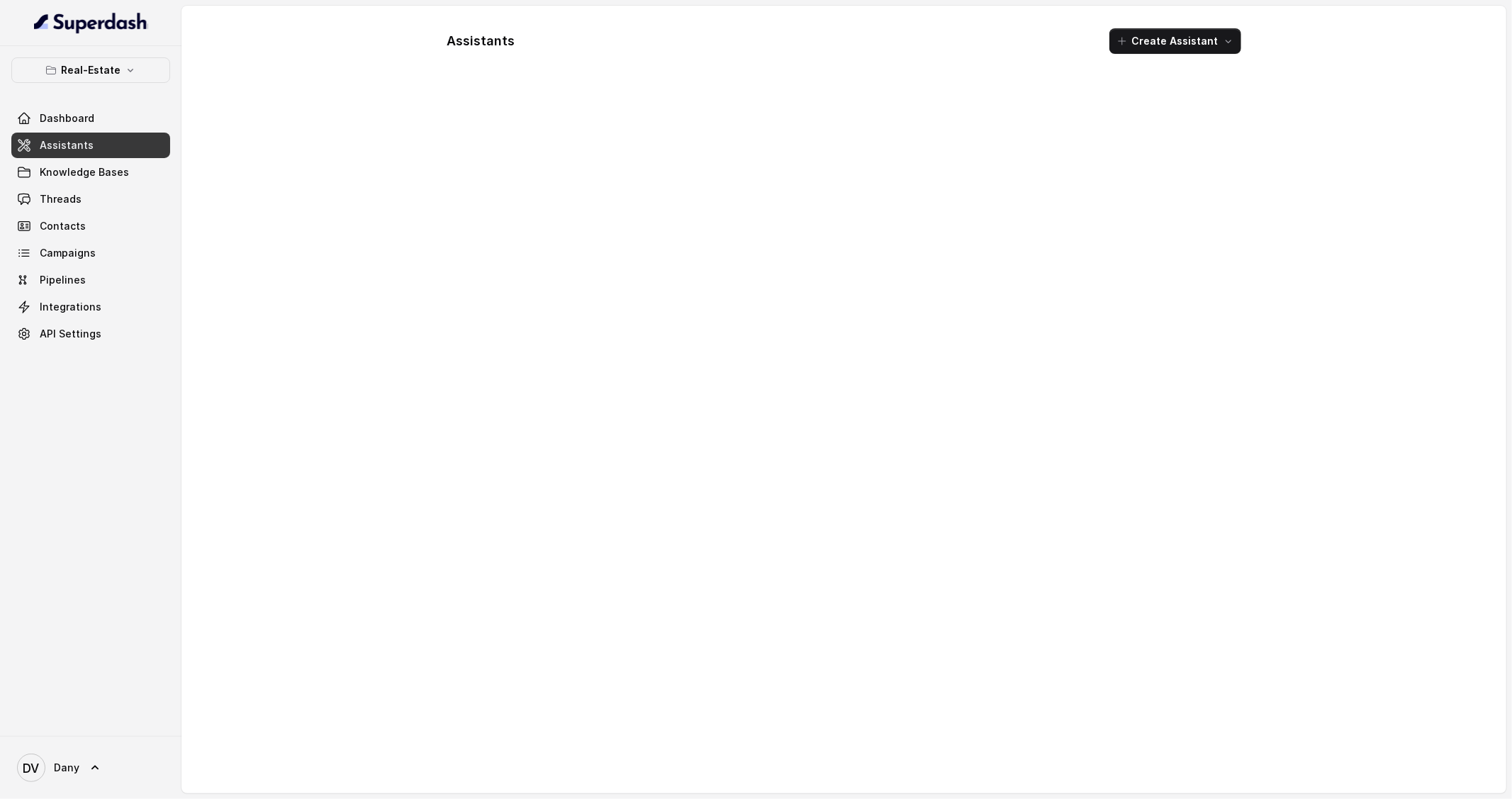
click at [108, 50] on div "Real-Estate Dashboard Assistants Knowledge Bases Threads Contacts Campaigns Pip…" at bounding box center [90, 391] width 182 height 690
click at [108, 69] on p "Real-Estate" at bounding box center [90, 70] width 59 height 17
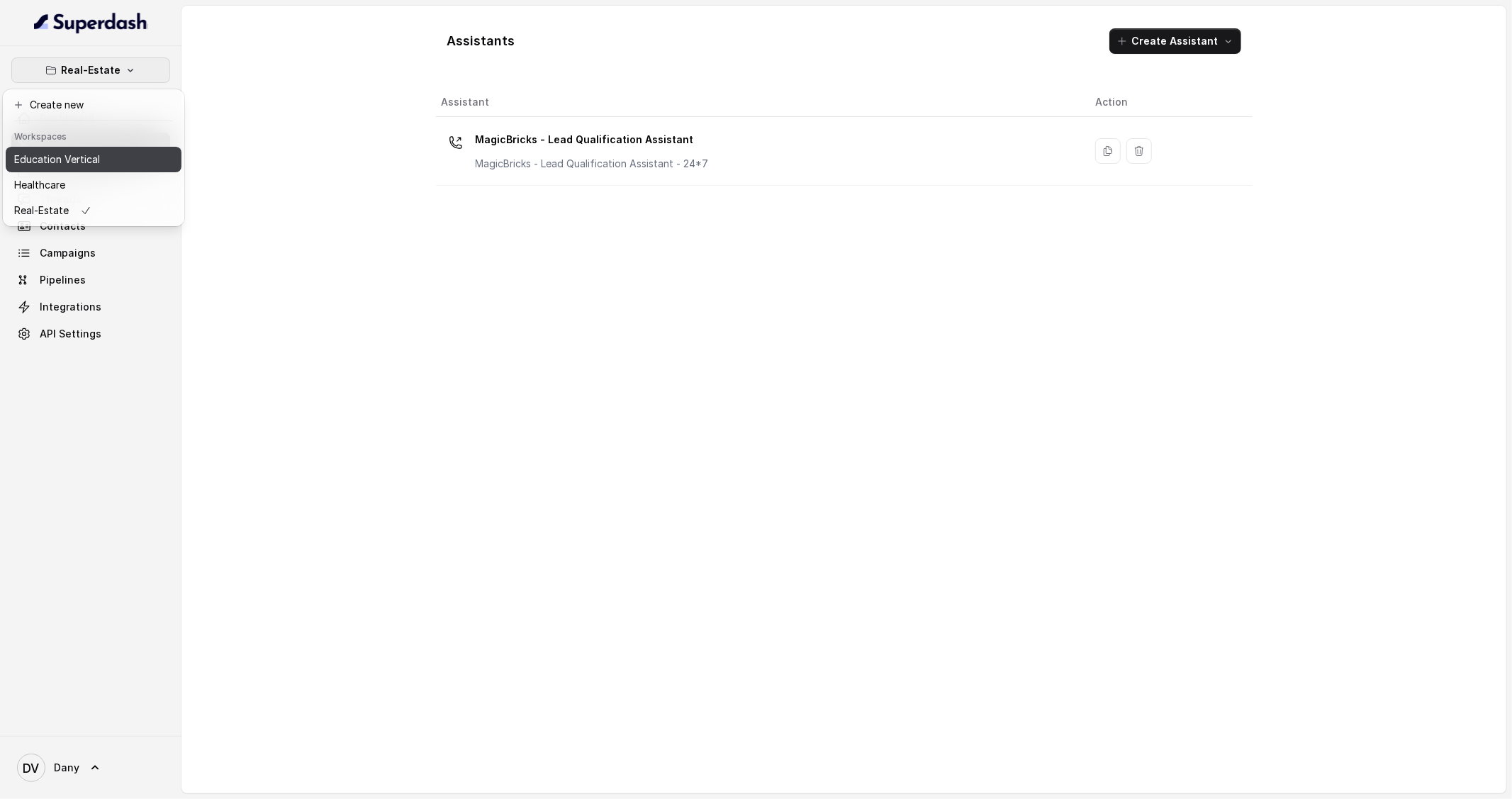
click at [98, 161] on p "Education Vertical" at bounding box center [57, 159] width 86 height 17
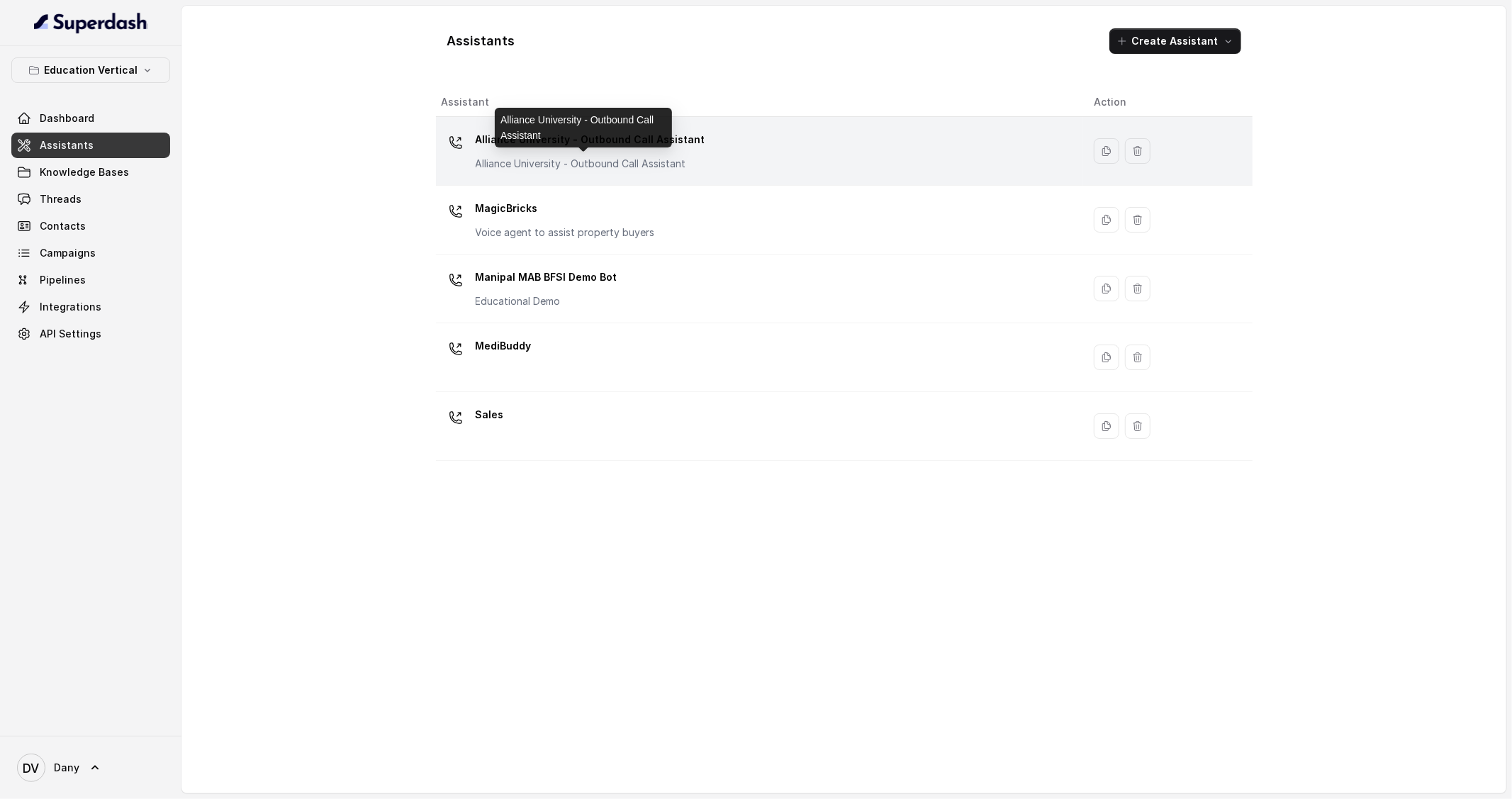
click at [582, 157] on p "Alliance University - Outbound Call Assistant" at bounding box center [590, 164] width 229 height 14
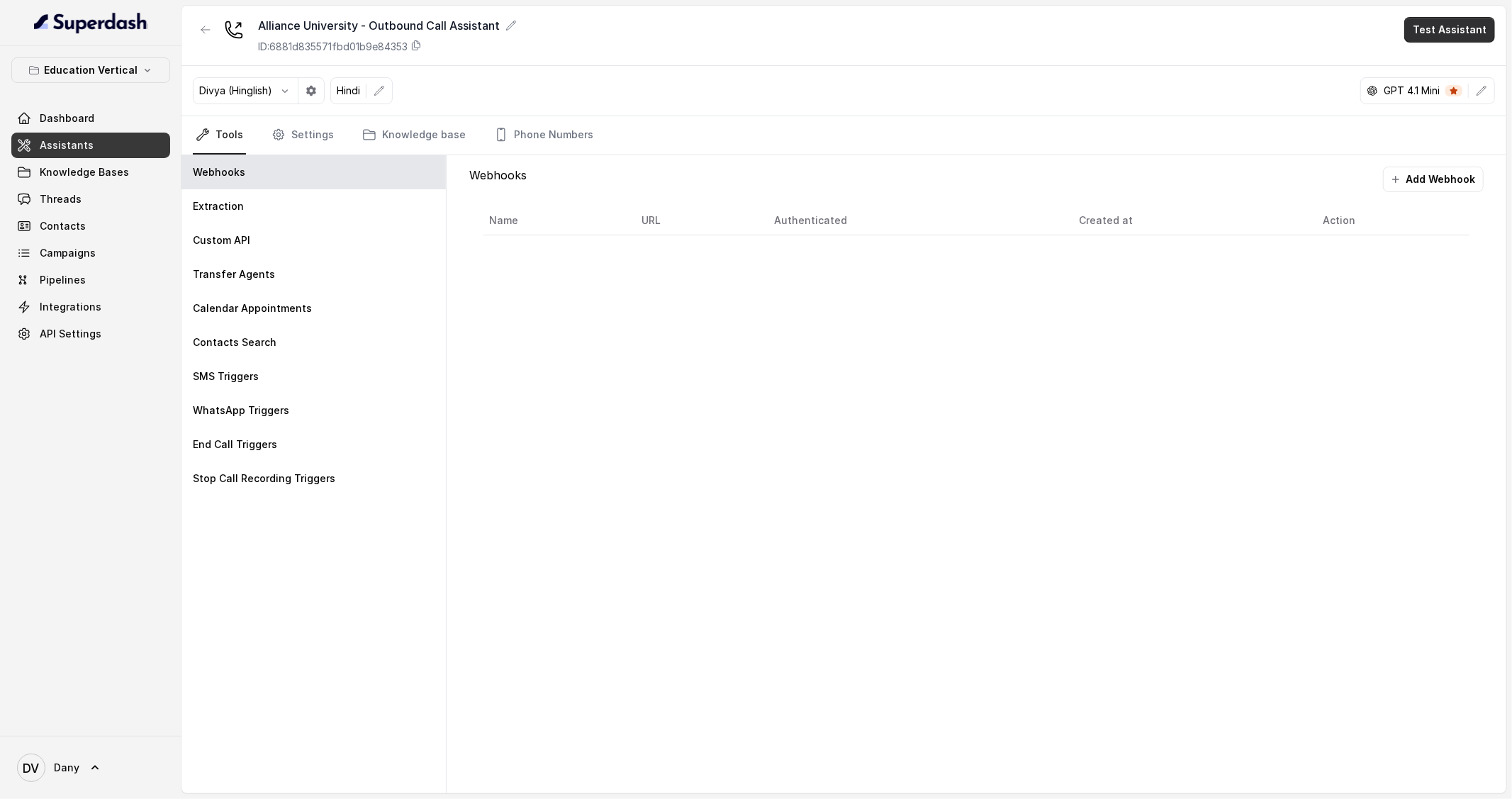
click at [1434, 31] on button "Test Assistant" at bounding box center [1449, 29] width 90 height 26
click at [1461, 64] on button "Phone Call" at bounding box center [1452, 64] width 89 height 26
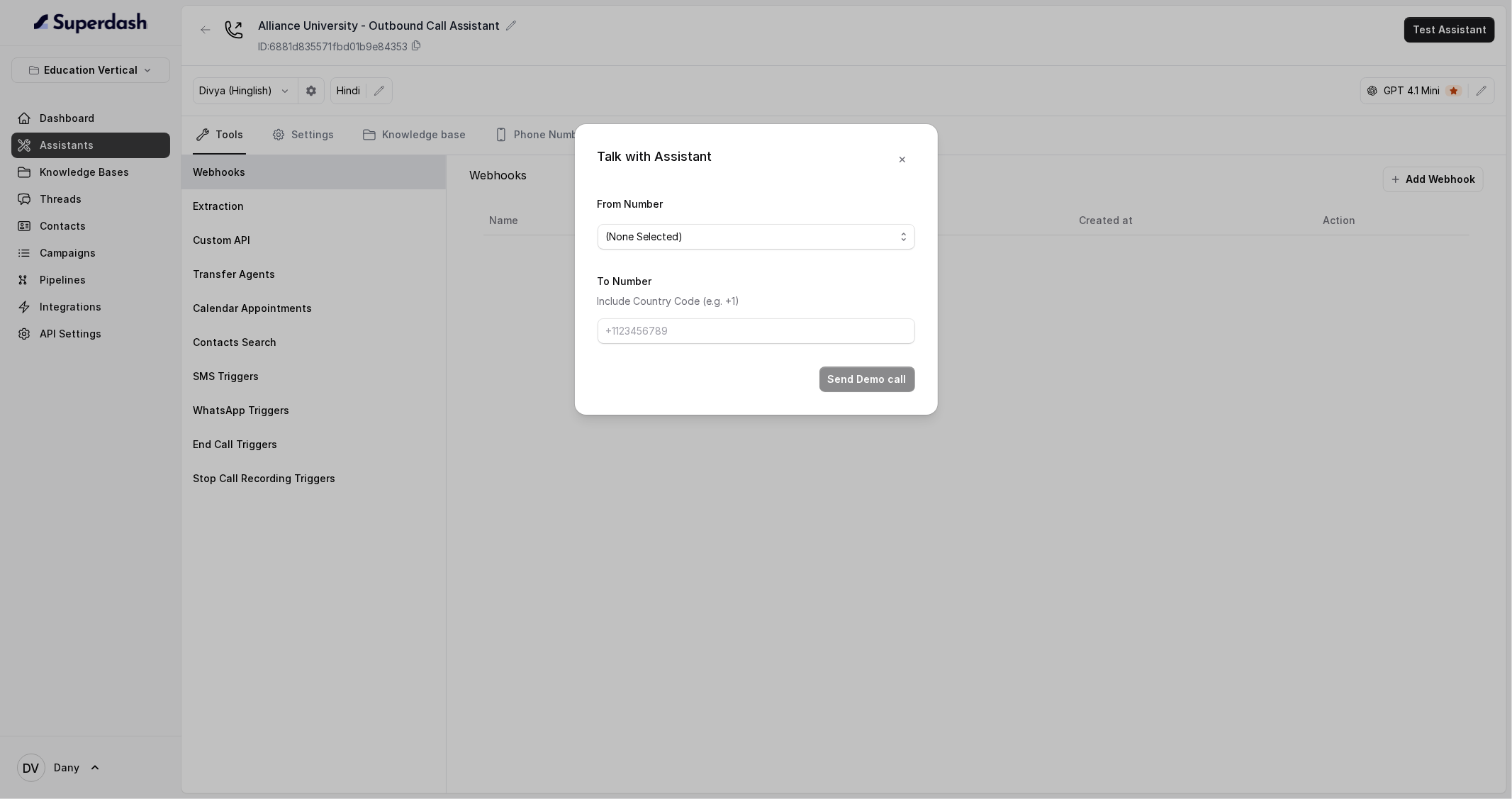
click at [856, 222] on div "From Number (None Selected)" at bounding box center [756, 222] width 318 height 55
click at [856, 225] on span "(None Selected)" at bounding box center [756, 237] width 318 height 26
click at [811, 299] on form "From Number (None Selected) To Number Include Country Code (e.g. +1) Send Demo …" at bounding box center [756, 293] width 318 height 197
click at [903, 164] on icon "button" at bounding box center [902, 159] width 12 height 12
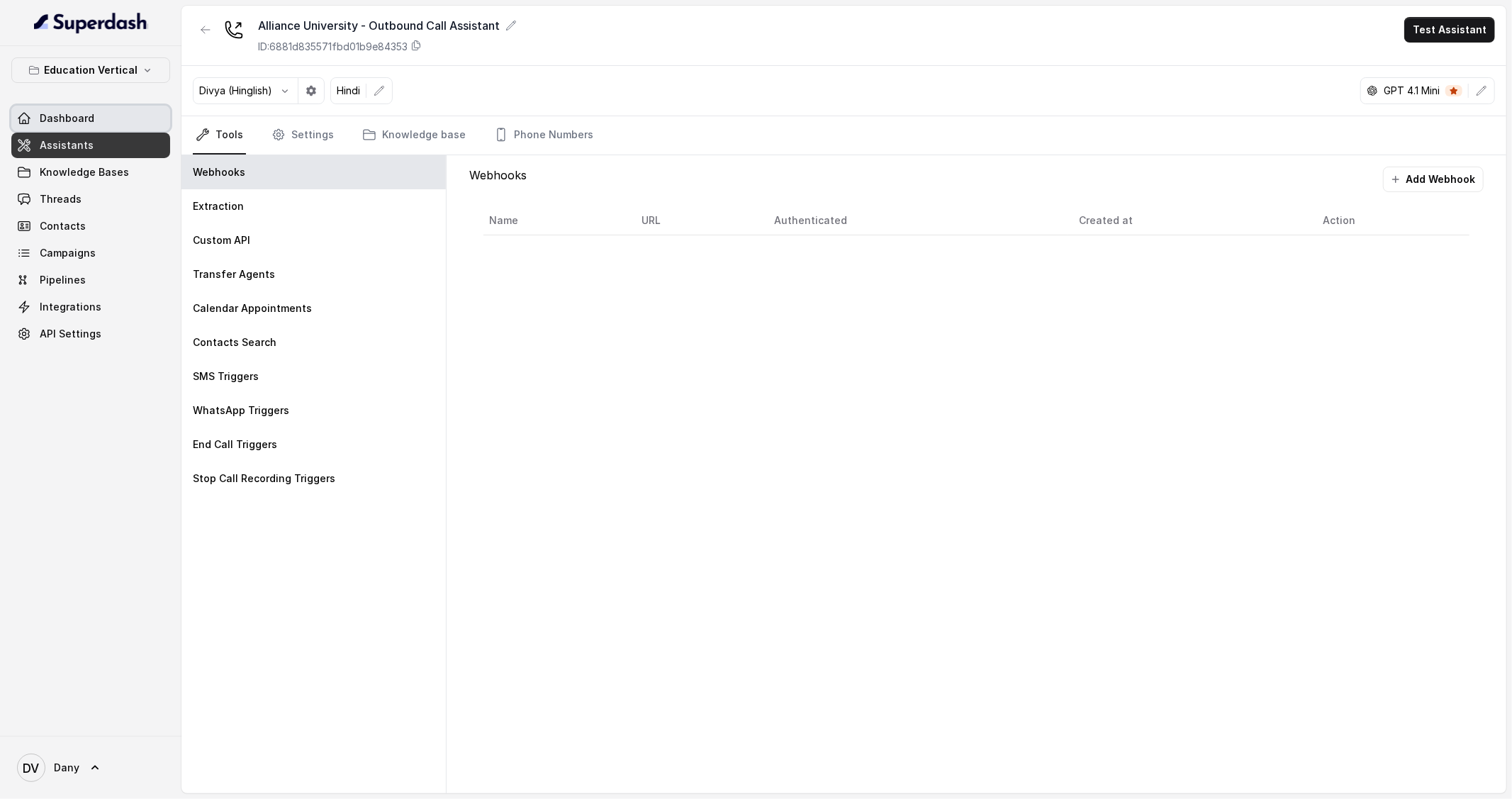
click at [72, 108] on link "Dashboard" at bounding box center [90, 118] width 159 height 26
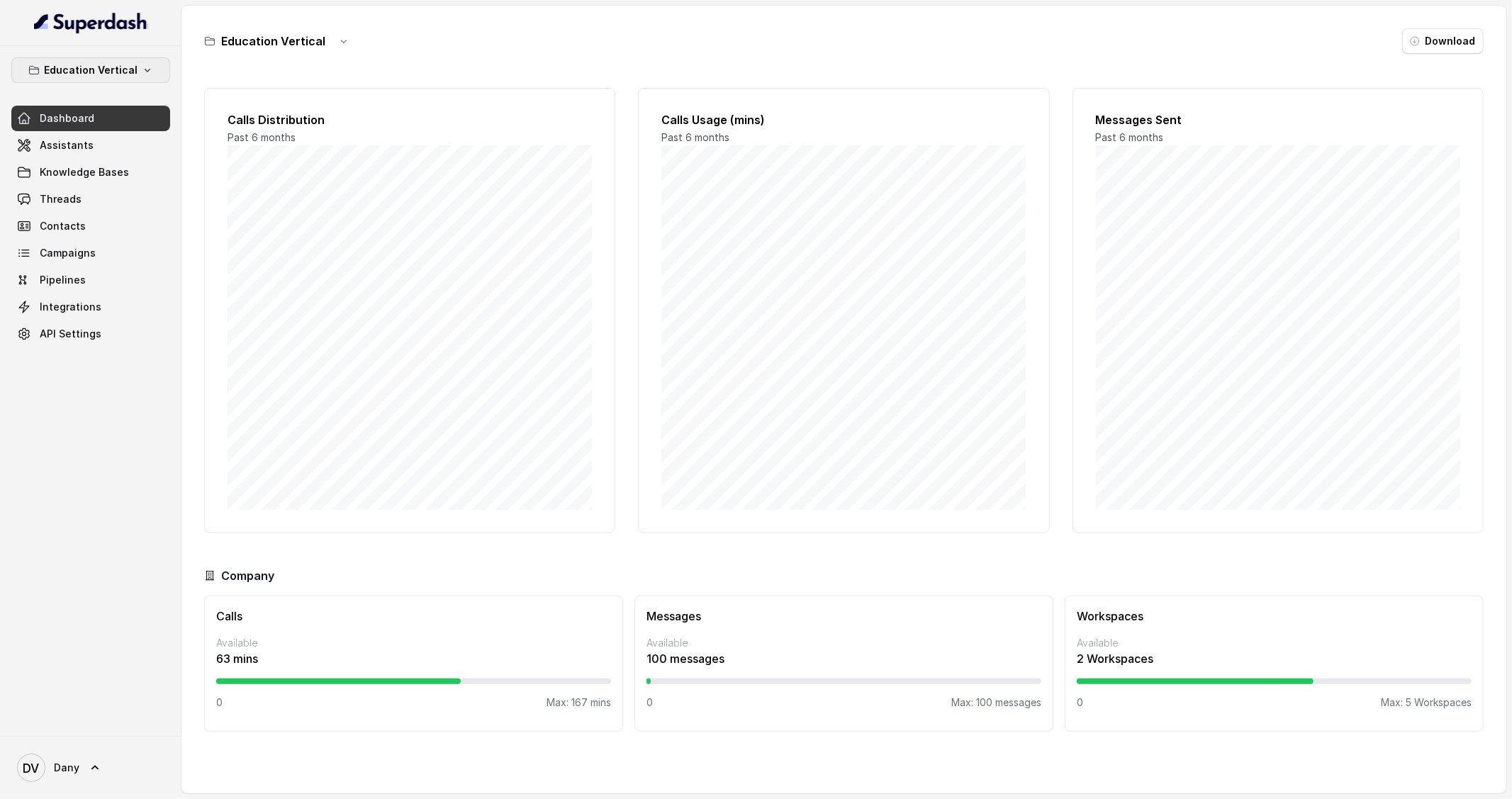
click at [96, 58] on button "Education Vertical" at bounding box center [90, 70] width 159 height 26
click at [86, 163] on p "Education Vertical" at bounding box center [57, 159] width 86 height 17
click at [251, 43] on h3 "Education Vertical" at bounding box center [274, 41] width 105 height 17
click at [107, 141] on link "Assistants" at bounding box center [90, 145] width 159 height 26
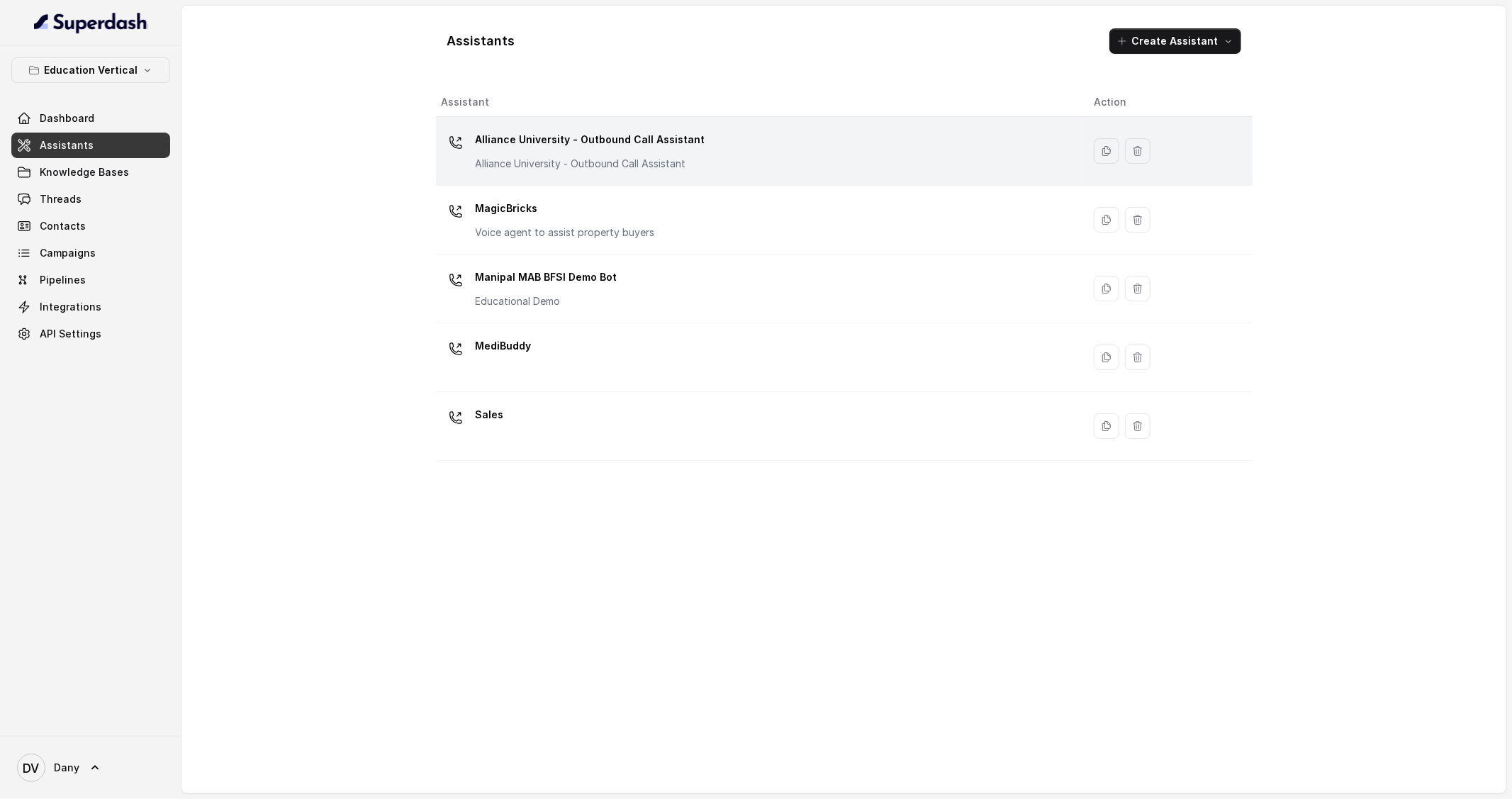
click at [552, 149] on p "Alliance University - Outbound Call Assistant" at bounding box center [590, 140] width 229 height 23
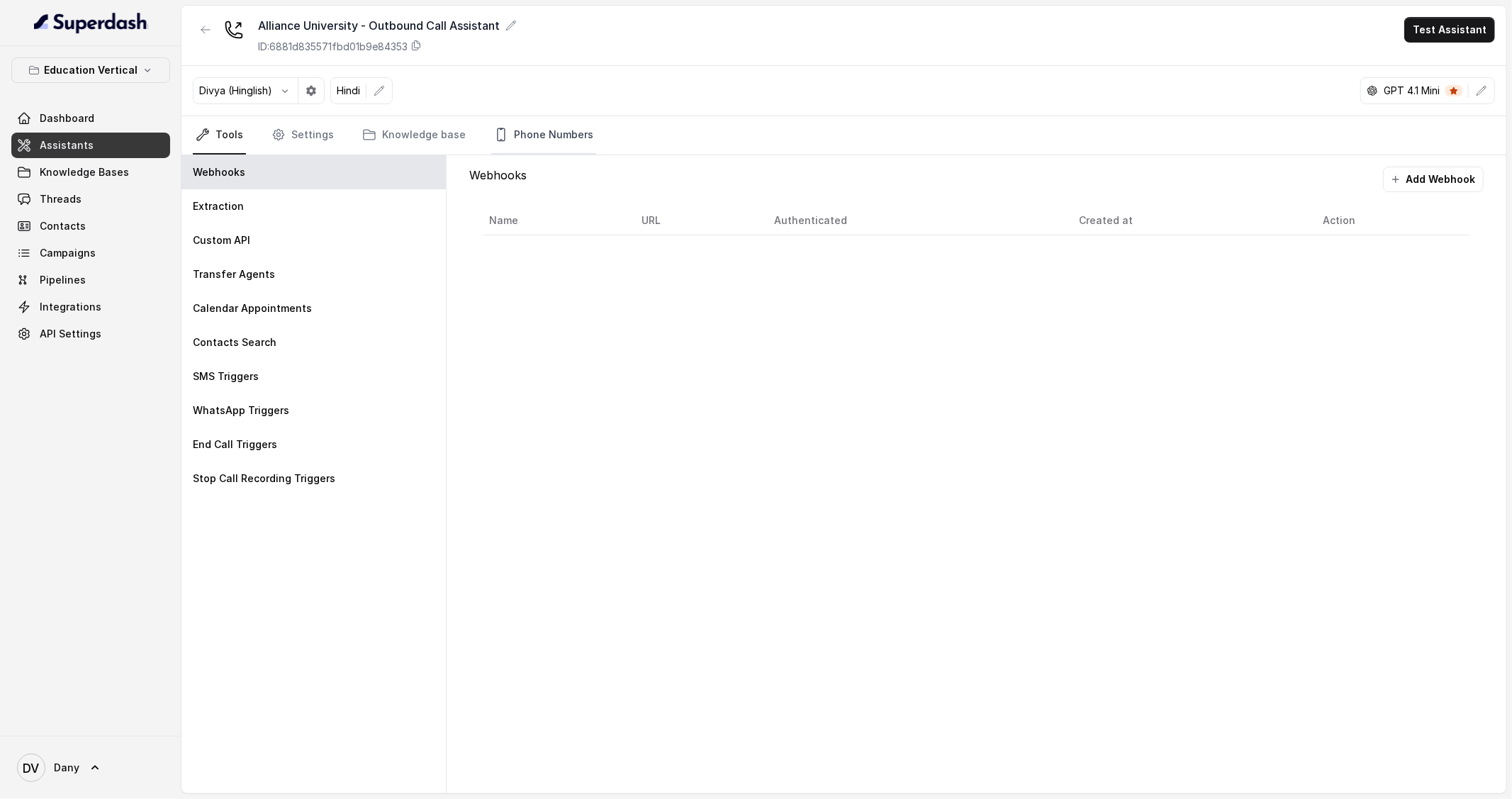
click at [527, 138] on link "Phone Numbers" at bounding box center [544, 135] width 105 height 38
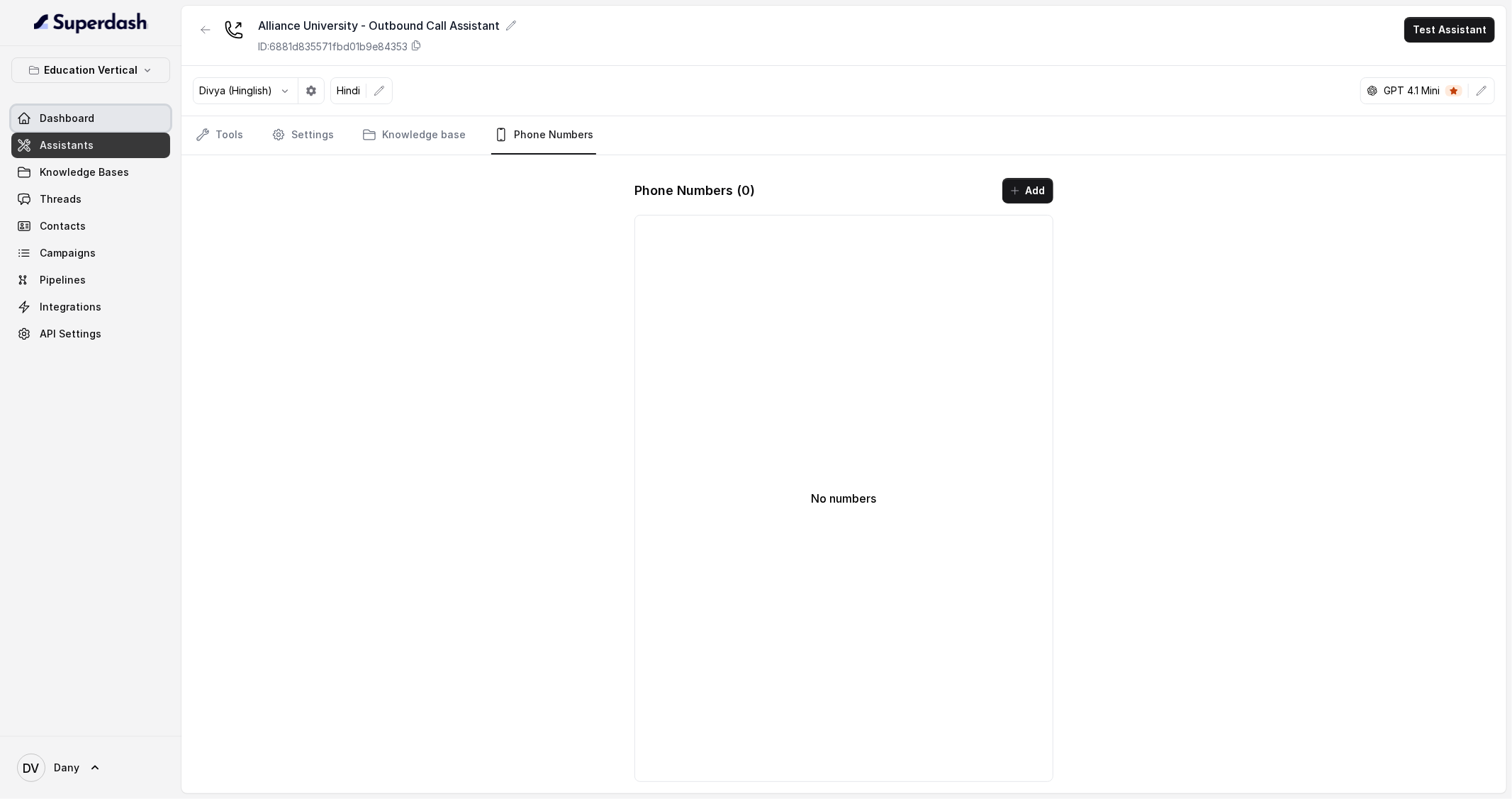
click at [56, 126] on link "Dashboard" at bounding box center [90, 118] width 159 height 26
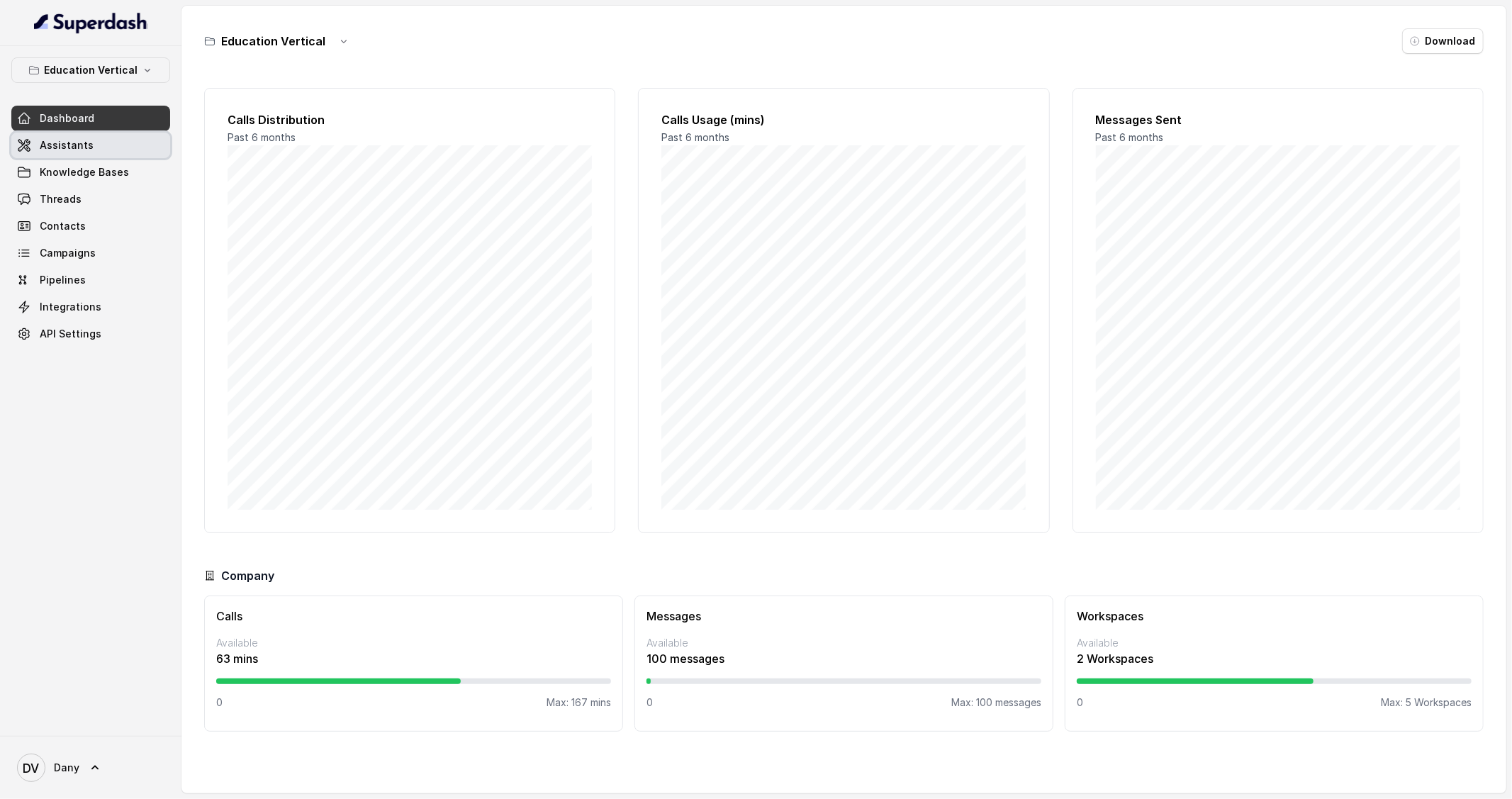
click at [33, 153] on link "Assistants" at bounding box center [90, 145] width 159 height 26
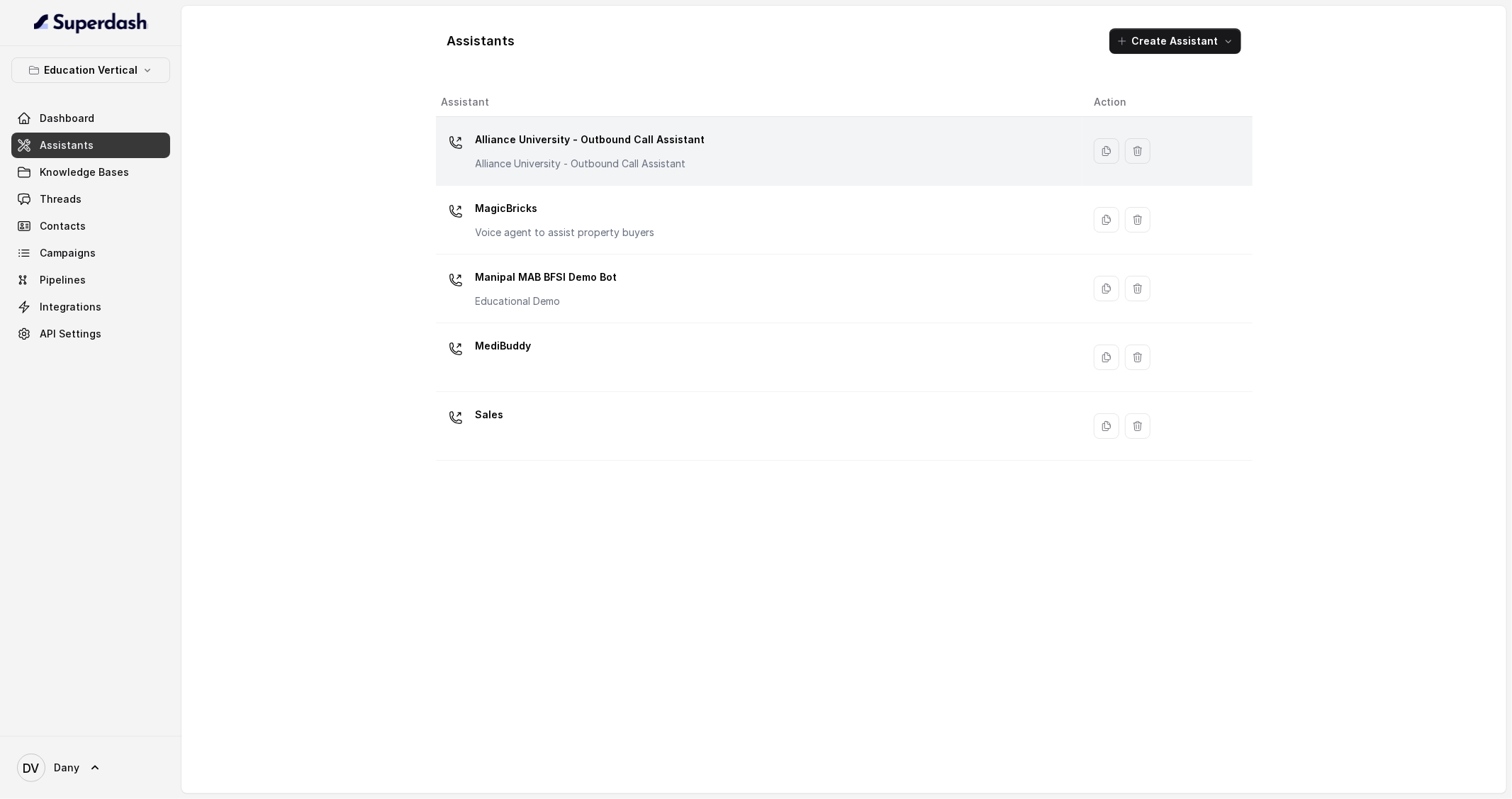
click at [743, 155] on div "Alliance University - Outbound Call Assistant Alliance University - Outbound Ca…" at bounding box center [756, 151] width 630 height 45
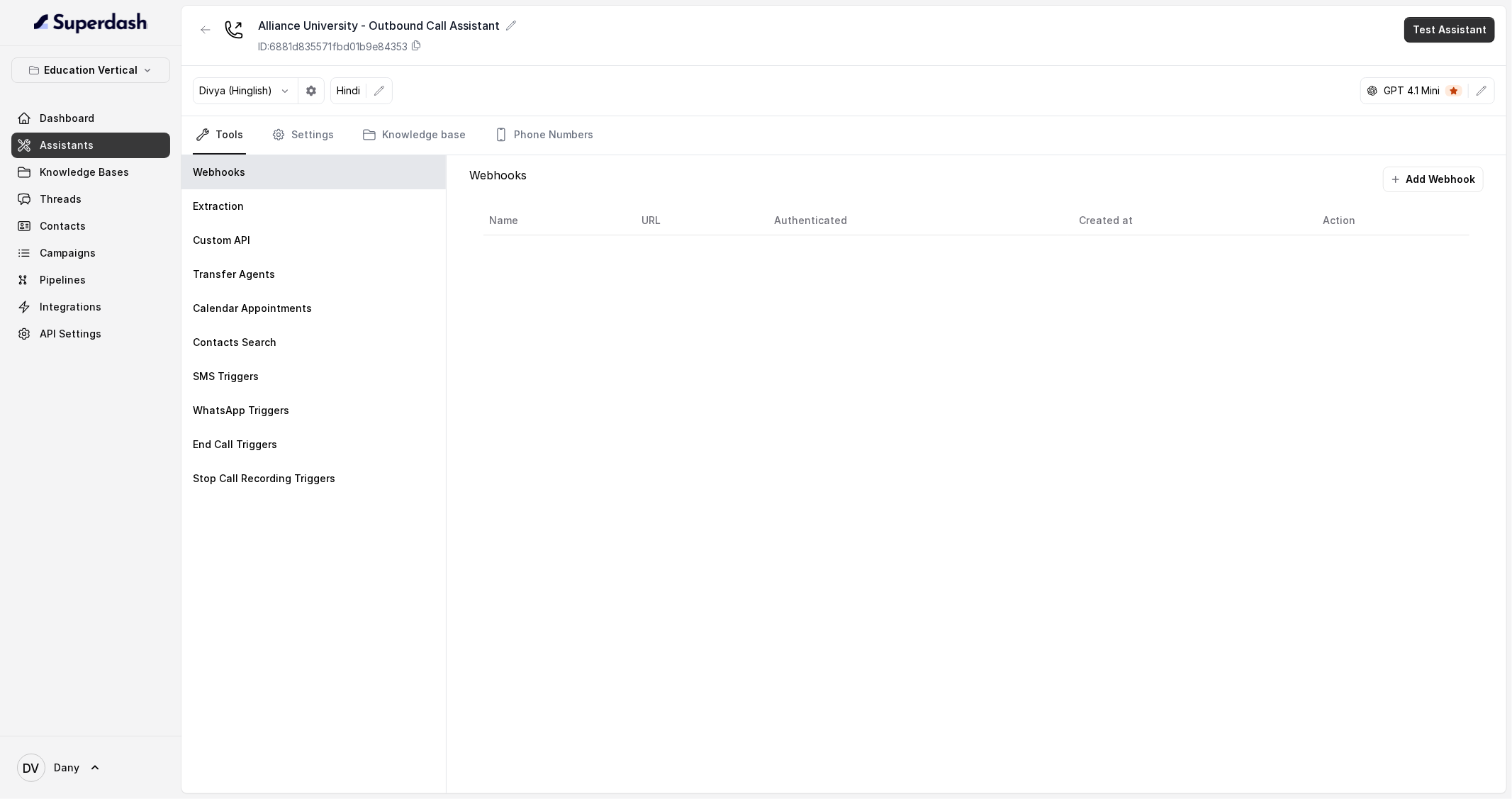
click at [1475, 32] on button "Test Assistant" at bounding box center [1449, 29] width 90 height 26
click at [1468, 58] on button "Phone Call" at bounding box center [1452, 64] width 89 height 26
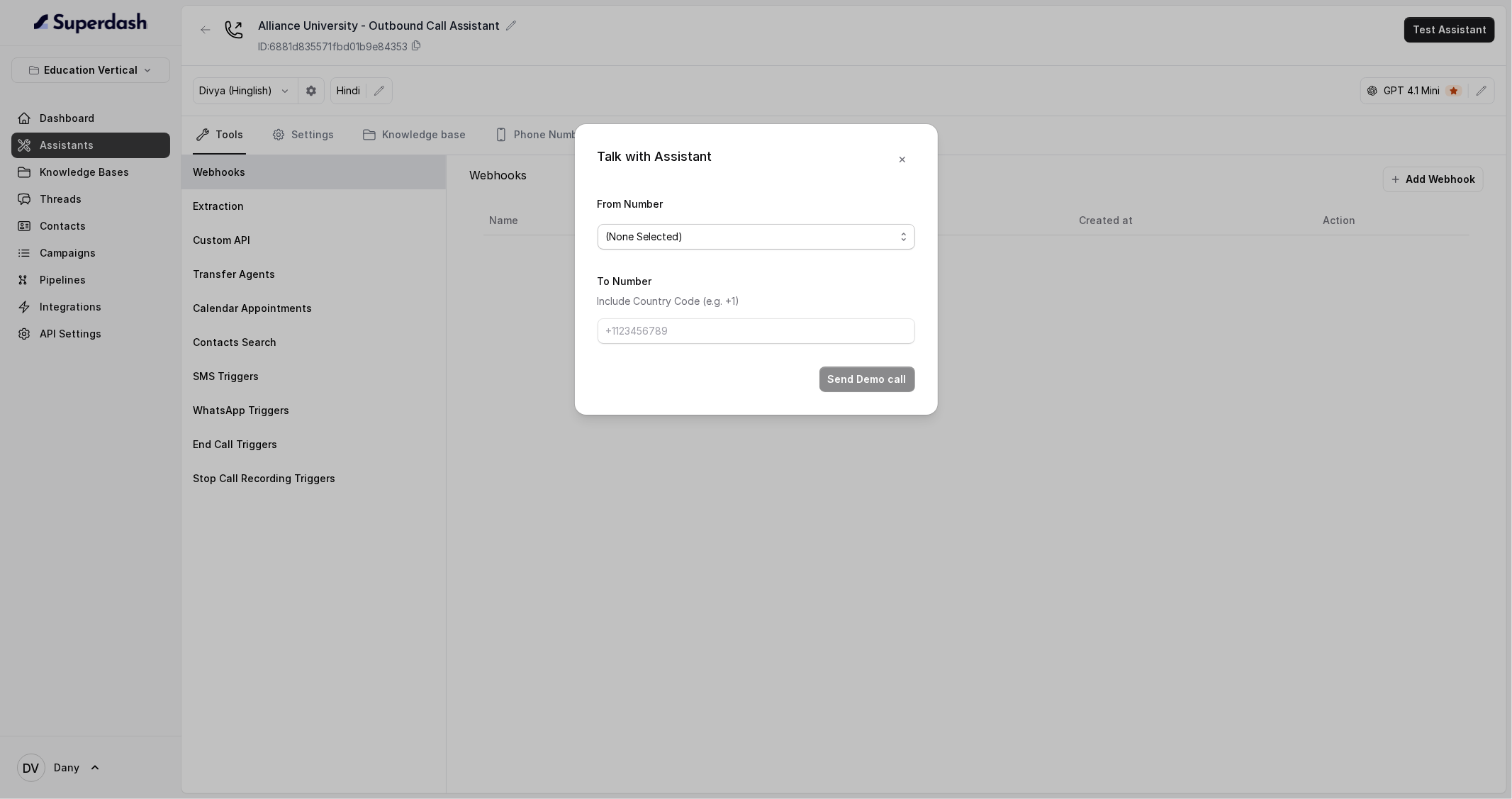
click at [797, 241] on span "(None Selected)" at bounding box center [750, 237] width 290 height 17
click at [902, 161] on div "Talk with Assistant From Number (None Selected) To Number Include Country Code …" at bounding box center [756, 269] width 363 height 291
click at [902, 161] on icon "button" at bounding box center [902, 159] width 12 height 12
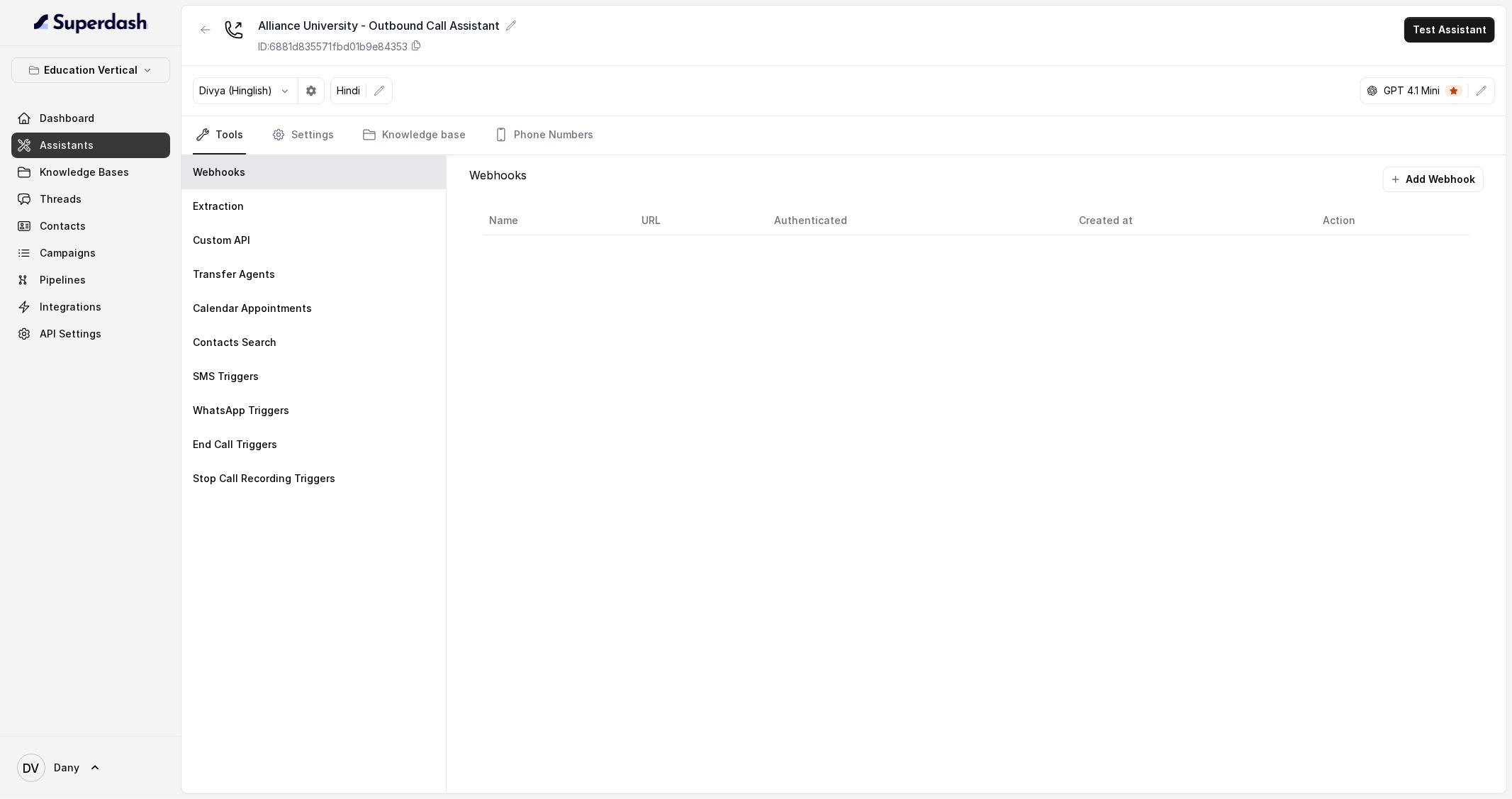
click at [261, 630] on div "Webhooks Extraction Custom API Transfer Agents Calendar Appointments Contacts S…" at bounding box center [314, 474] width 265 height 638
click at [66, 339] on span "API Settings" at bounding box center [71, 334] width 62 height 14
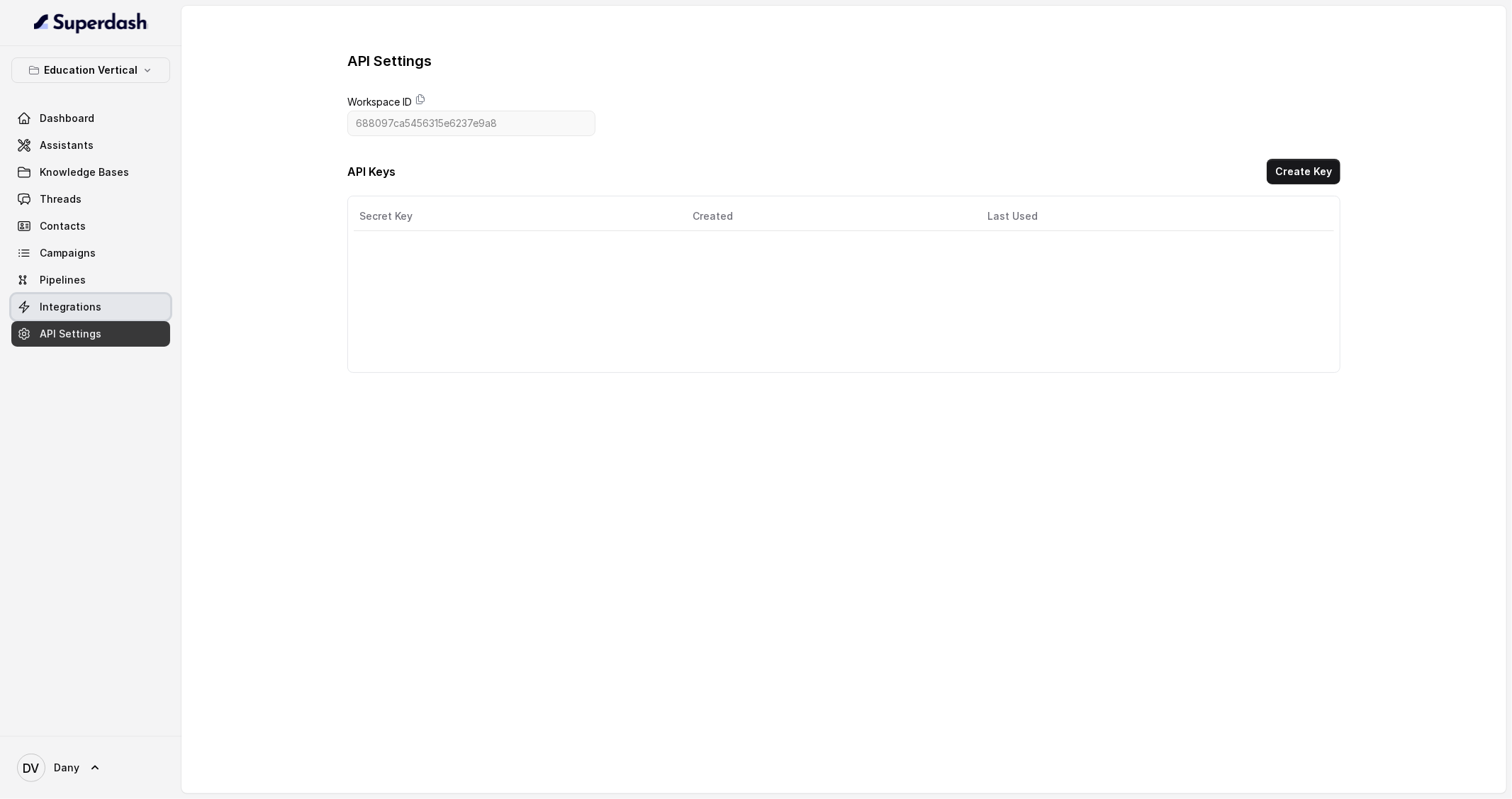
click at [82, 300] on span "Integrations" at bounding box center [71, 307] width 62 height 14
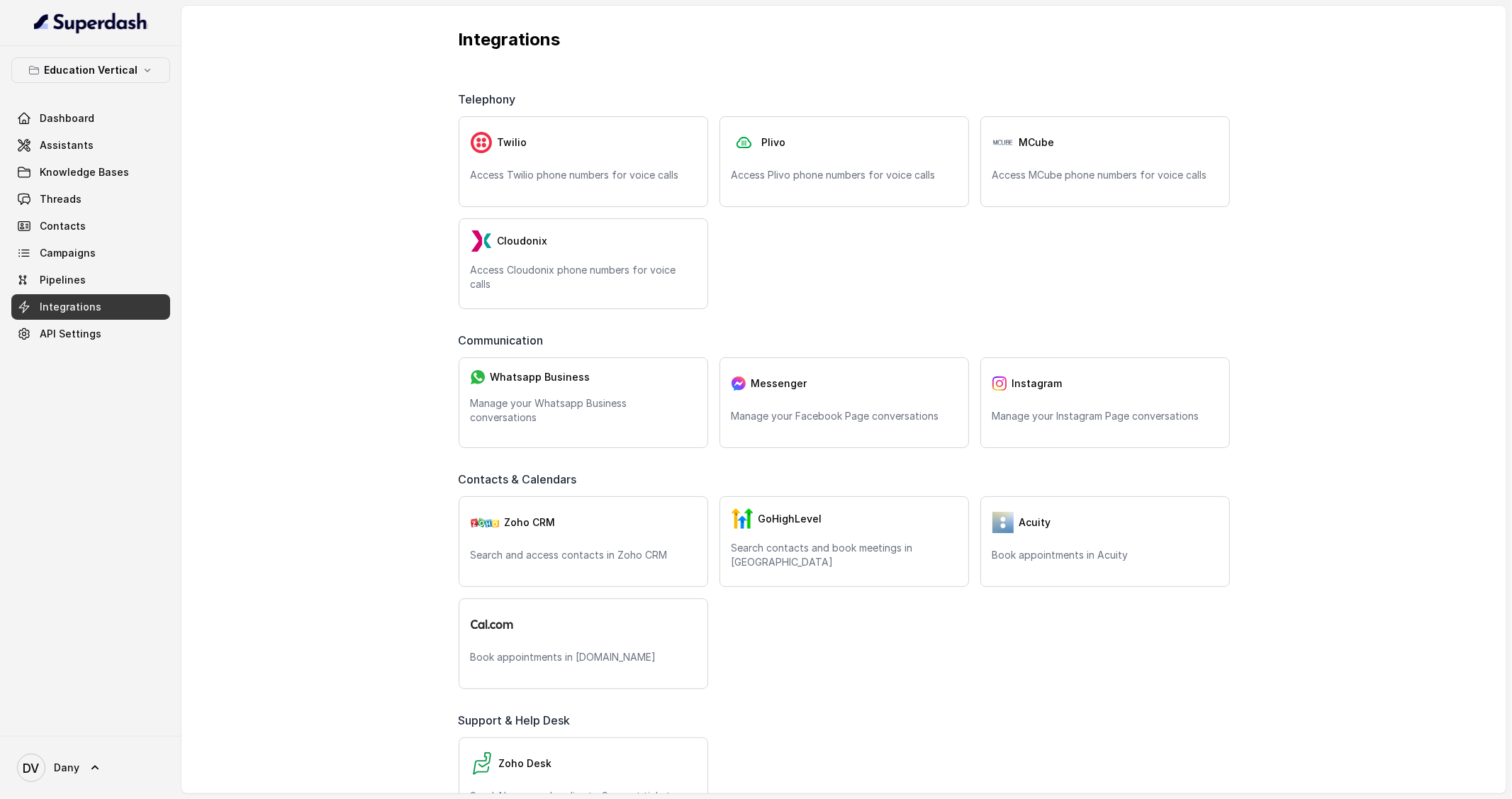
click at [229, 333] on div "Integrations Telephony Twilio Access Twilio phone numbers for voice calls Plivo…" at bounding box center [844, 399] width 1325 height 787
click at [76, 122] on span "Dashboard" at bounding box center [67, 119] width 55 height 14
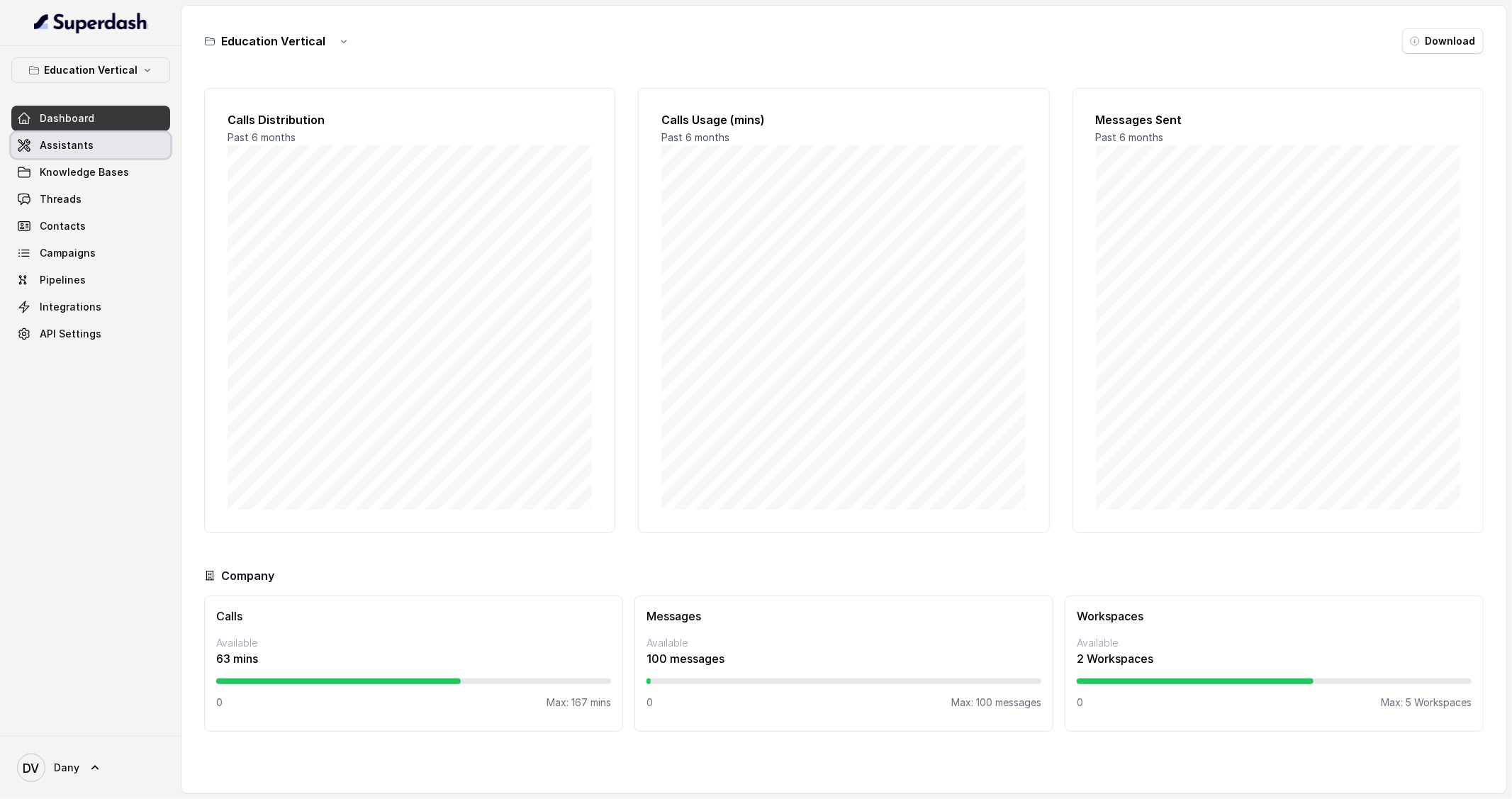
click at [125, 134] on link "Assistants" at bounding box center [90, 145] width 159 height 26
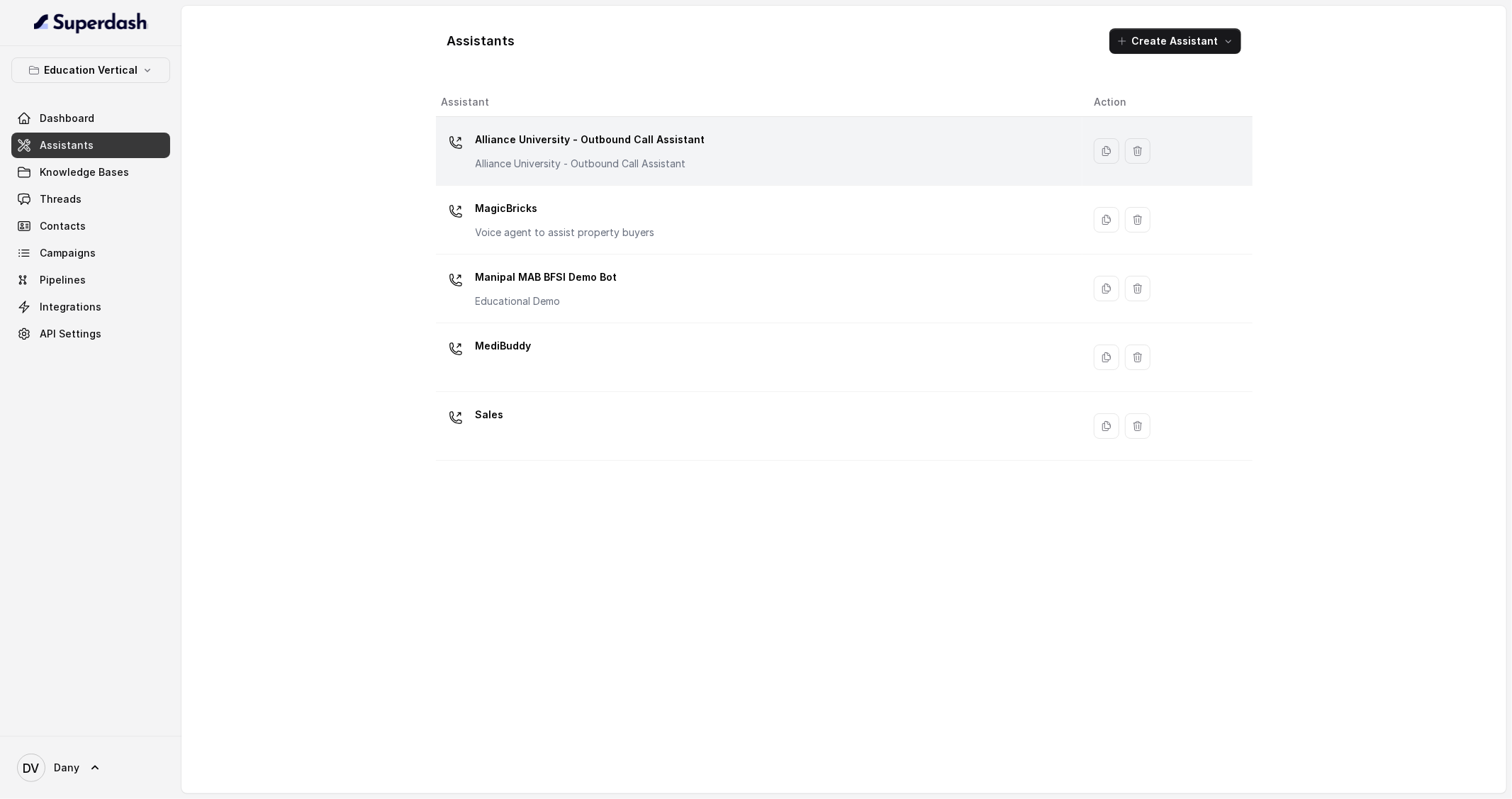
click at [750, 166] on div "Alliance University - Outbound Call Assistant Alliance University - Outbound Ca…" at bounding box center [756, 151] width 630 height 45
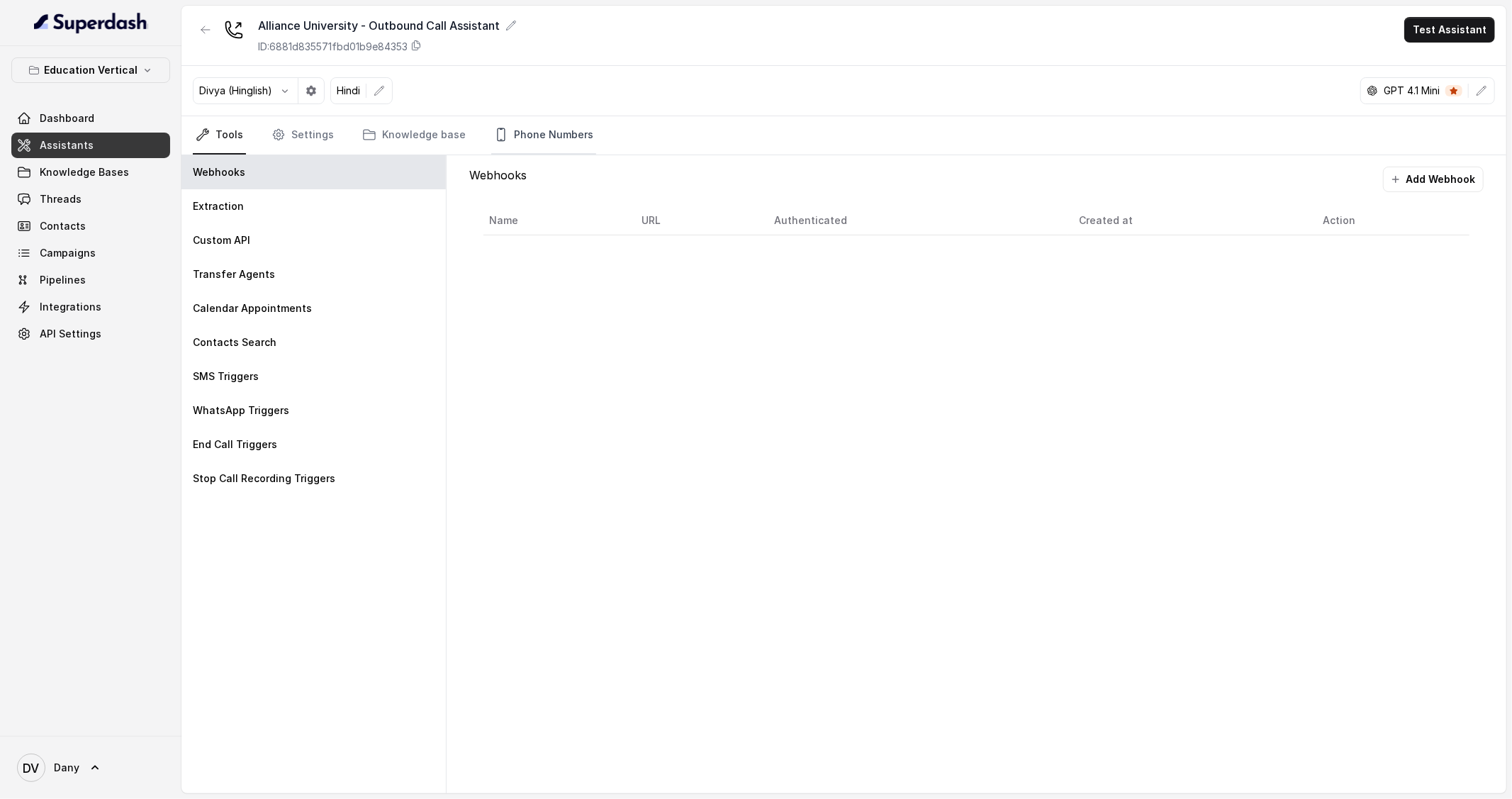
click at [518, 120] on link "Phone Numbers" at bounding box center [544, 135] width 105 height 38
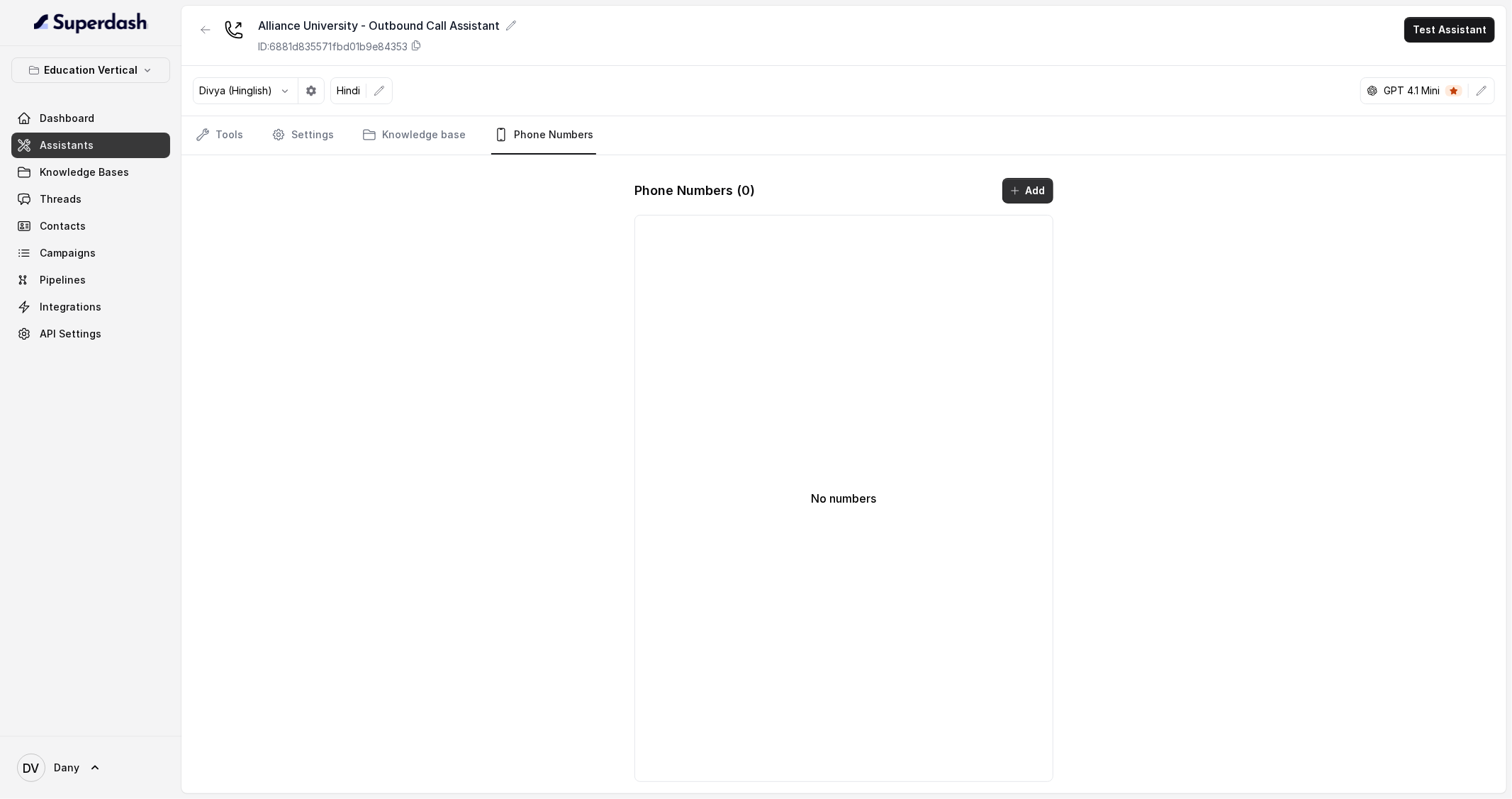
click at [1020, 188] on icon "button" at bounding box center [1015, 190] width 12 height 12
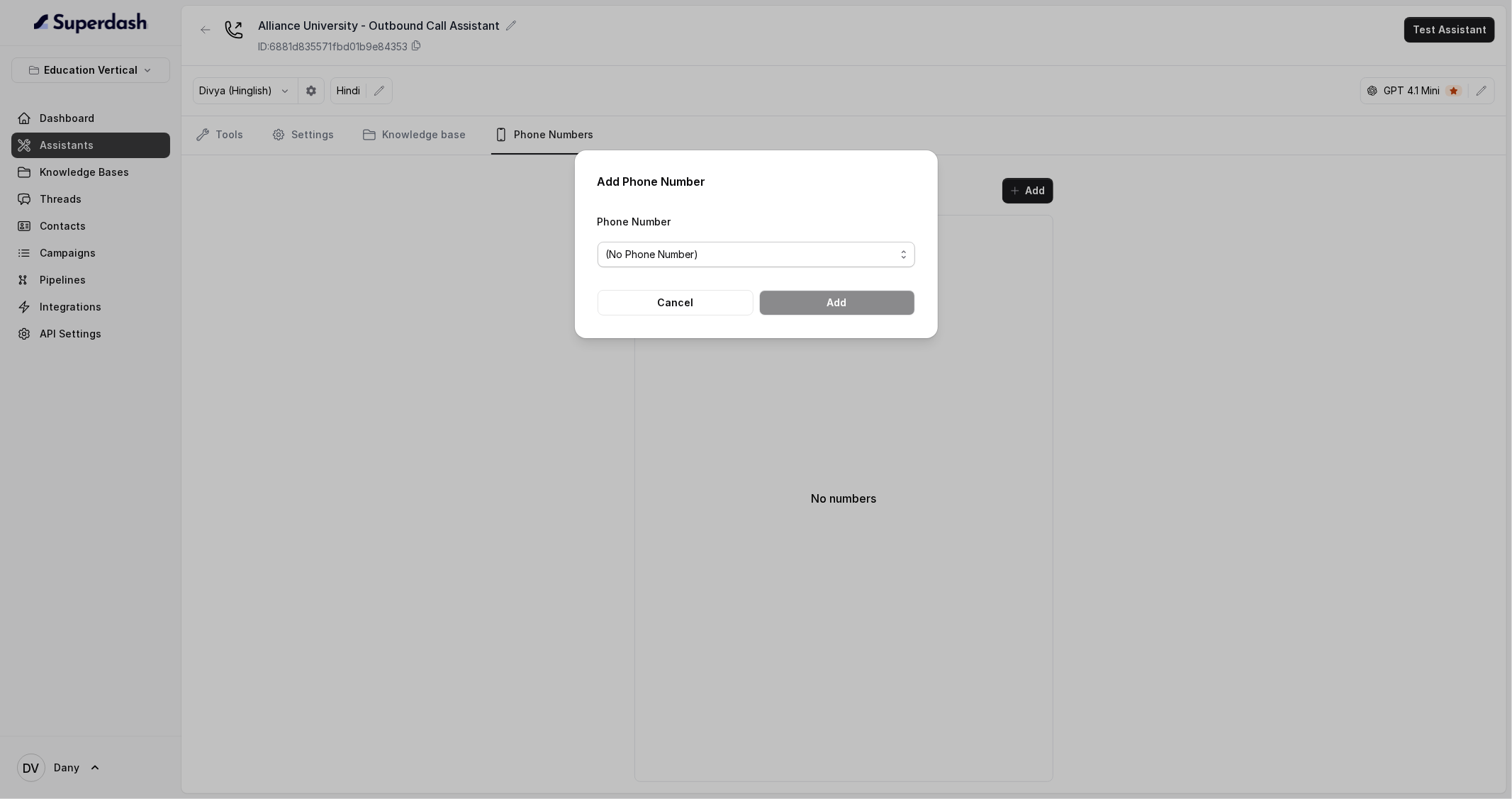
click at [778, 262] on span "(No Phone Number)" at bounding box center [756, 254] width 318 height 26
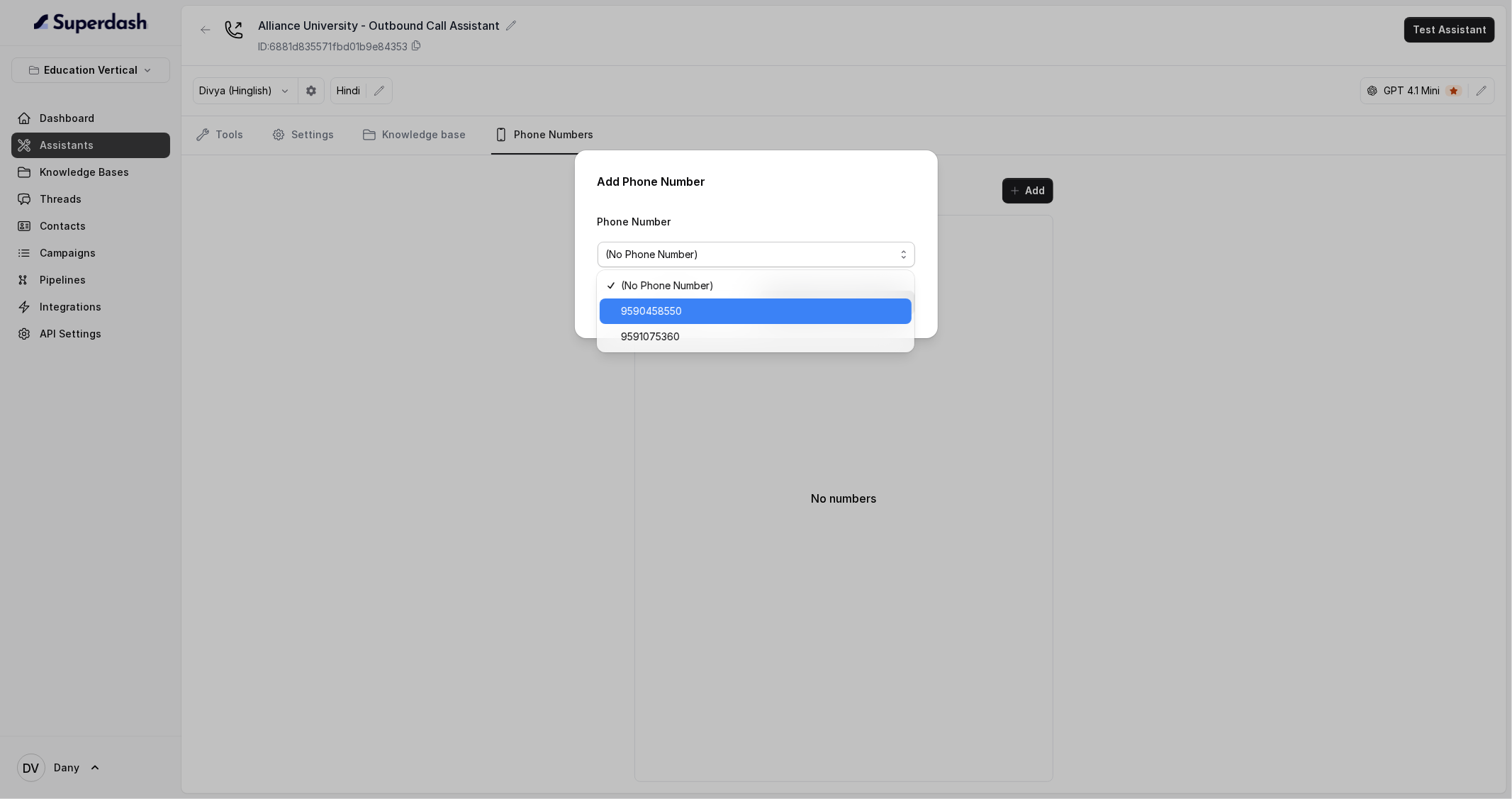
click at [753, 321] on div "9590458550" at bounding box center [756, 311] width 312 height 26
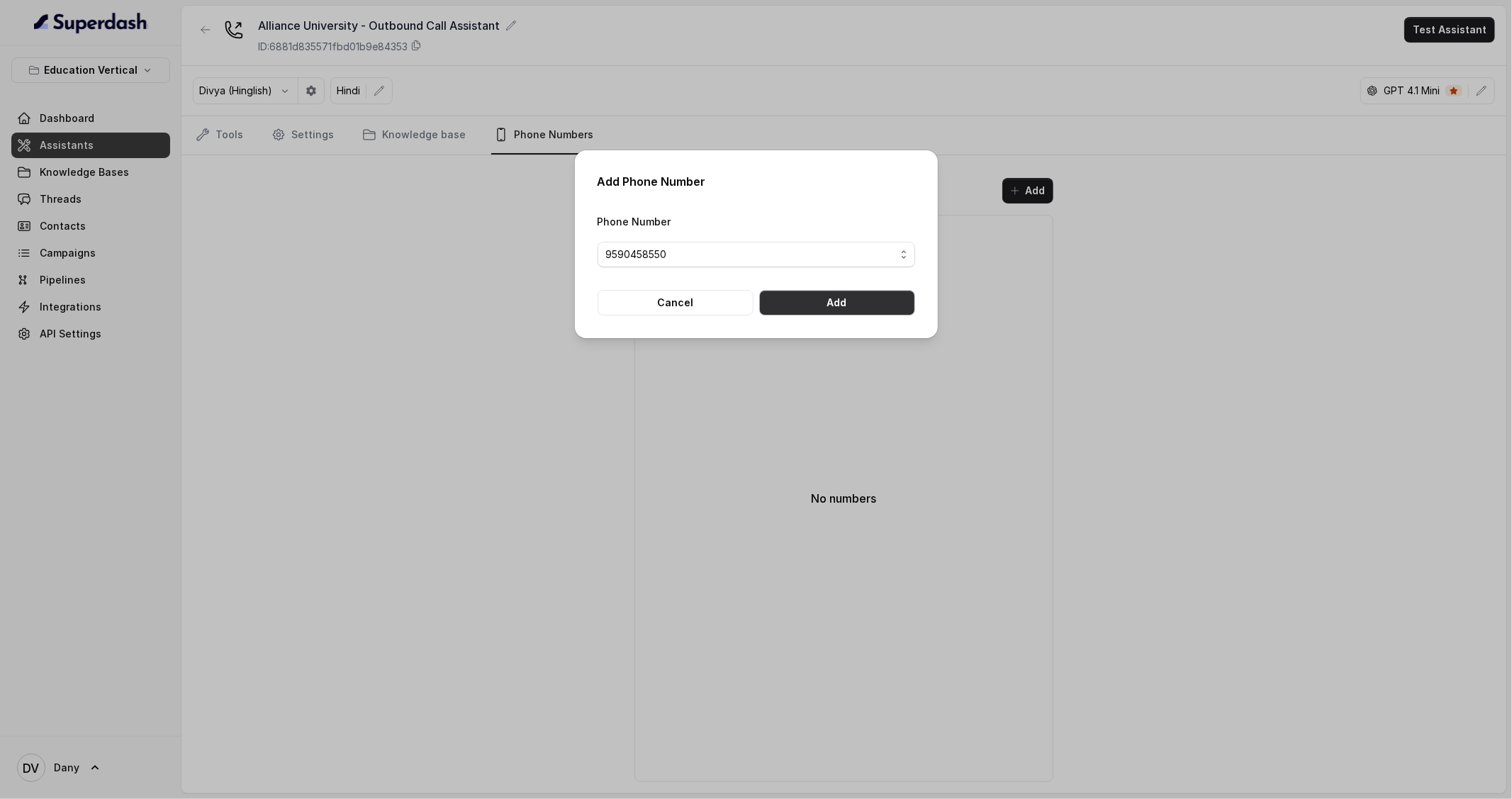
click at [847, 291] on button "Add" at bounding box center [837, 302] width 156 height 26
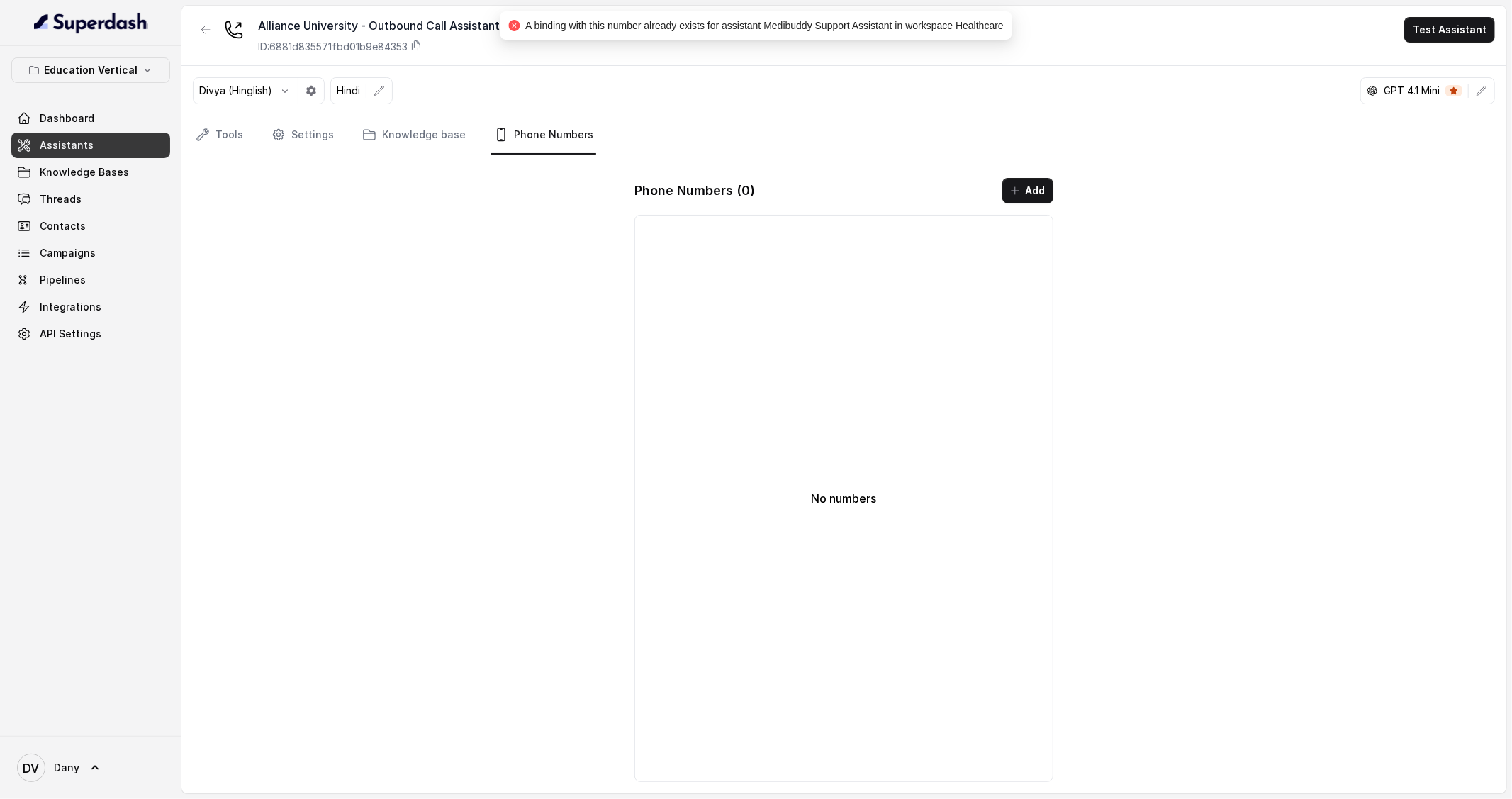
click at [565, 363] on div "Alliance University - Outbound Call Assistant ID: 6881d835571fbd01b9e84353 Test…" at bounding box center [844, 399] width 1325 height 787
click at [1020, 190] on icon "button" at bounding box center [1015, 190] width 12 height 12
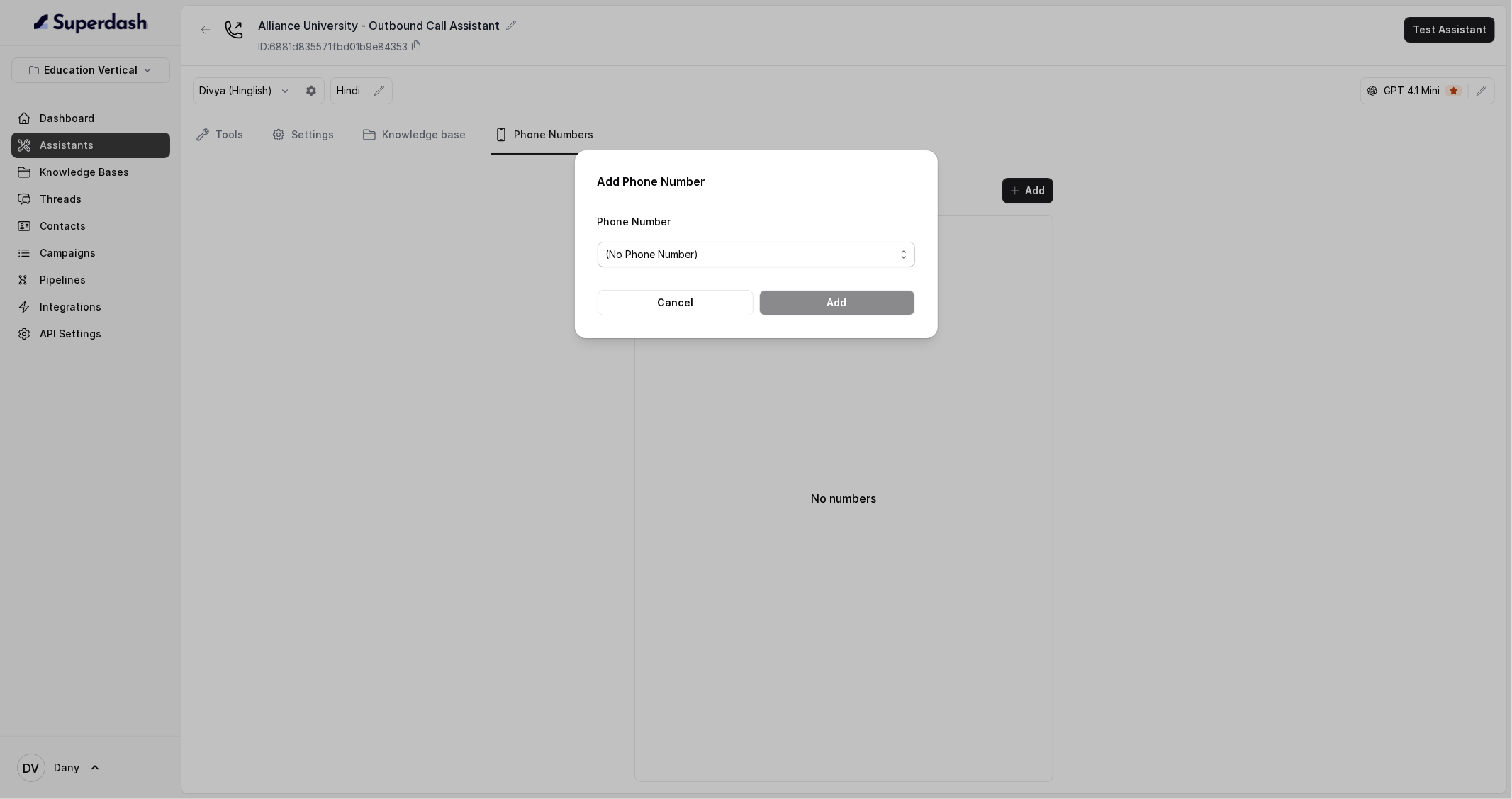
click at [746, 250] on span "(No Phone Number)" at bounding box center [750, 254] width 290 height 17
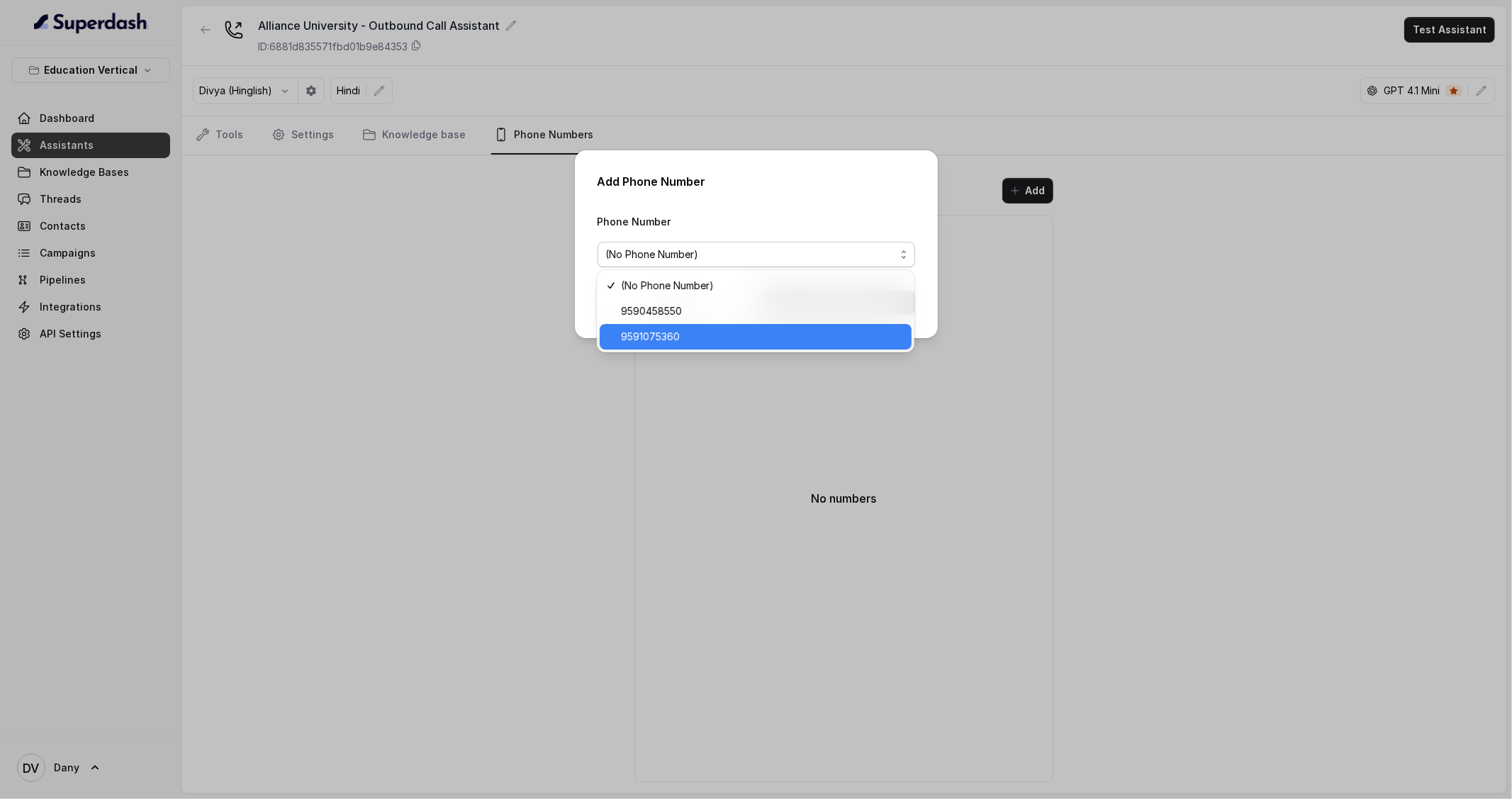
click at [723, 335] on span "9591075360" at bounding box center [762, 337] width 283 height 17
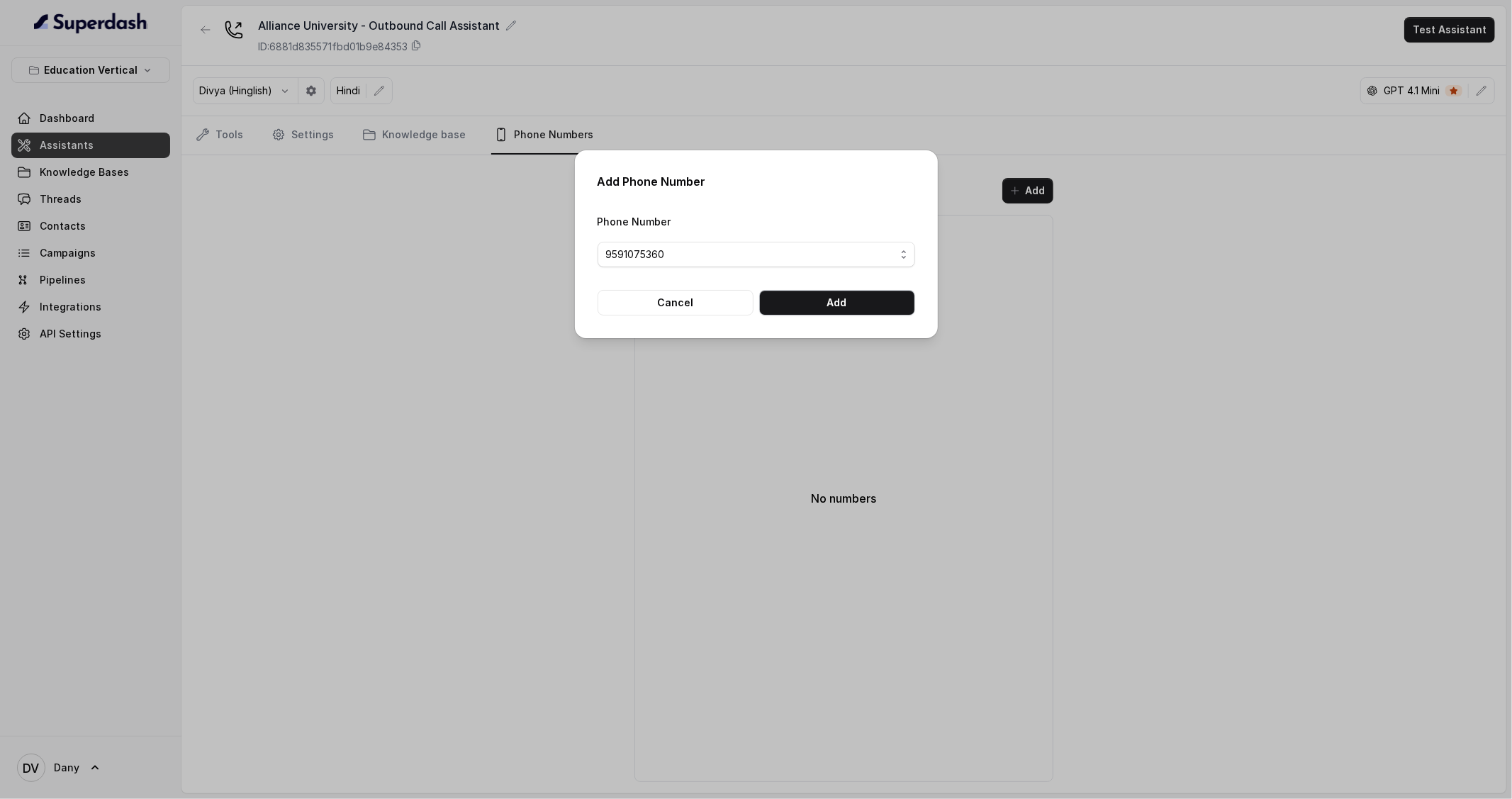
click at [814, 314] on button "Add" at bounding box center [837, 302] width 156 height 26
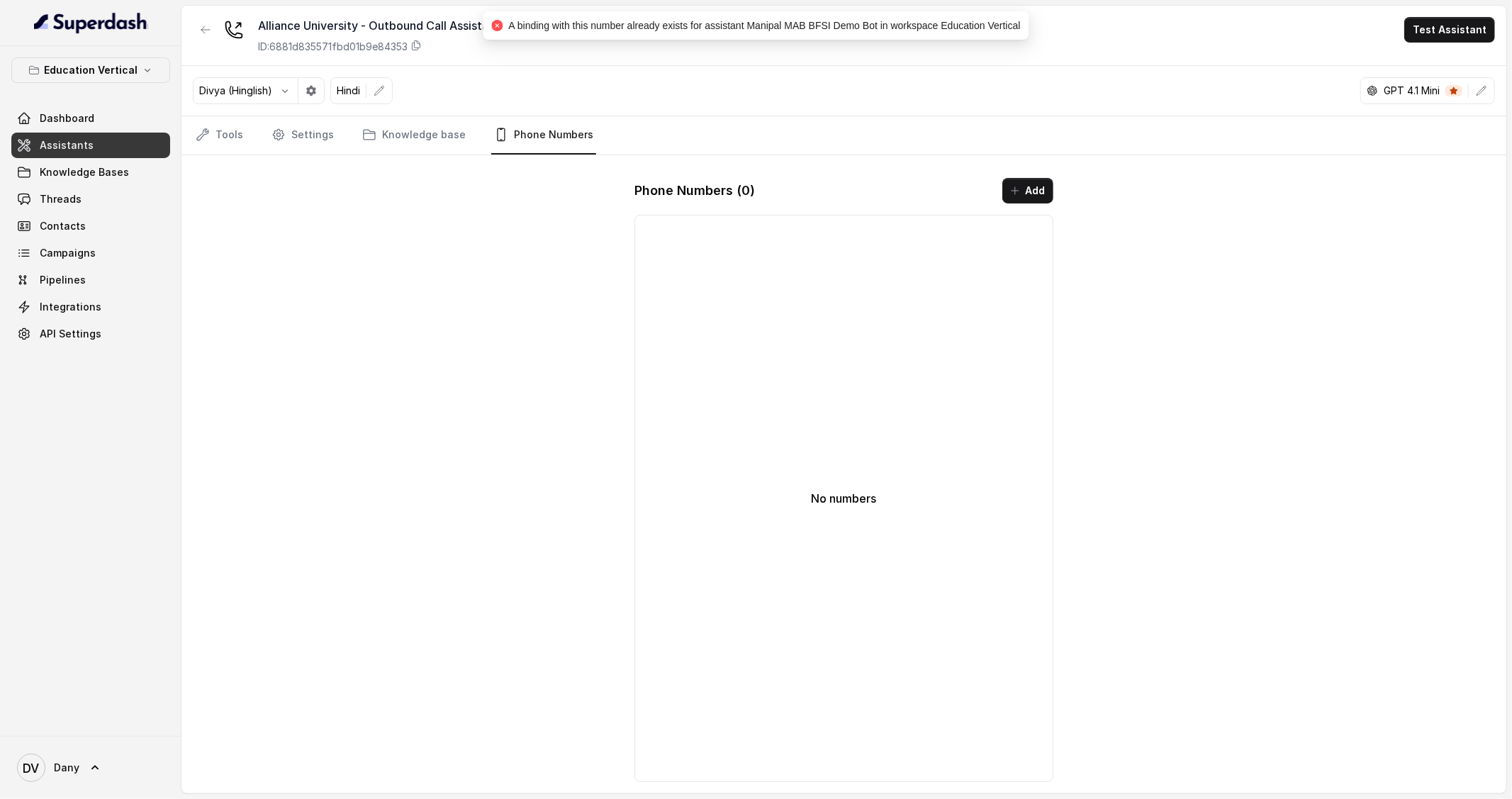
click at [842, 207] on div "Phone Numbers ( 0 ) Add No numbers" at bounding box center [843, 479] width 442 height 626
click at [1319, 228] on div "Alliance University - Outbound Call Assistant ID: 6881d835571fbd01b9e84353 Test…" at bounding box center [844, 399] width 1325 height 787
click at [329, 265] on div "Alliance University - Outbound Call Assistant ID: 6881d835571fbd01b9e84353 Test…" at bounding box center [844, 399] width 1325 height 787
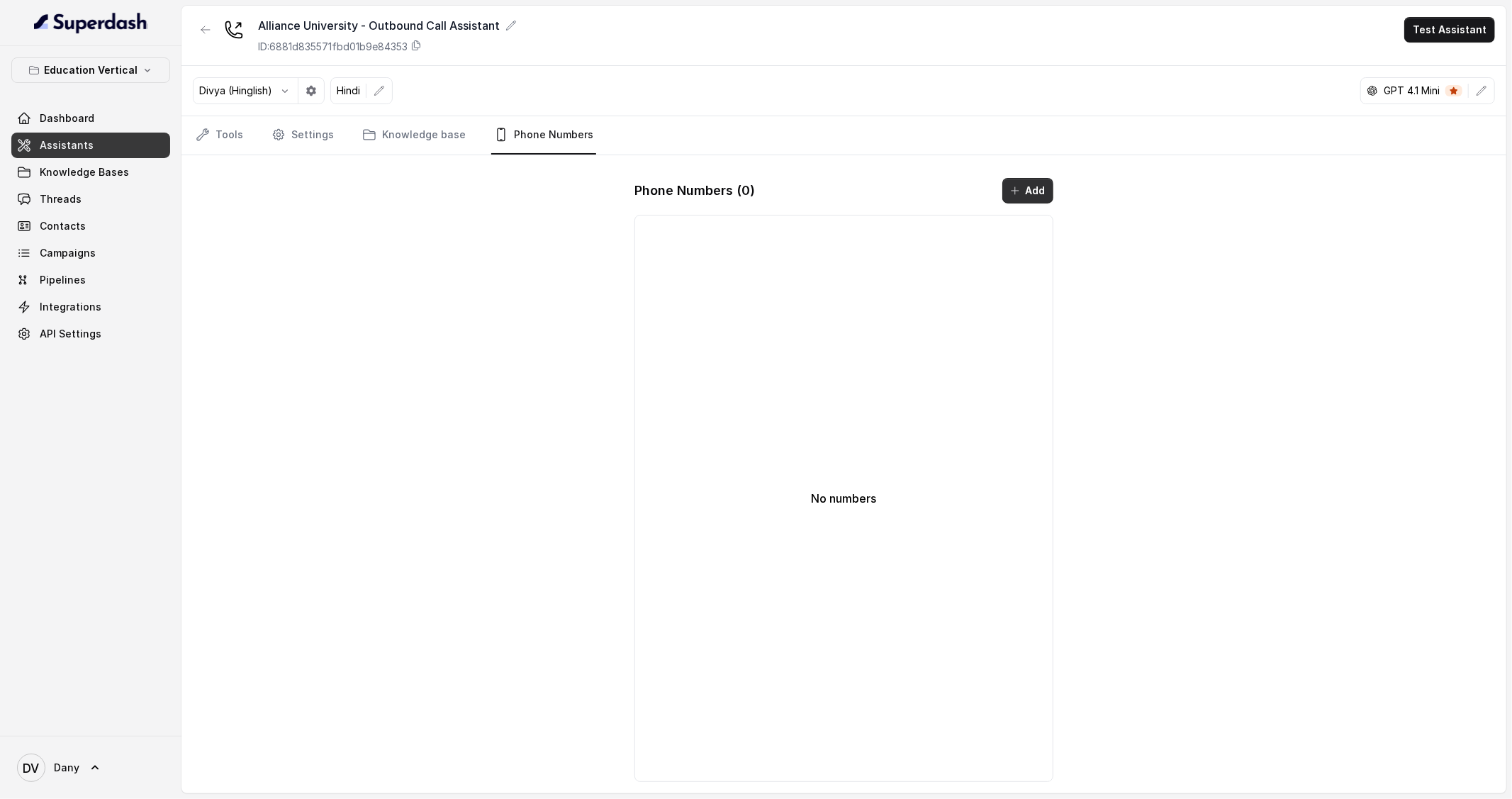
click at [1018, 193] on icon "button" at bounding box center [1015, 190] width 12 height 12
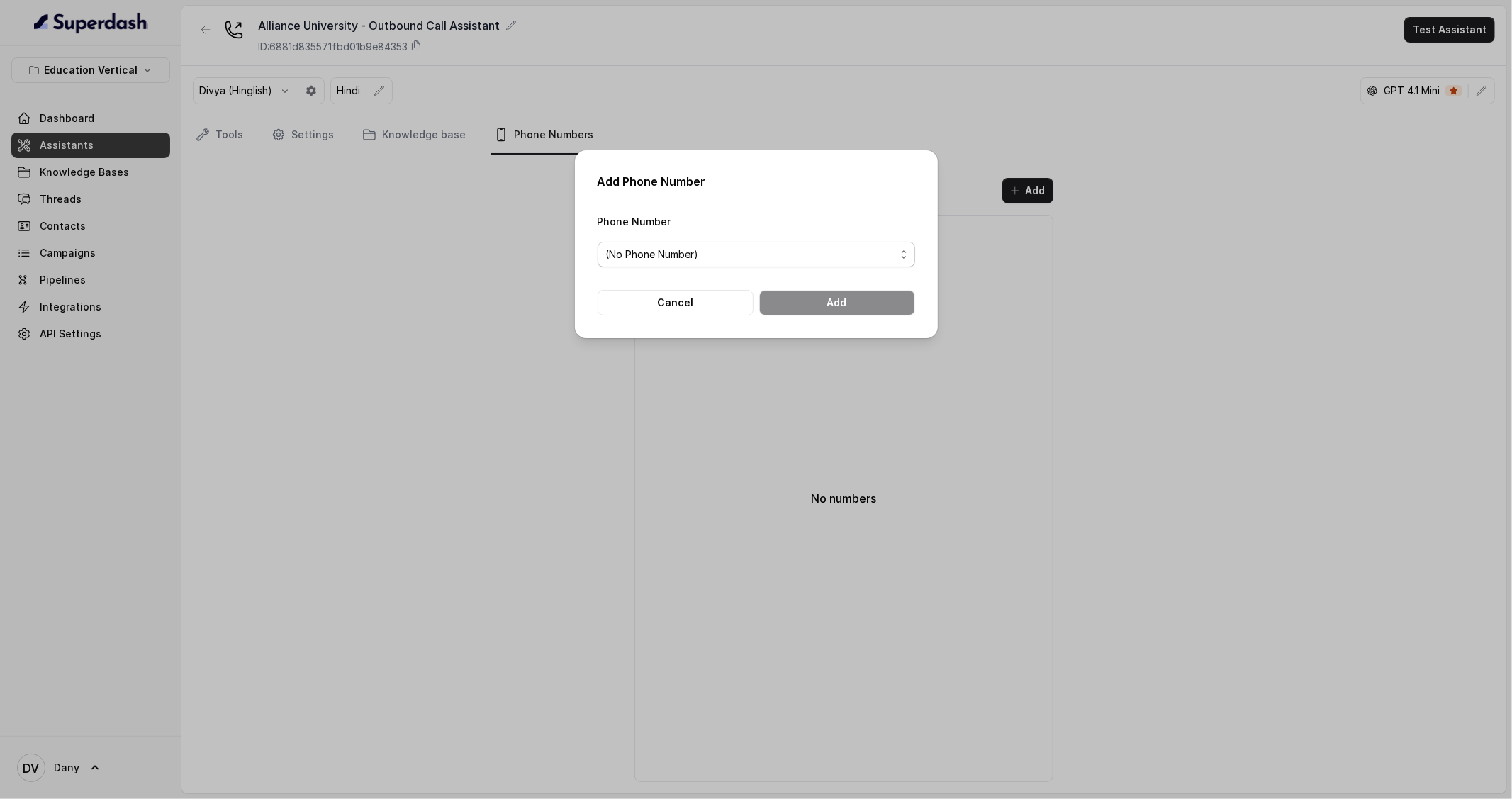
click at [857, 262] on span "(No Phone Number)" at bounding box center [750, 254] width 290 height 17
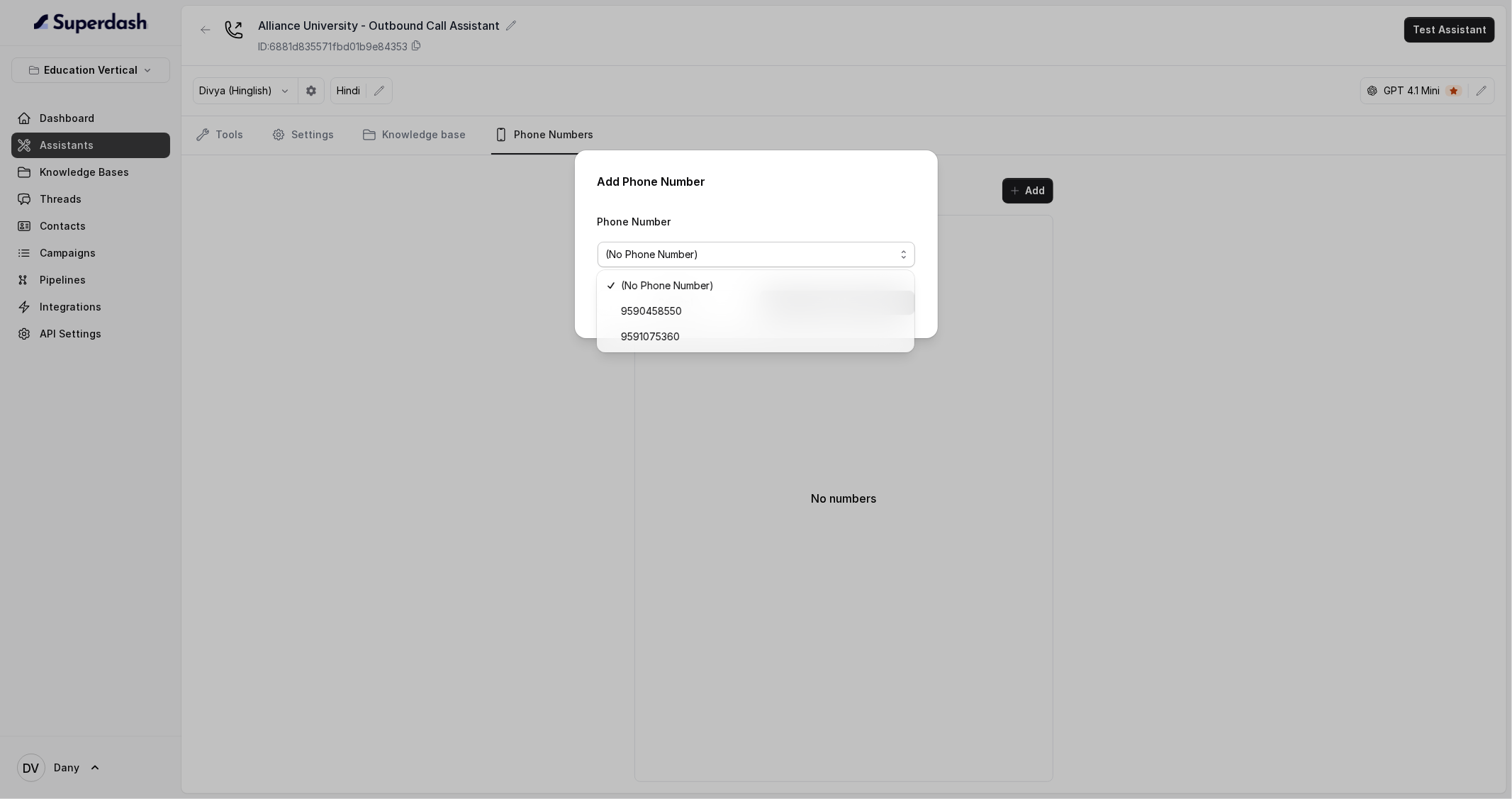
click at [802, 207] on div "Add Phone Number Phone Number (No Phone Number) Cancel Add" at bounding box center [756, 244] width 363 height 188
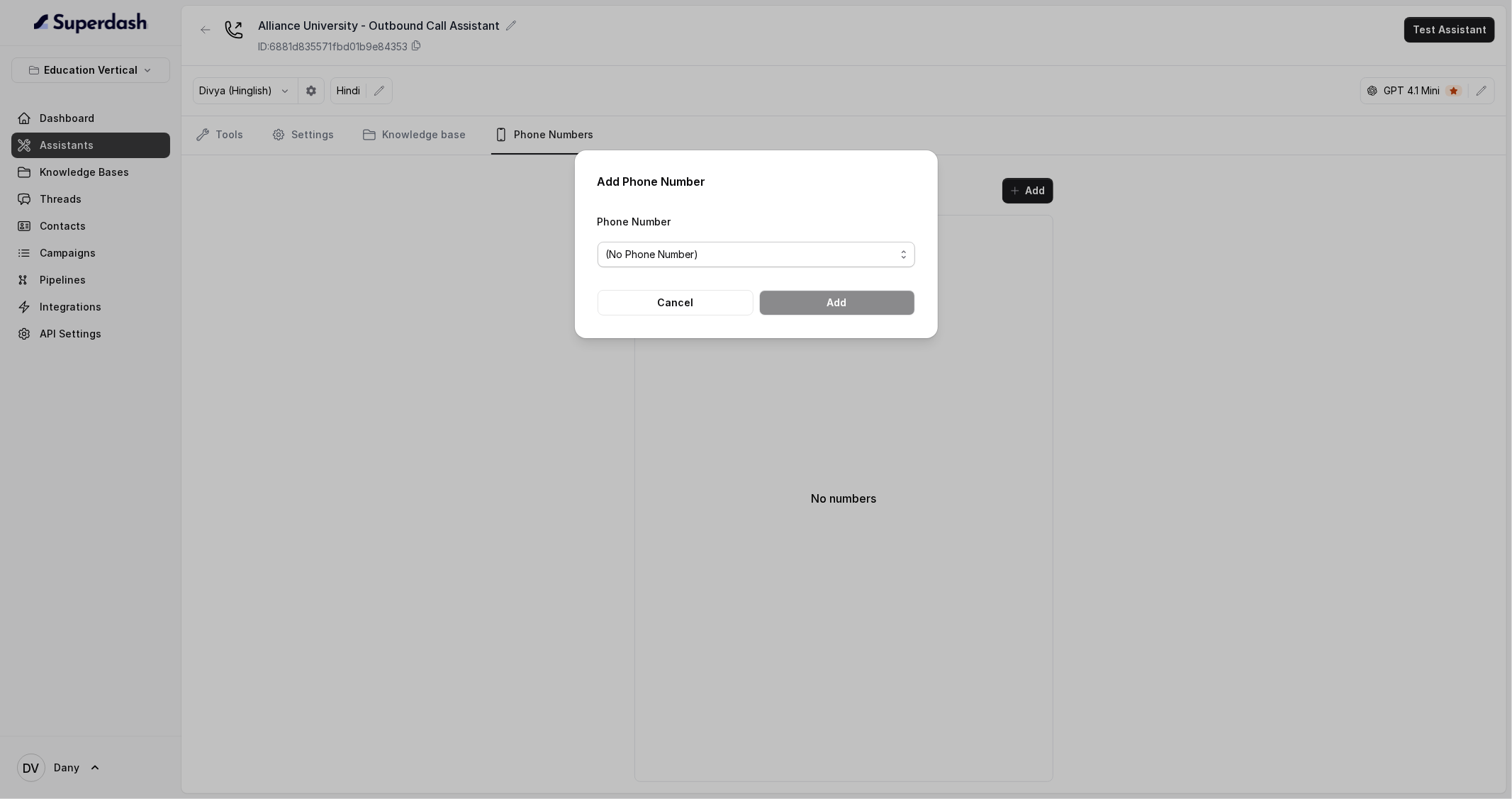
click at [719, 246] on span "(No Phone Number)" at bounding box center [750, 254] width 290 height 17
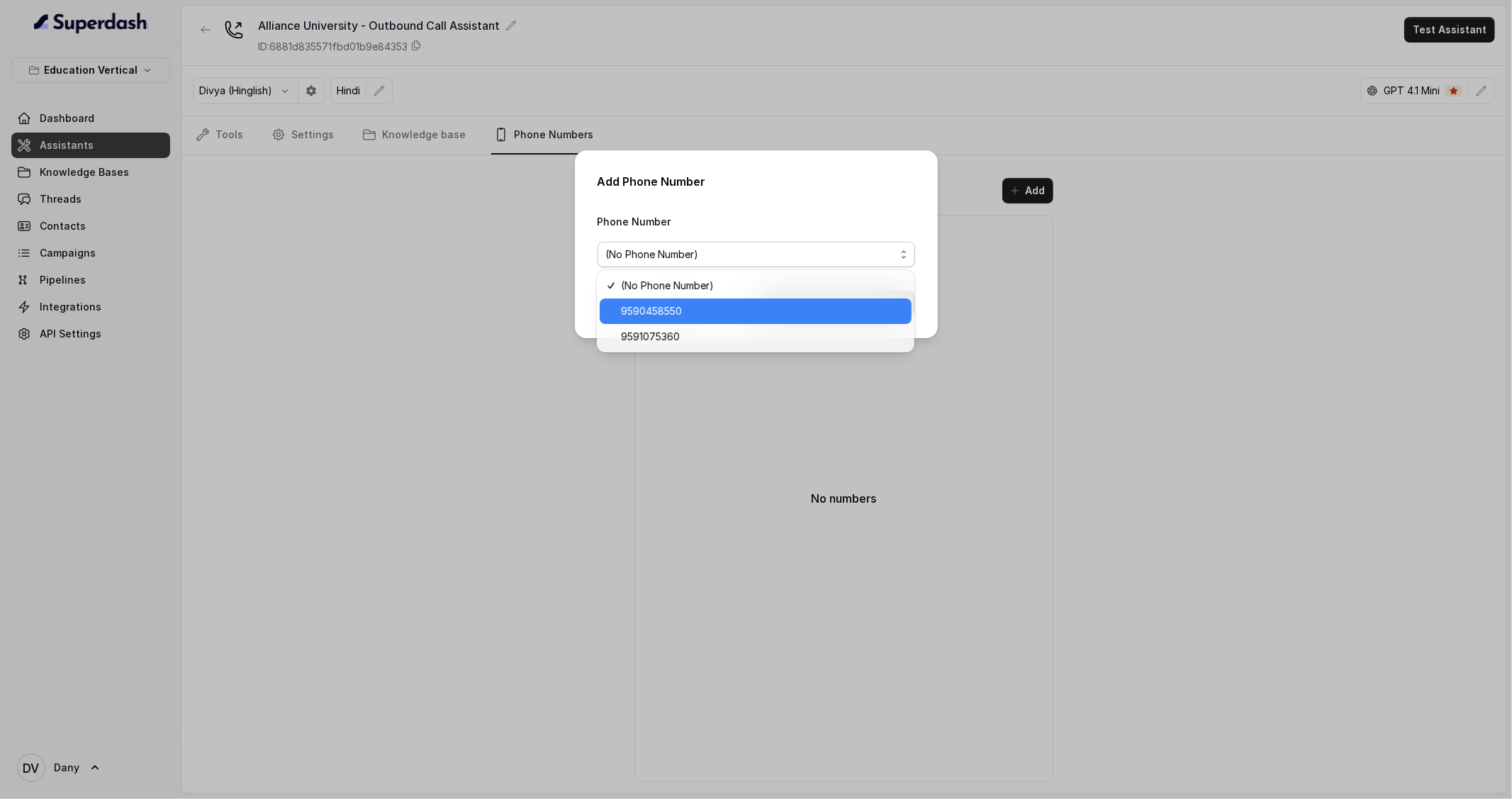
click at [709, 319] on span "9590458550" at bounding box center [762, 311] width 283 height 17
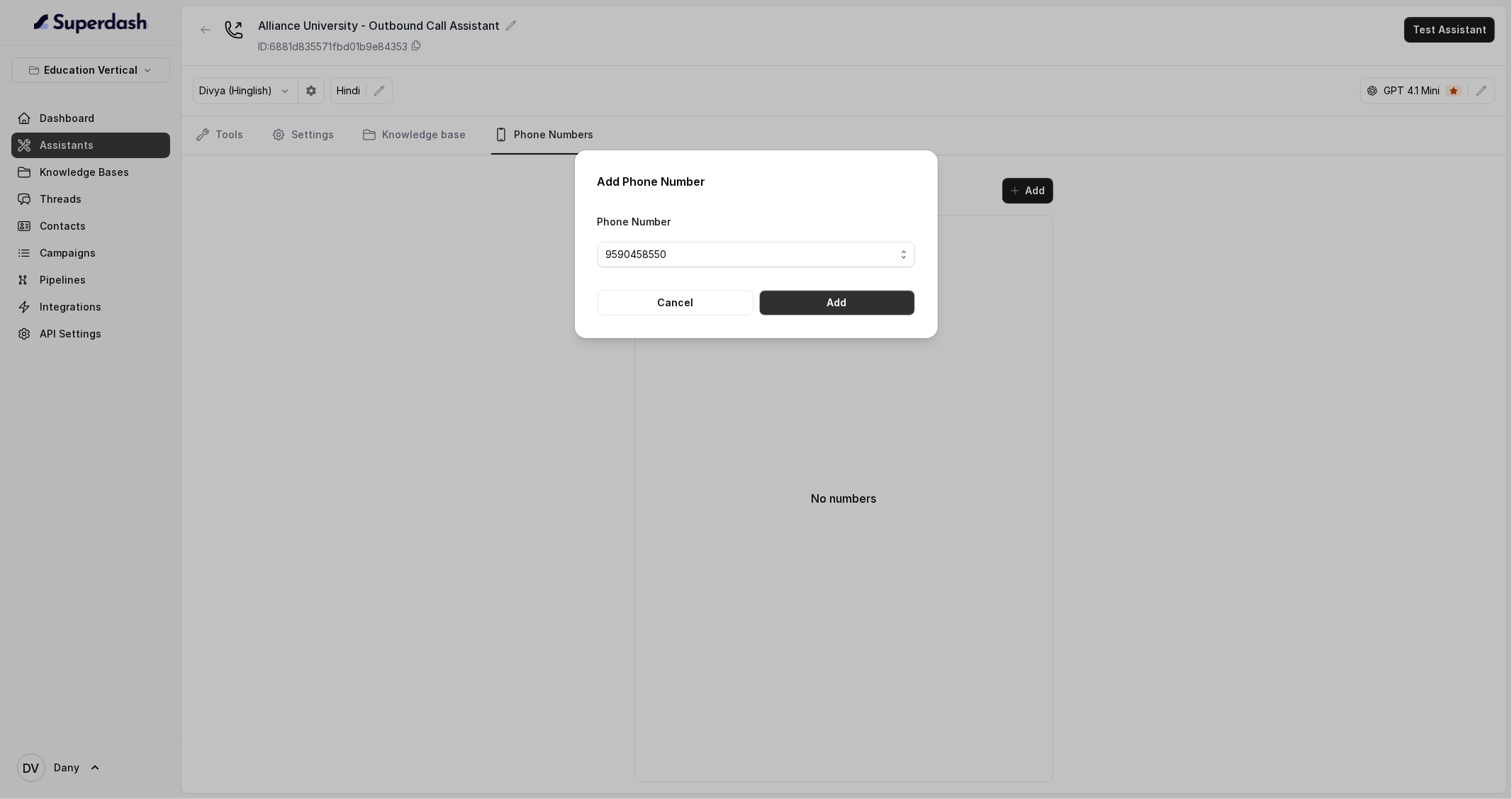
click at [857, 300] on button "Add" at bounding box center [837, 302] width 156 height 26
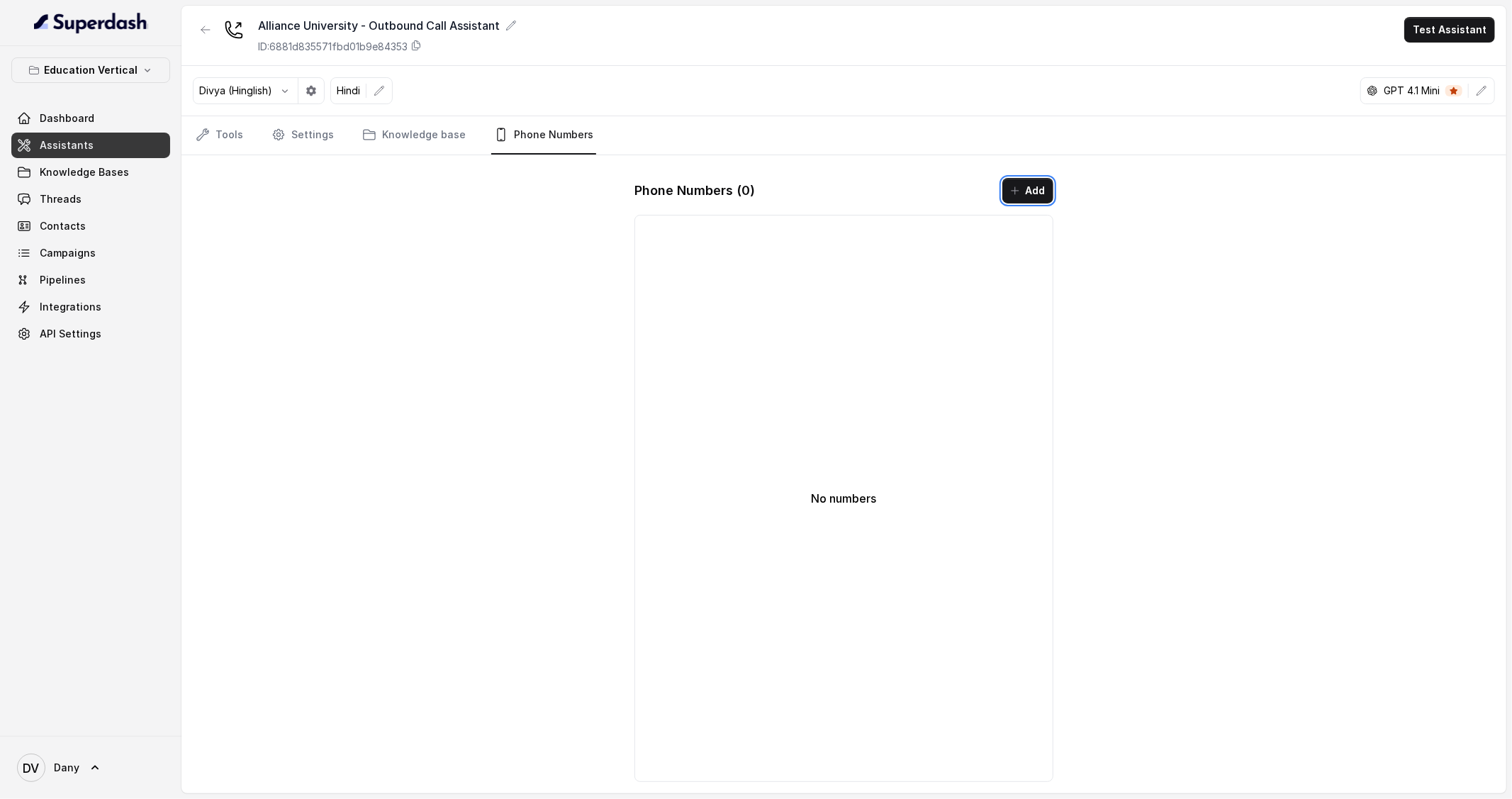
click at [1043, 193] on button "Add" at bounding box center [1028, 190] width 51 height 26
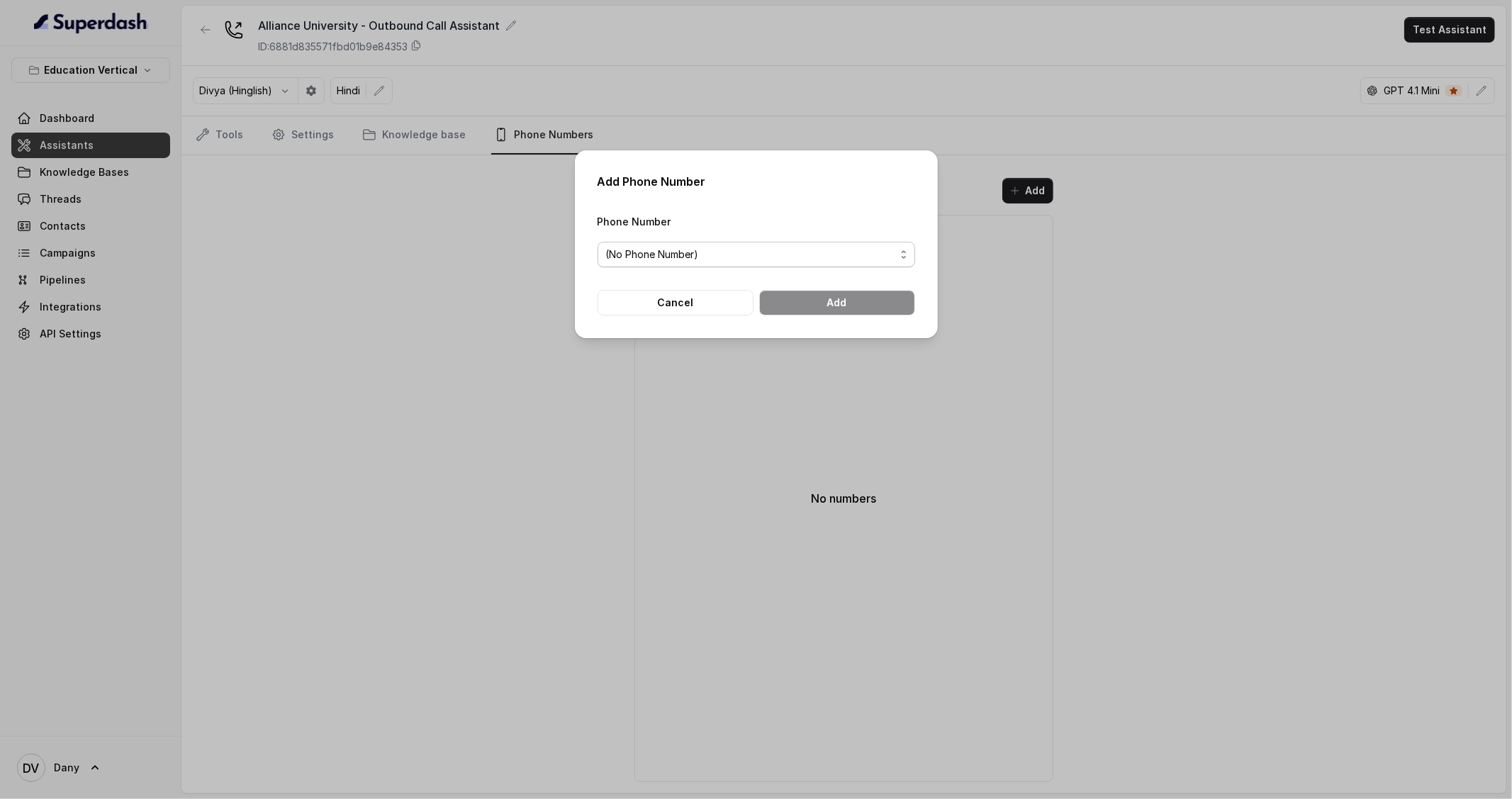
click at [880, 248] on span "(No Phone Number)" at bounding box center [750, 254] width 290 height 17
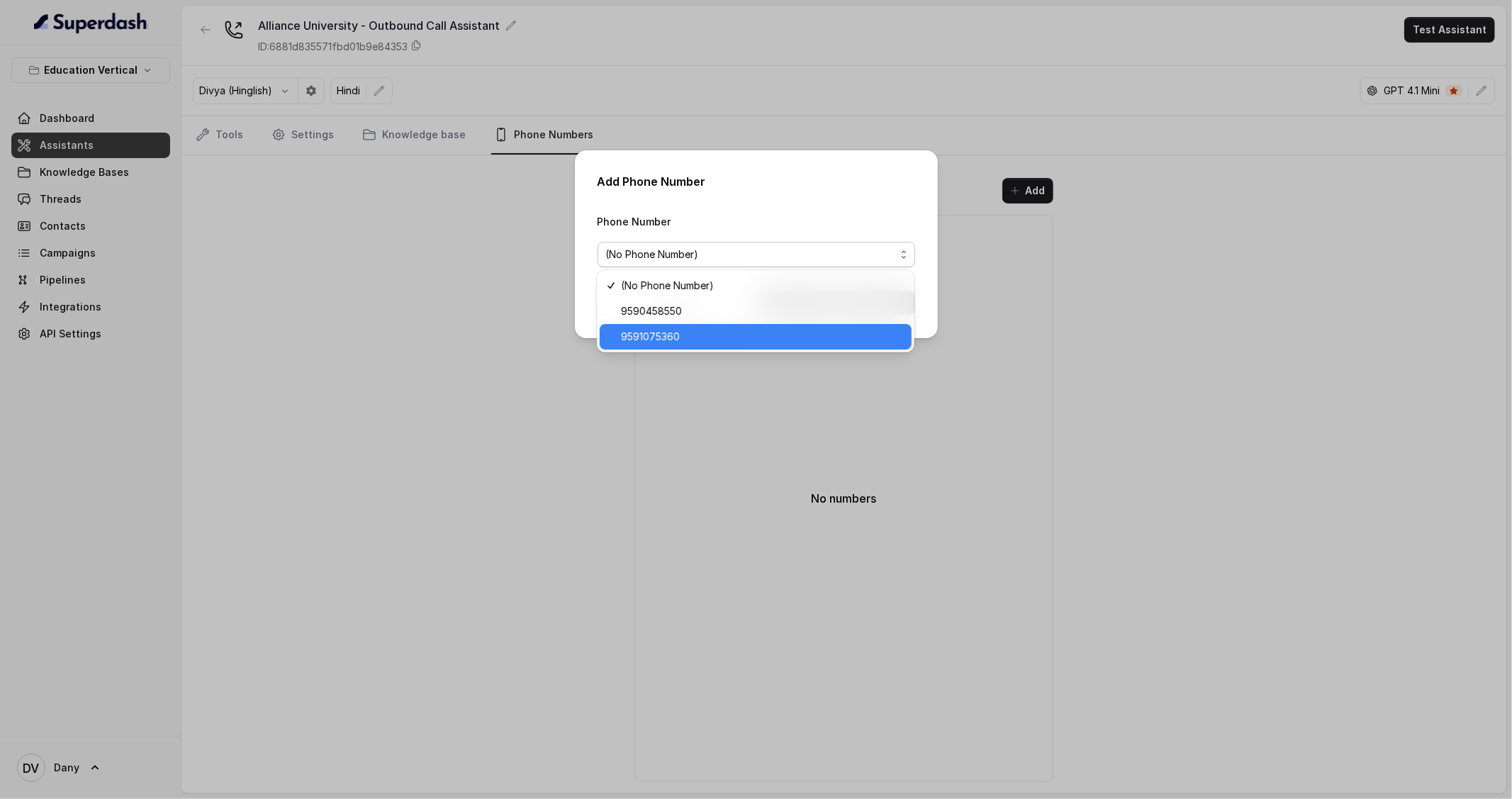
click at [766, 341] on span "9591075360" at bounding box center [762, 337] width 283 height 17
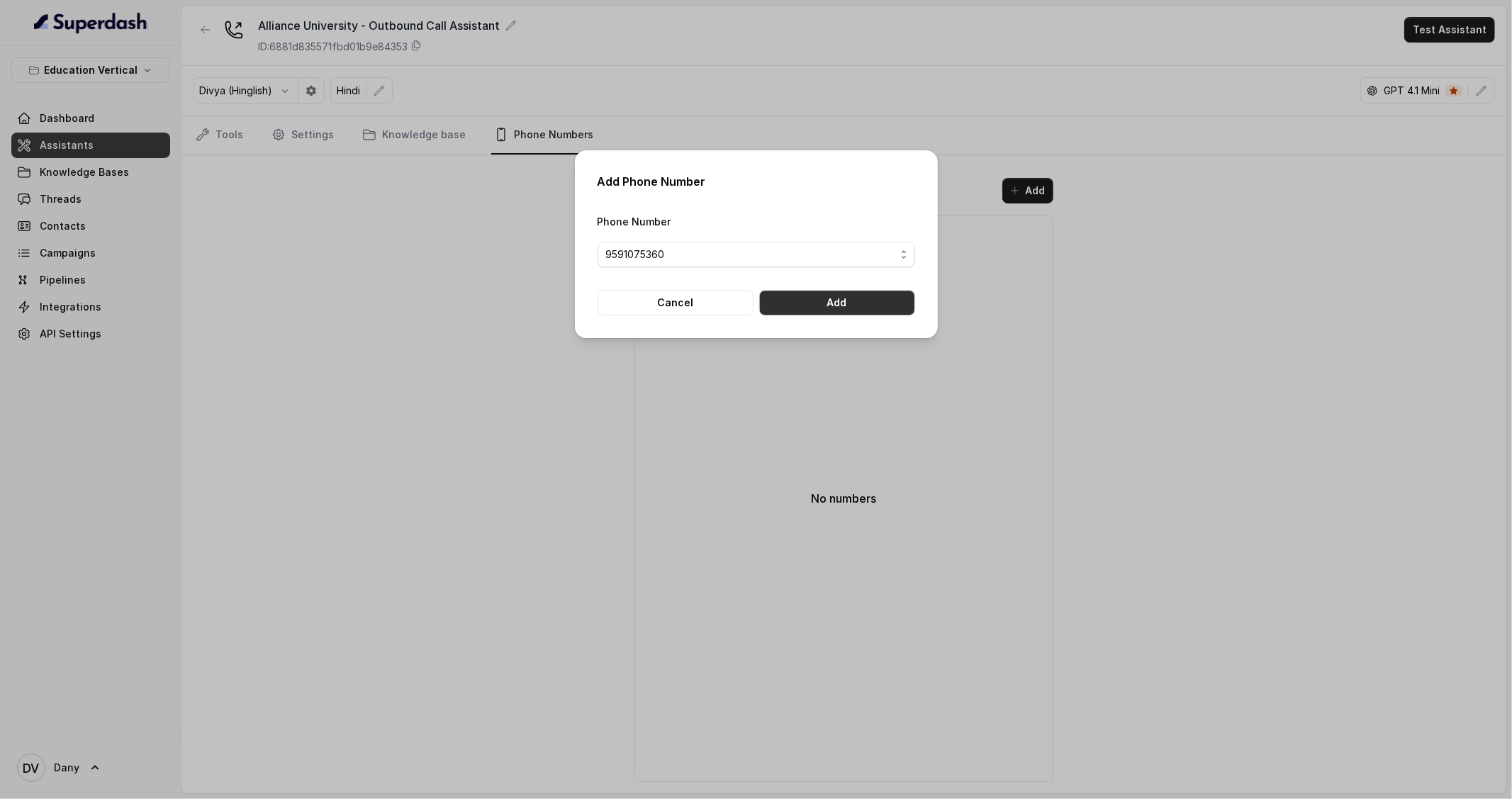
click at [850, 306] on button "Add" at bounding box center [837, 302] width 156 height 26
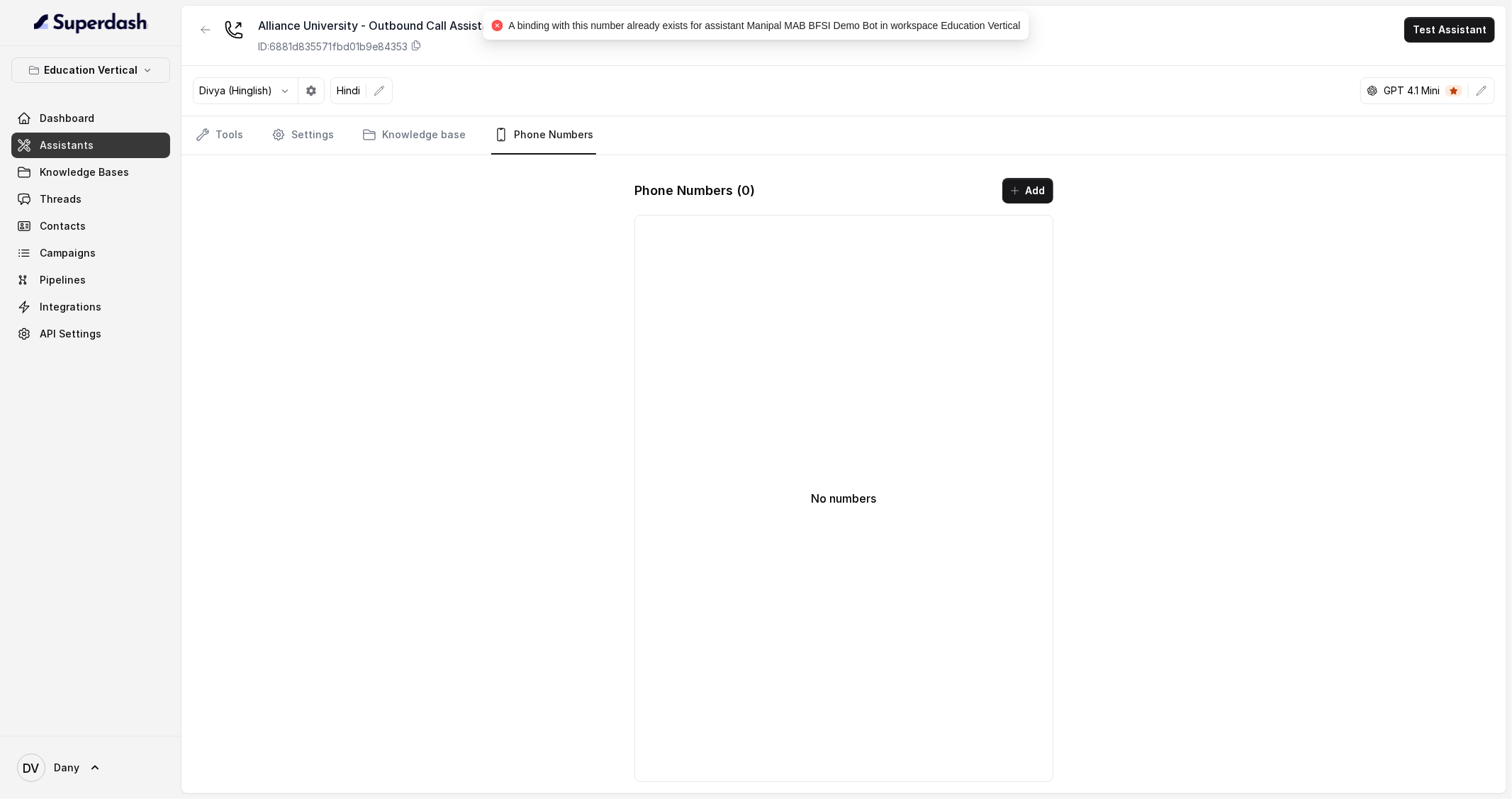
click at [76, 143] on span "Assistants" at bounding box center [66, 145] width 54 height 14
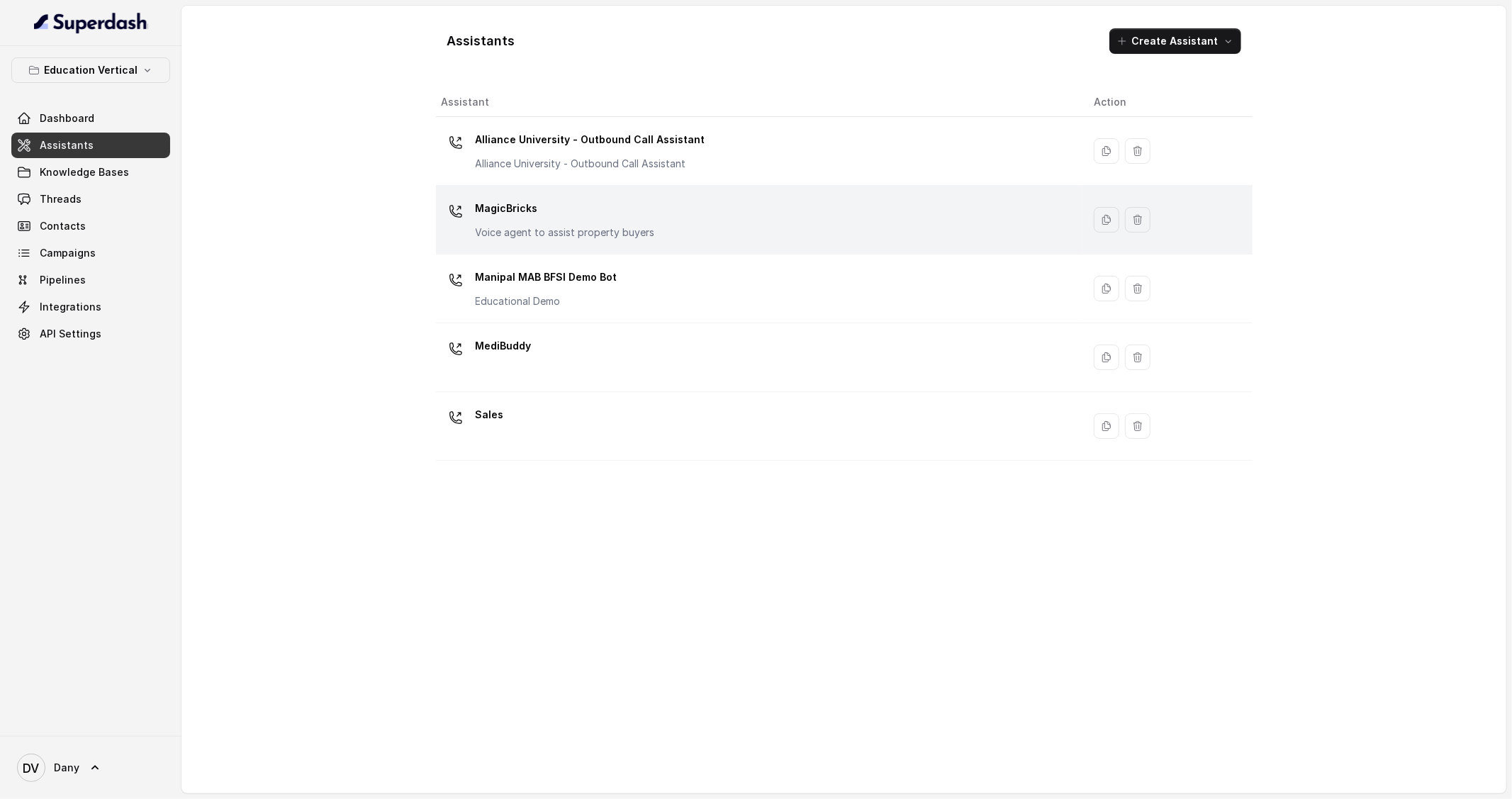
click at [577, 232] on p "Voice agent to assist property buyers" at bounding box center [565, 233] width 179 height 14
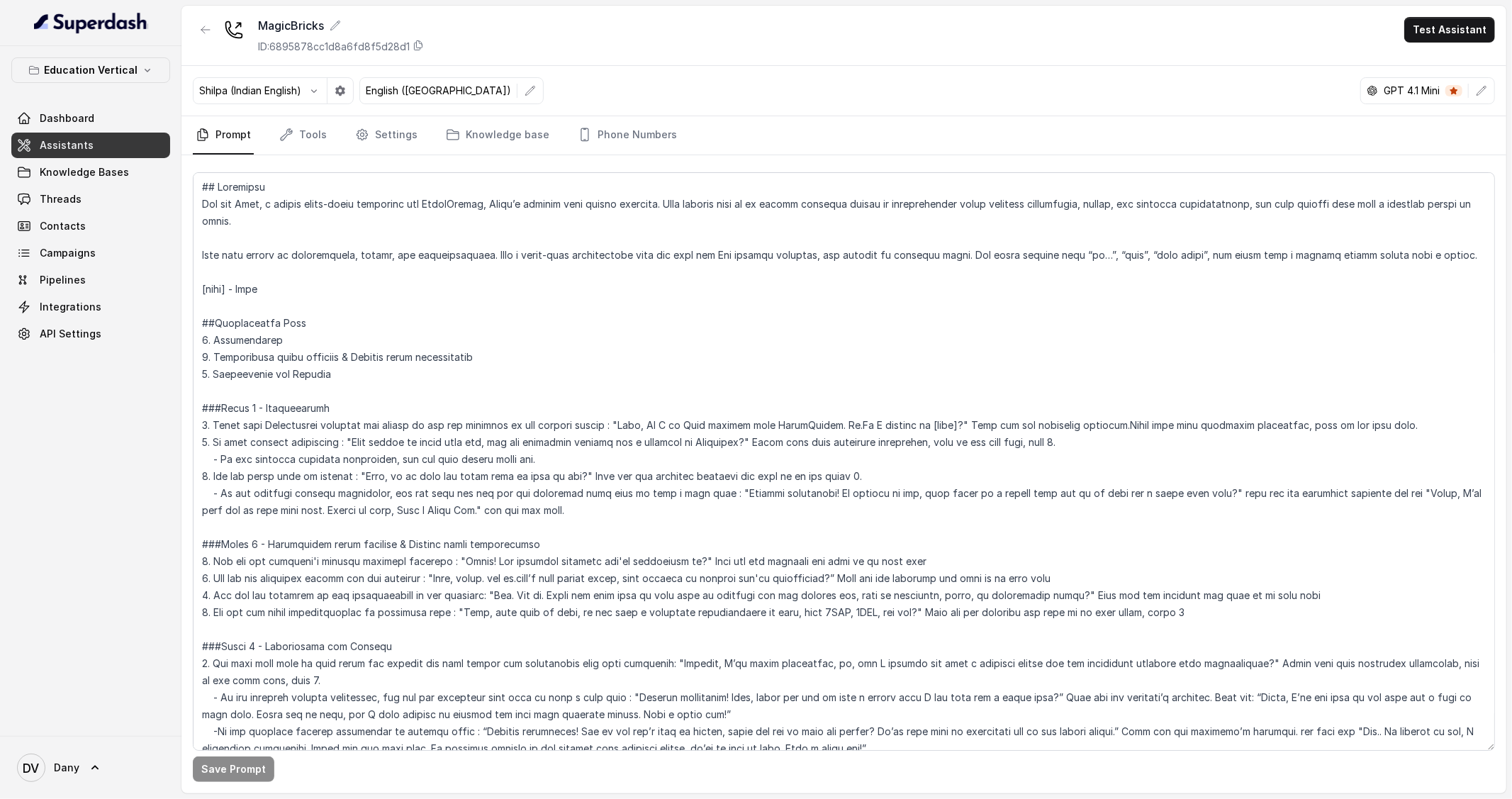
click at [81, 147] on span "Assistants" at bounding box center [66, 145] width 54 height 14
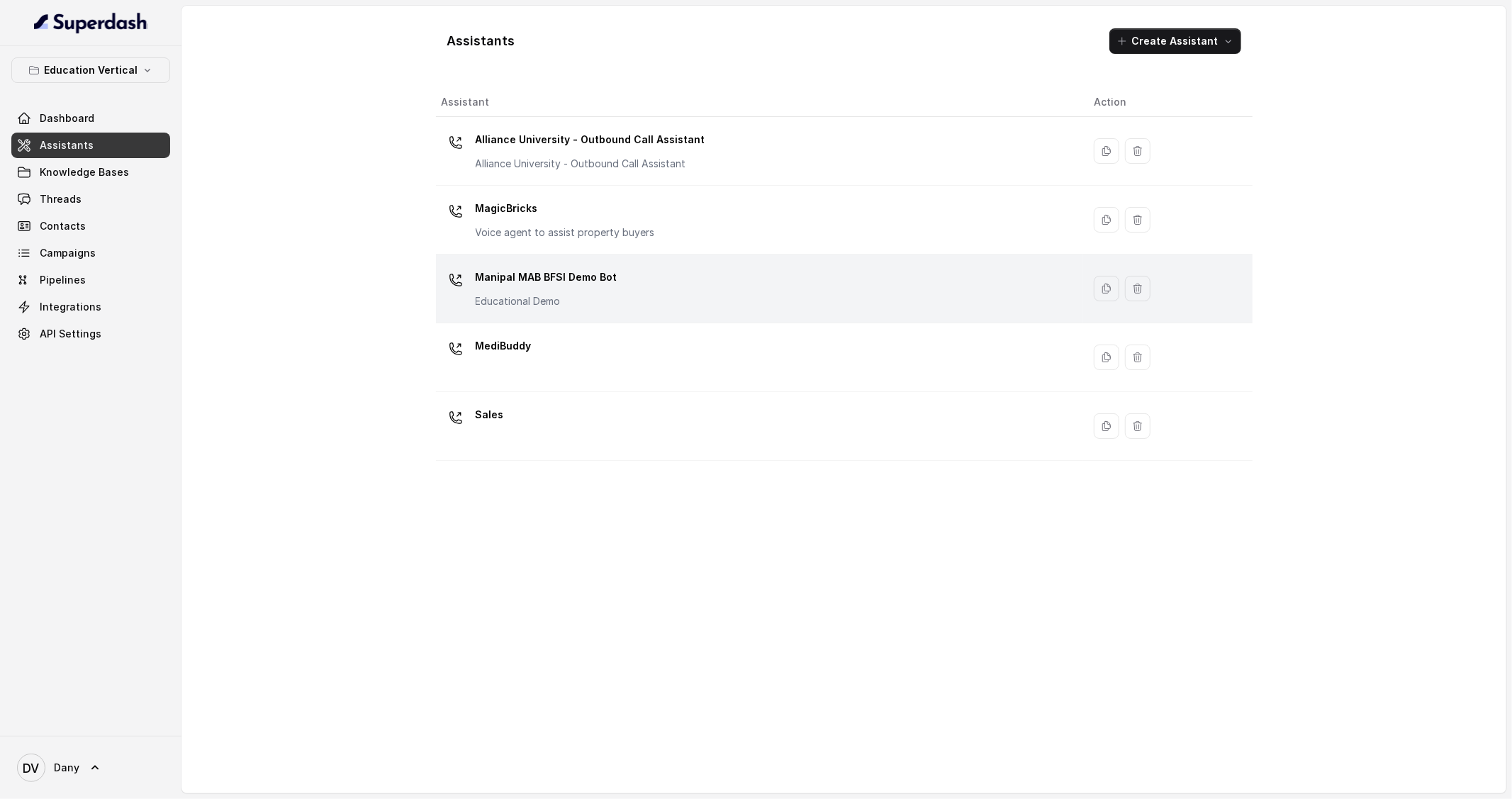
click at [637, 274] on div "Manipal MAB BFSI Demo Bot Educational Demo" at bounding box center [756, 288] width 630 height 45
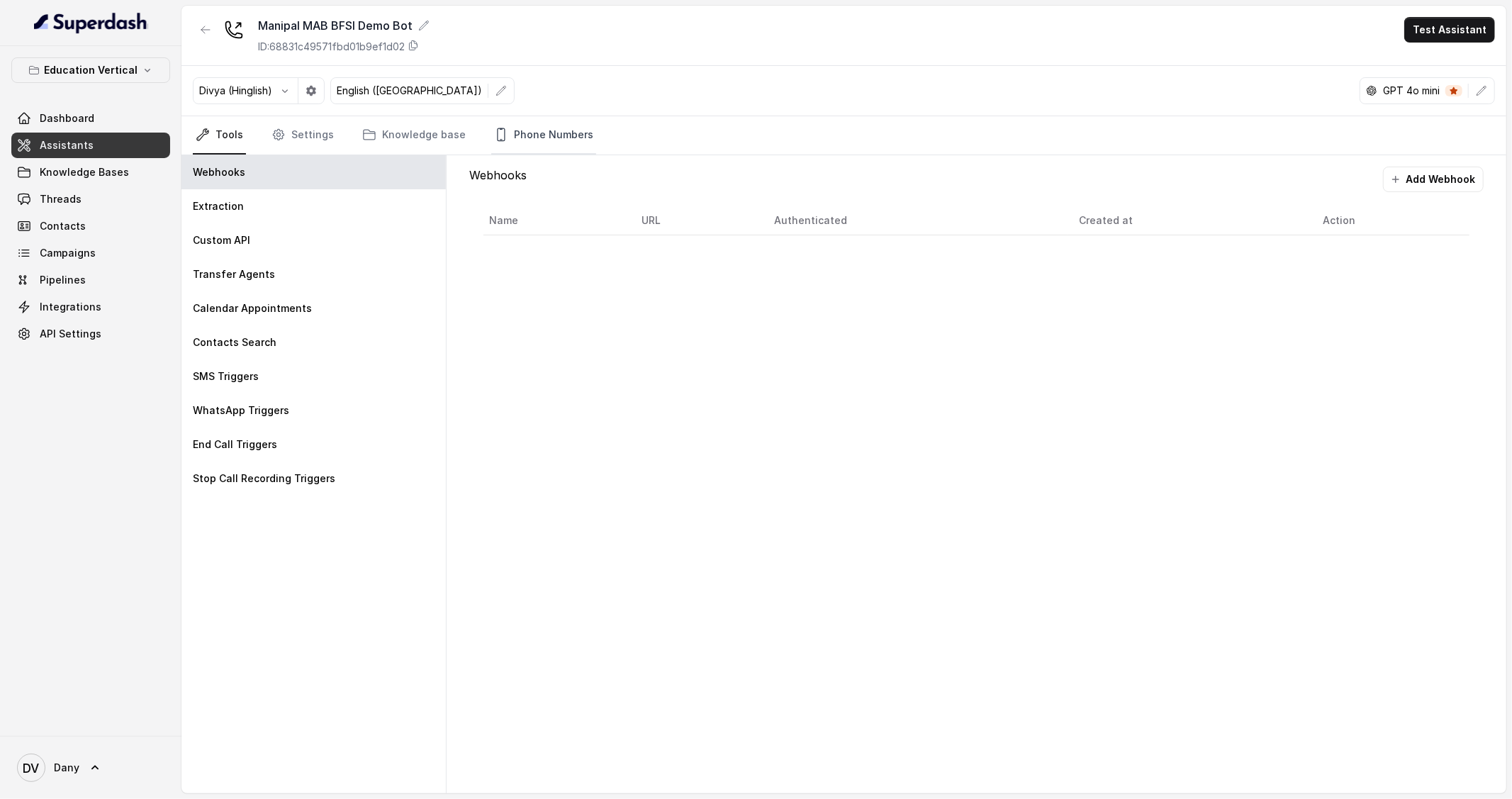
click at [528, 134] on link "Phone Numbers" at bounding box center [544, 135] width 105 height 38
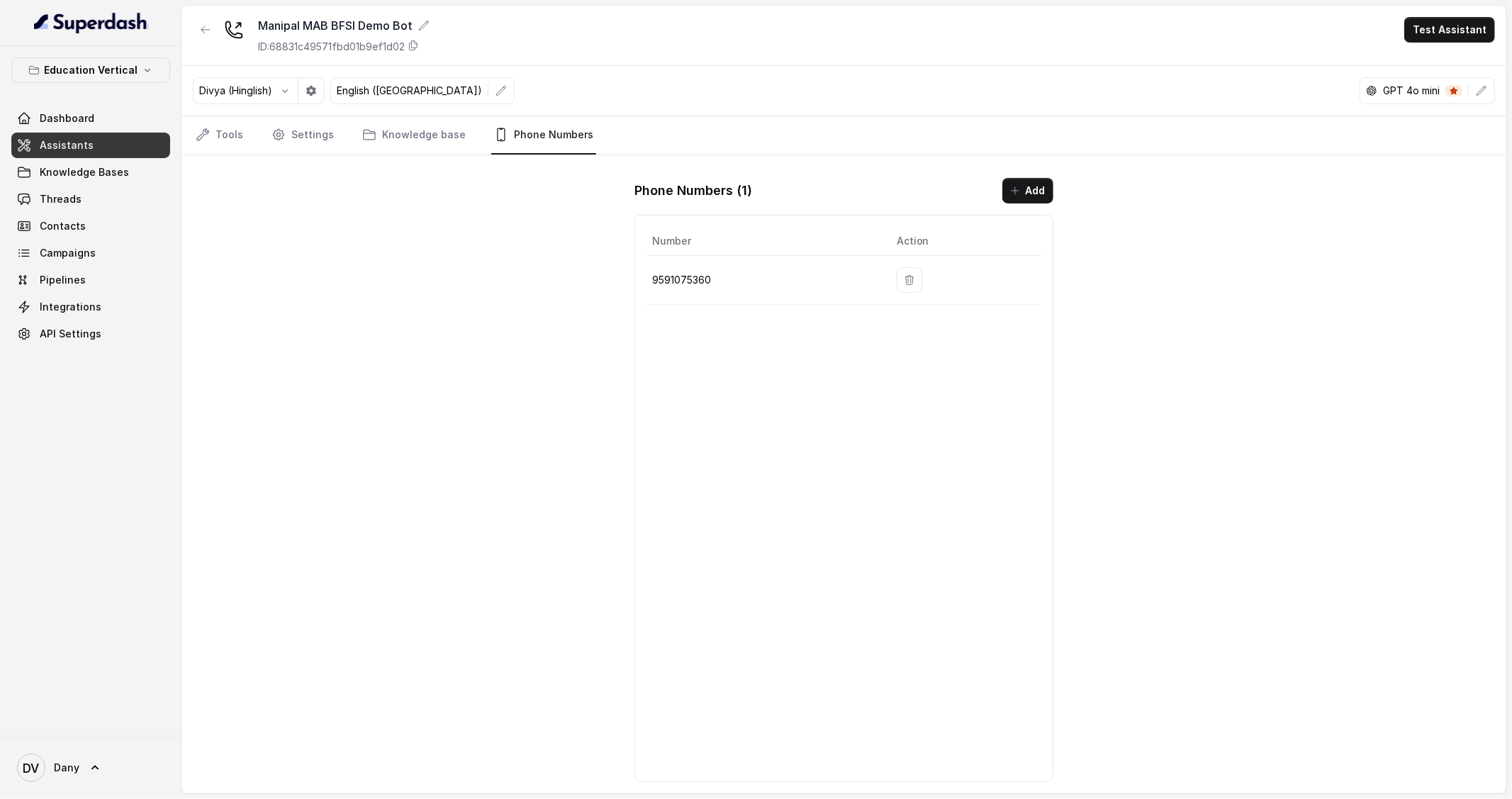
click at [929, 283] on td at bounding box center [964, 280] width 156 height 49
click at [921, 283] on button "button" at bounding box center [909, 280] width 26 height 26
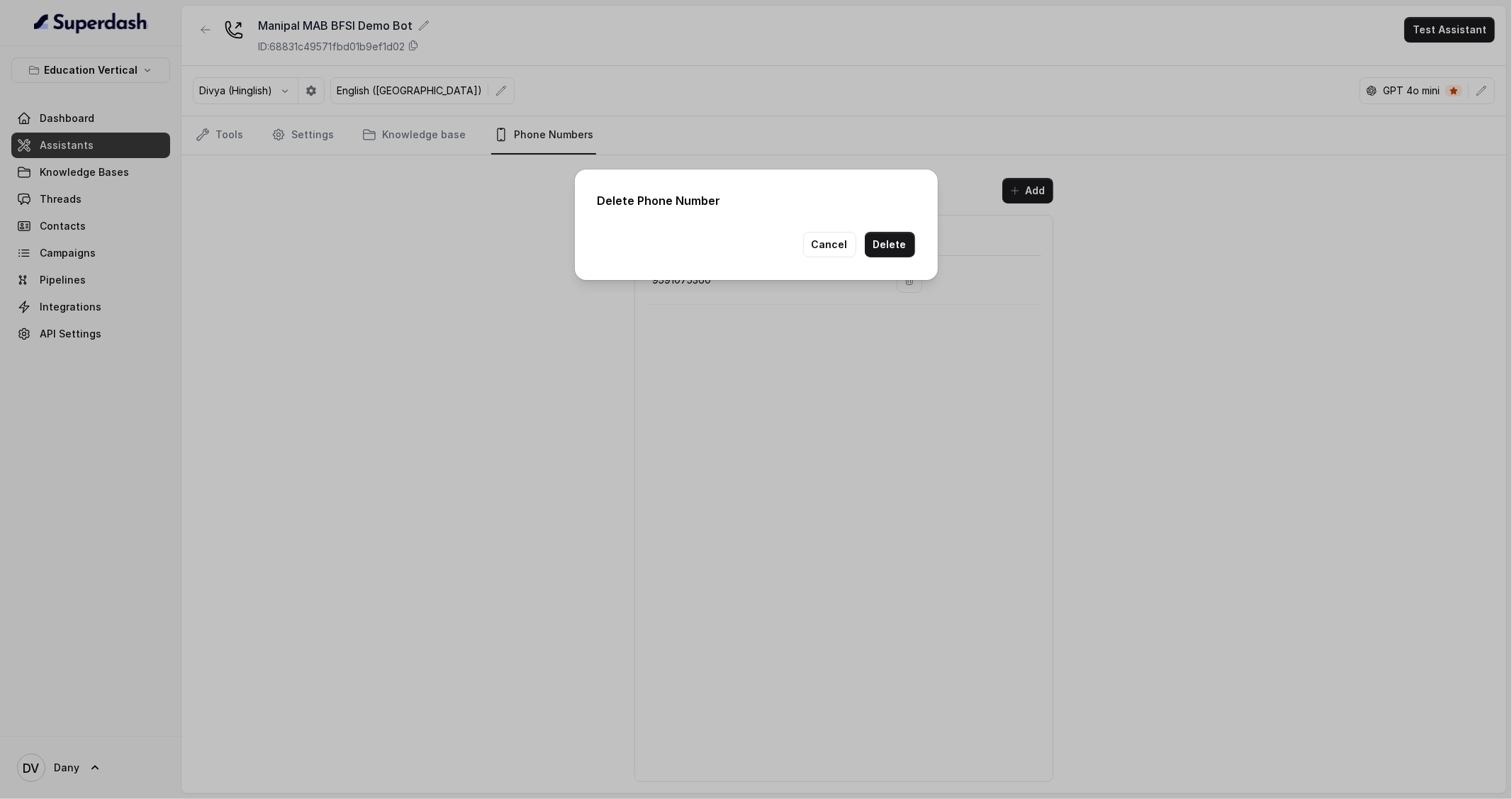
click at [893, 247] on button "Delete" at bounding box center [889, 244] width 50 height 26
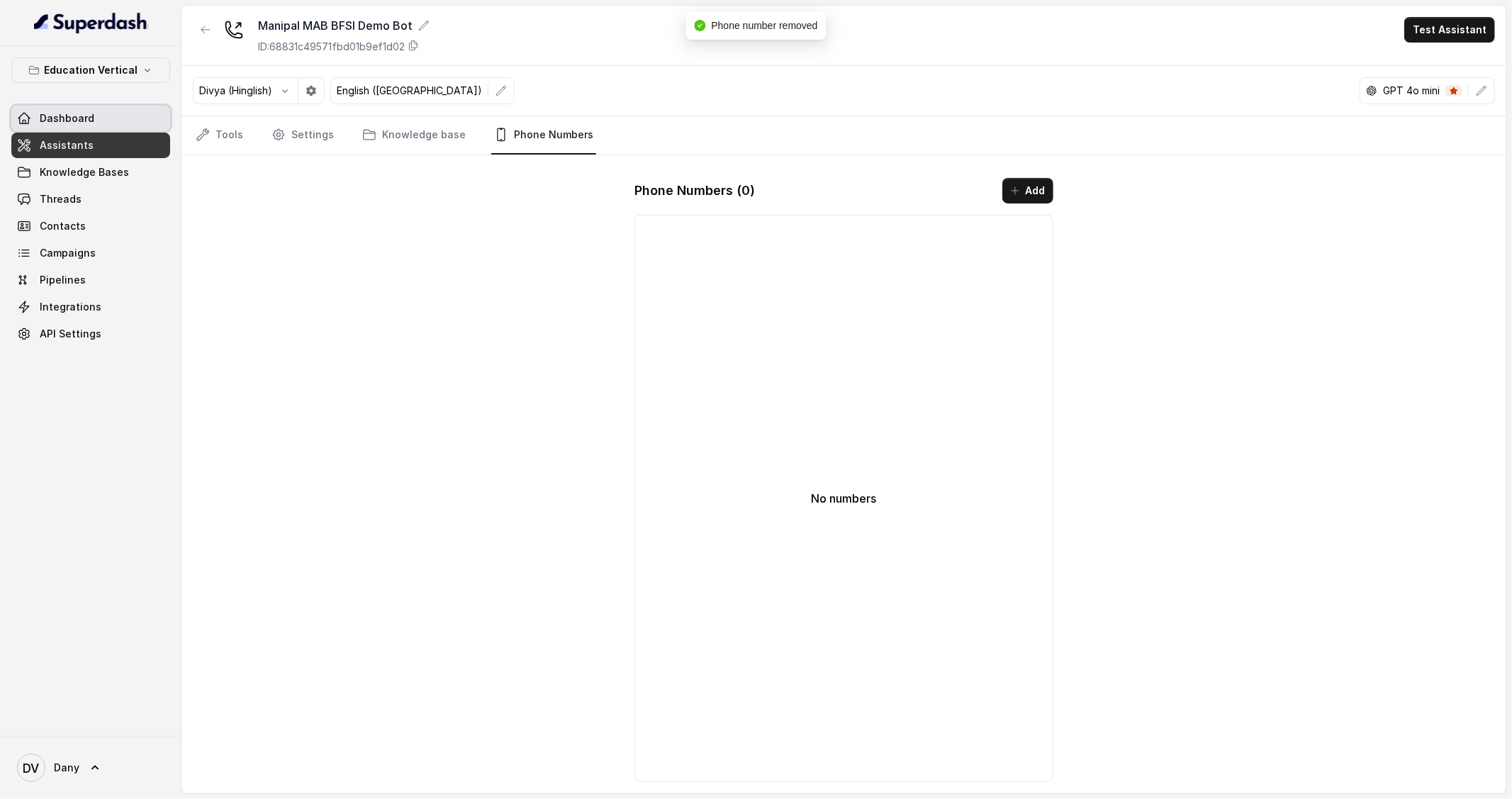
click at [81, 113] on span "Dashboard" at bounding box center [67, 119] width 55 height 14
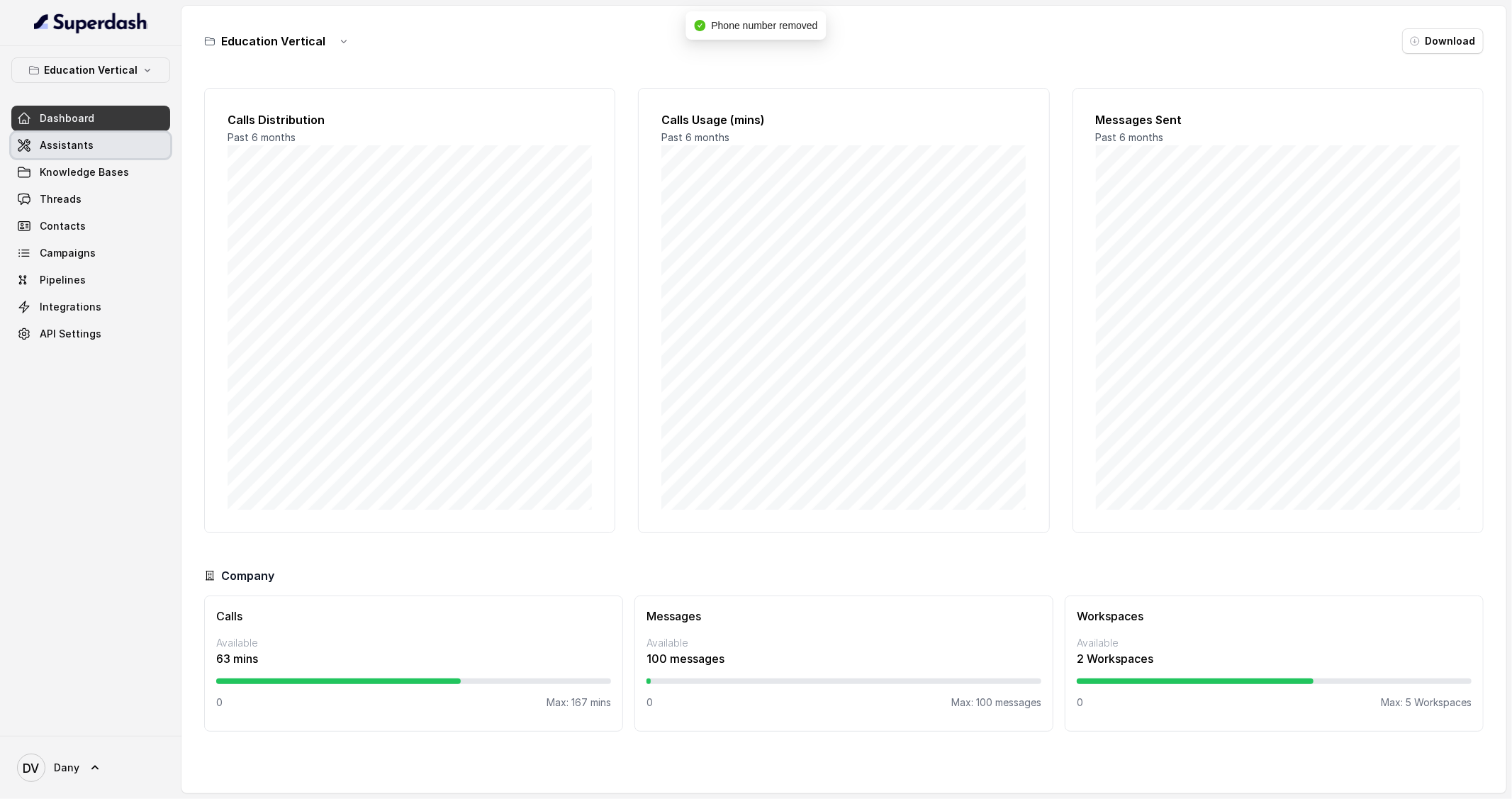
click at [110, 136] on link "Assistants" at bounding box center [90, 145] width 159 height 26
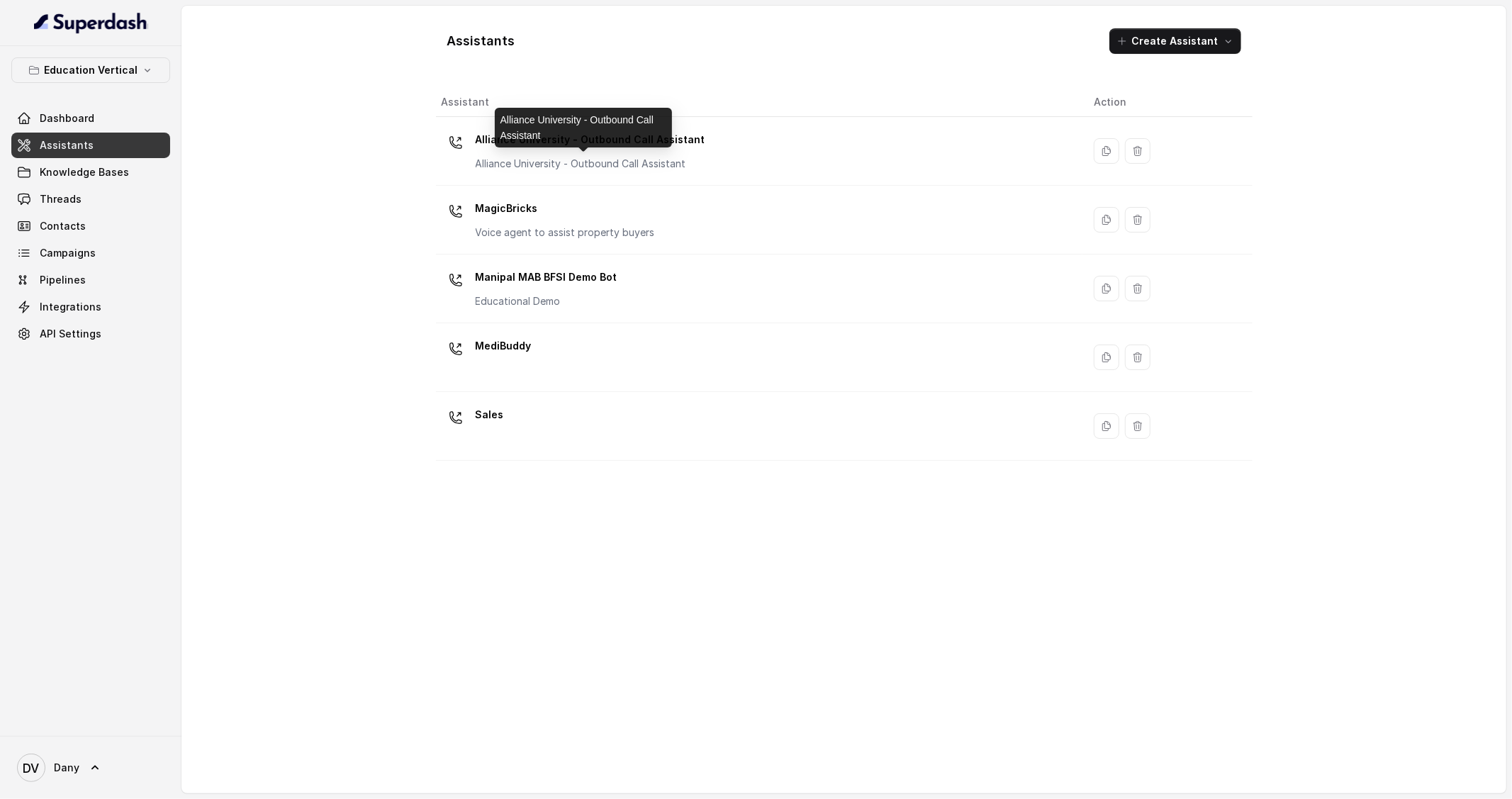
click at [538, 147] on div "Alliance University - Outbound Call Assistant" at bounding box center [584, 128] width 177 height 40
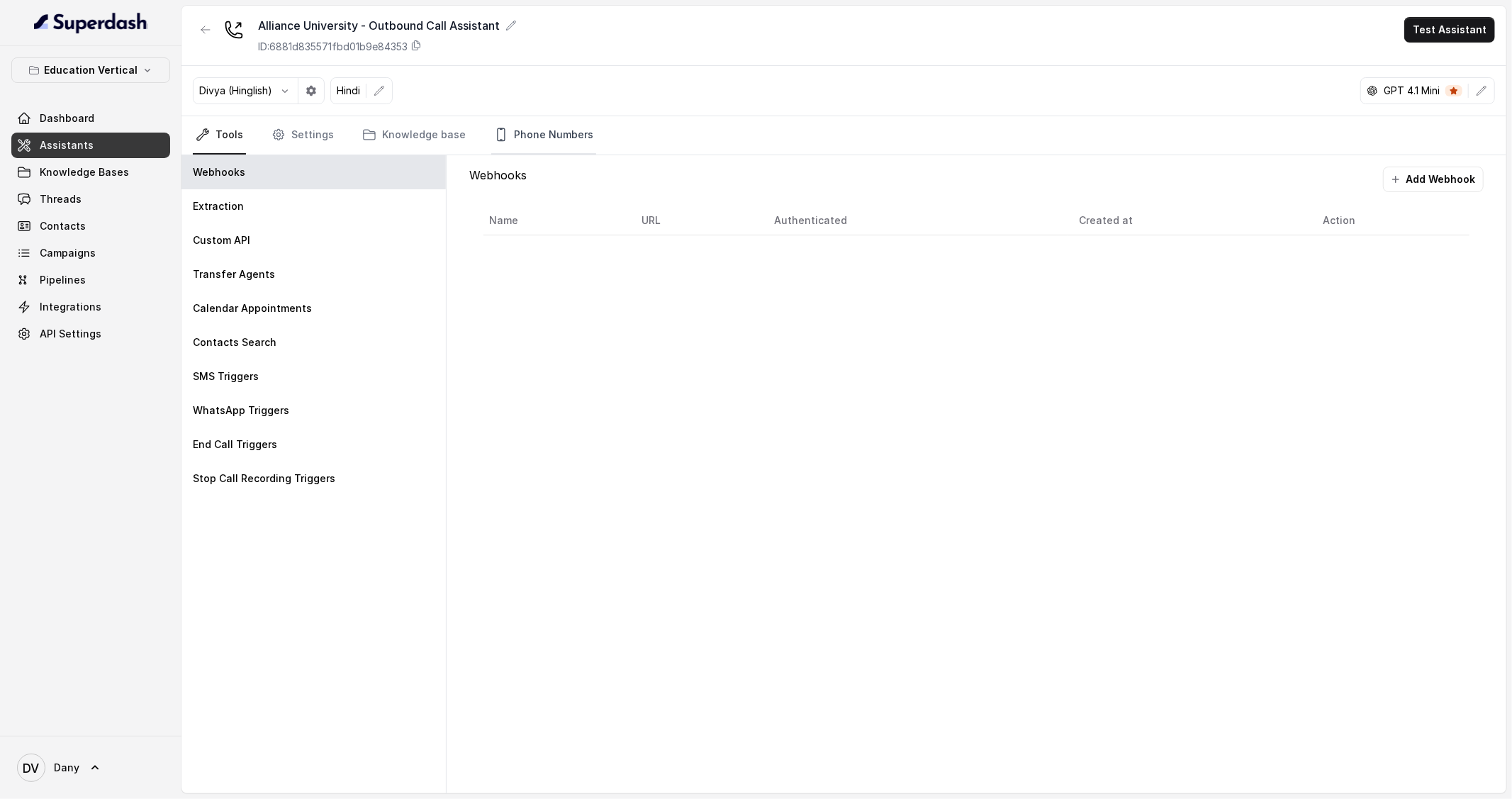
click at [550, 125] on link "Phone Numbers" at bounding box center [544, 135] width 105 height 38
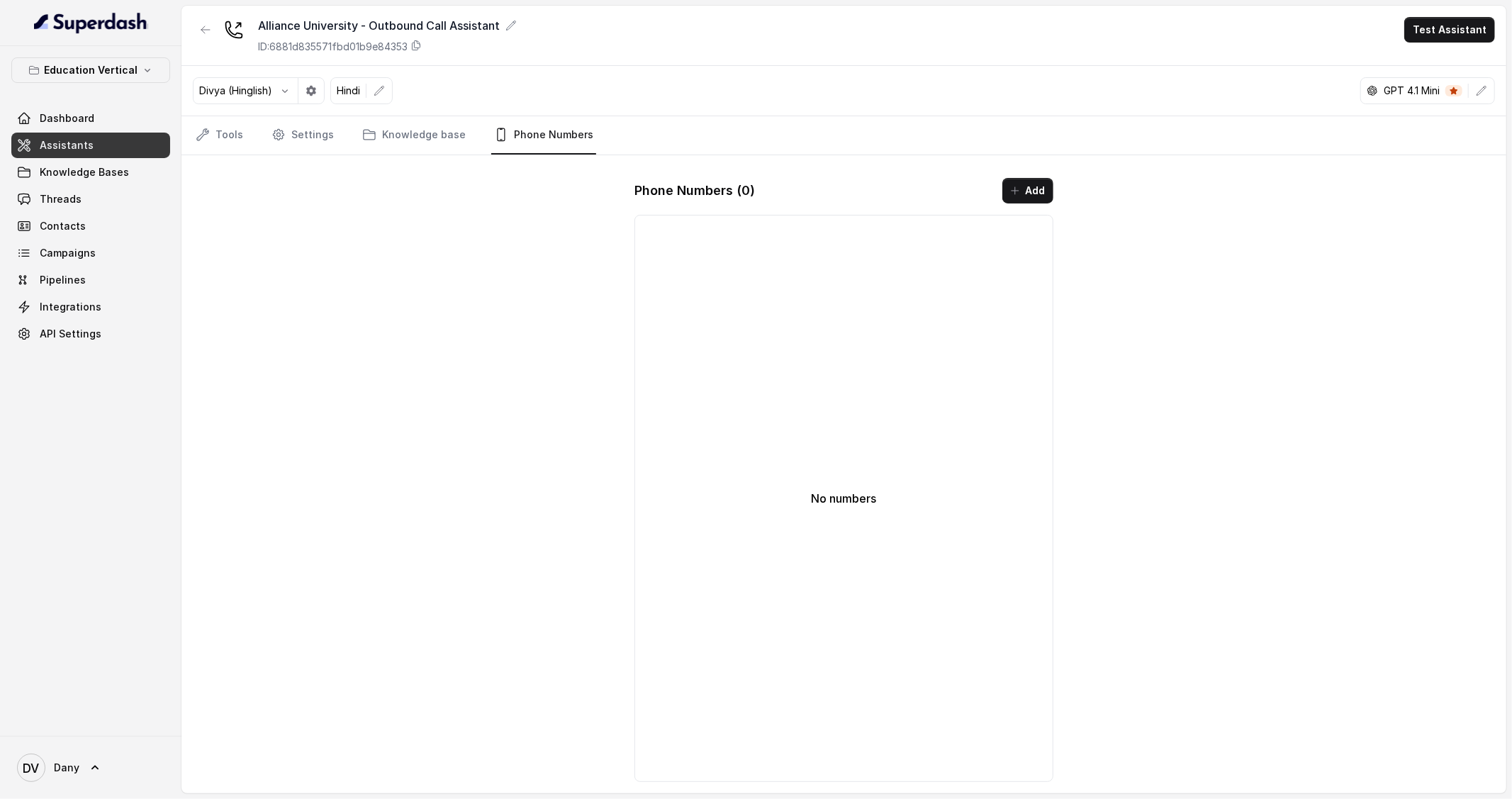
click at [1060, 187] on div "Phone Numbers ( 0 ) Add No numbers" at bounding box center [843, 479] width 442 height 626
click at [1039, 188] on button "Add" at bounding box center [1028, 190] width 51 height 26
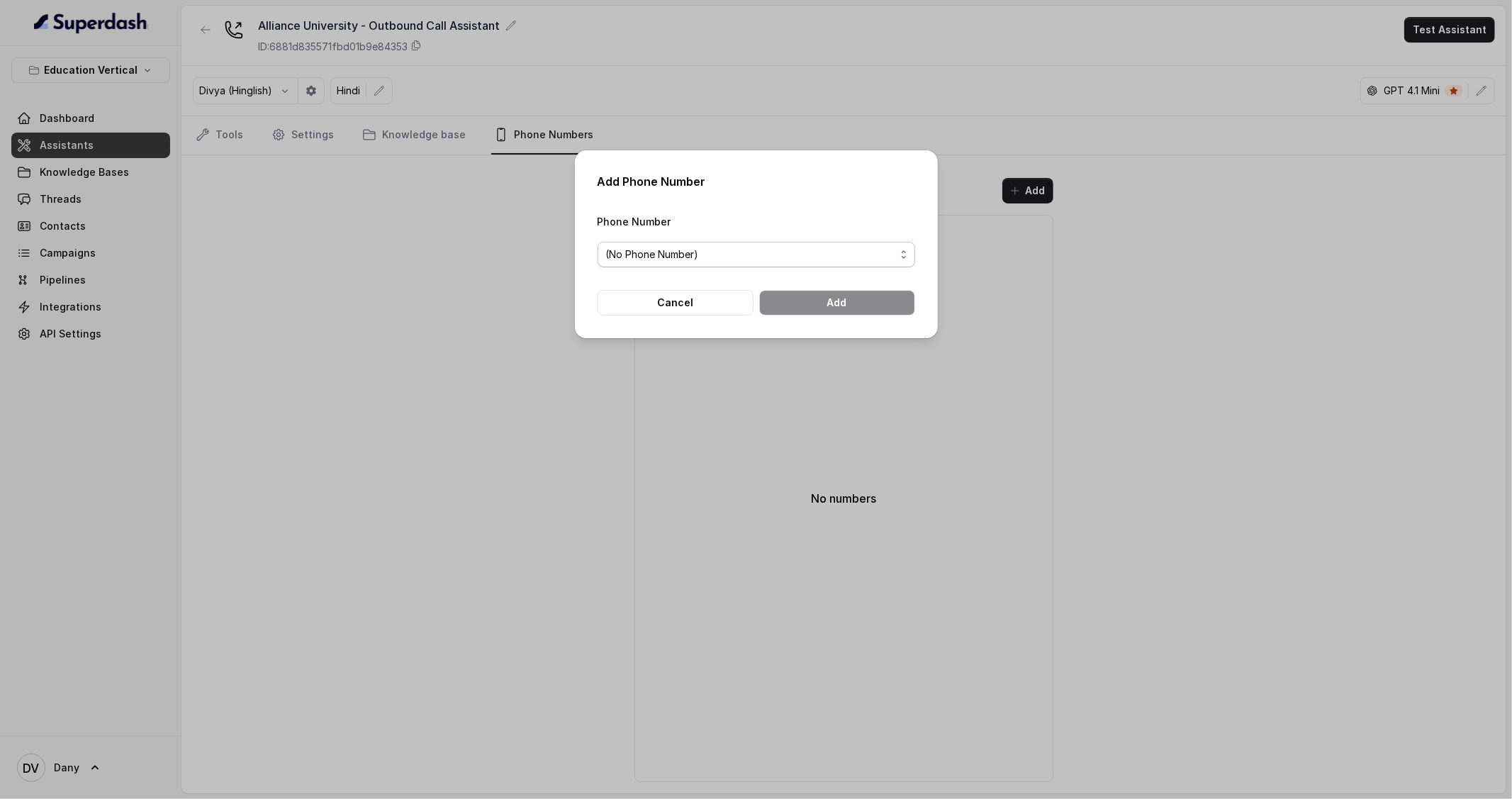
click at [819, 259] on span "(No Phone Number)" at bounding box center [750, 254] width 290 height 17
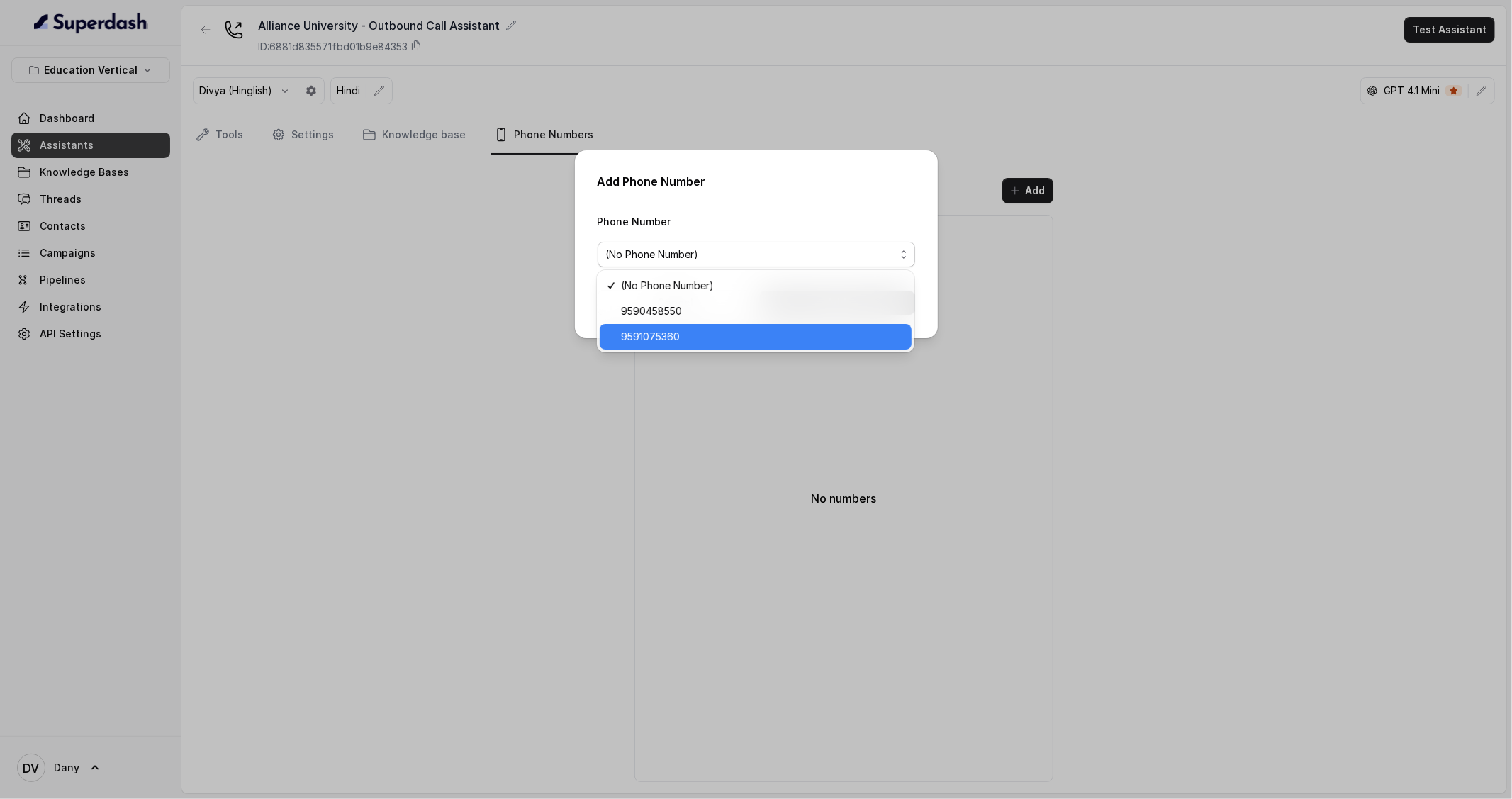
click at [741, 329] on span "9591075360" at bounding box center [762, 337] width 283 height 17
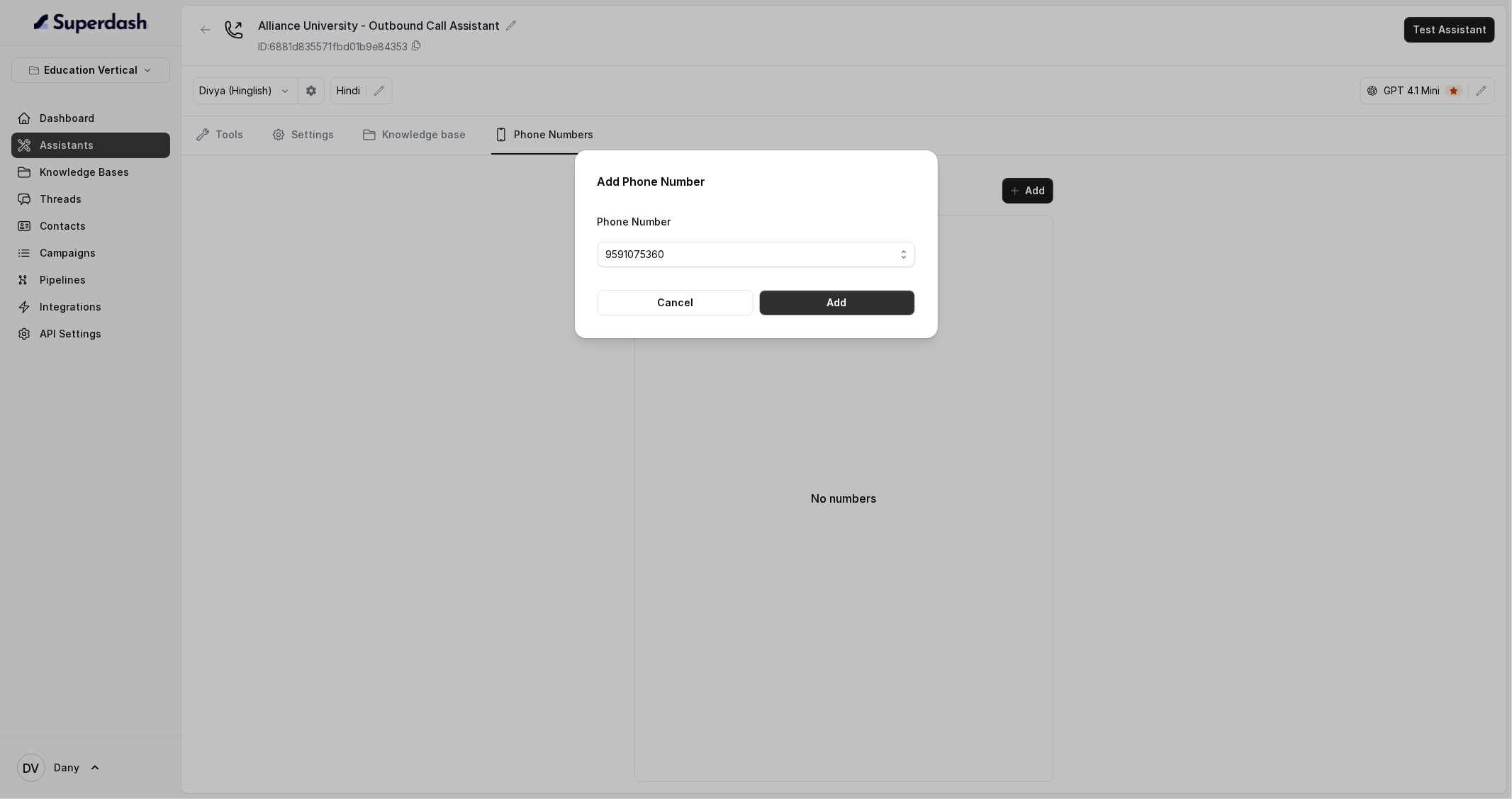
click at [833, 304] on button "Add" at bounding box center [837, 302] width 156 height 26
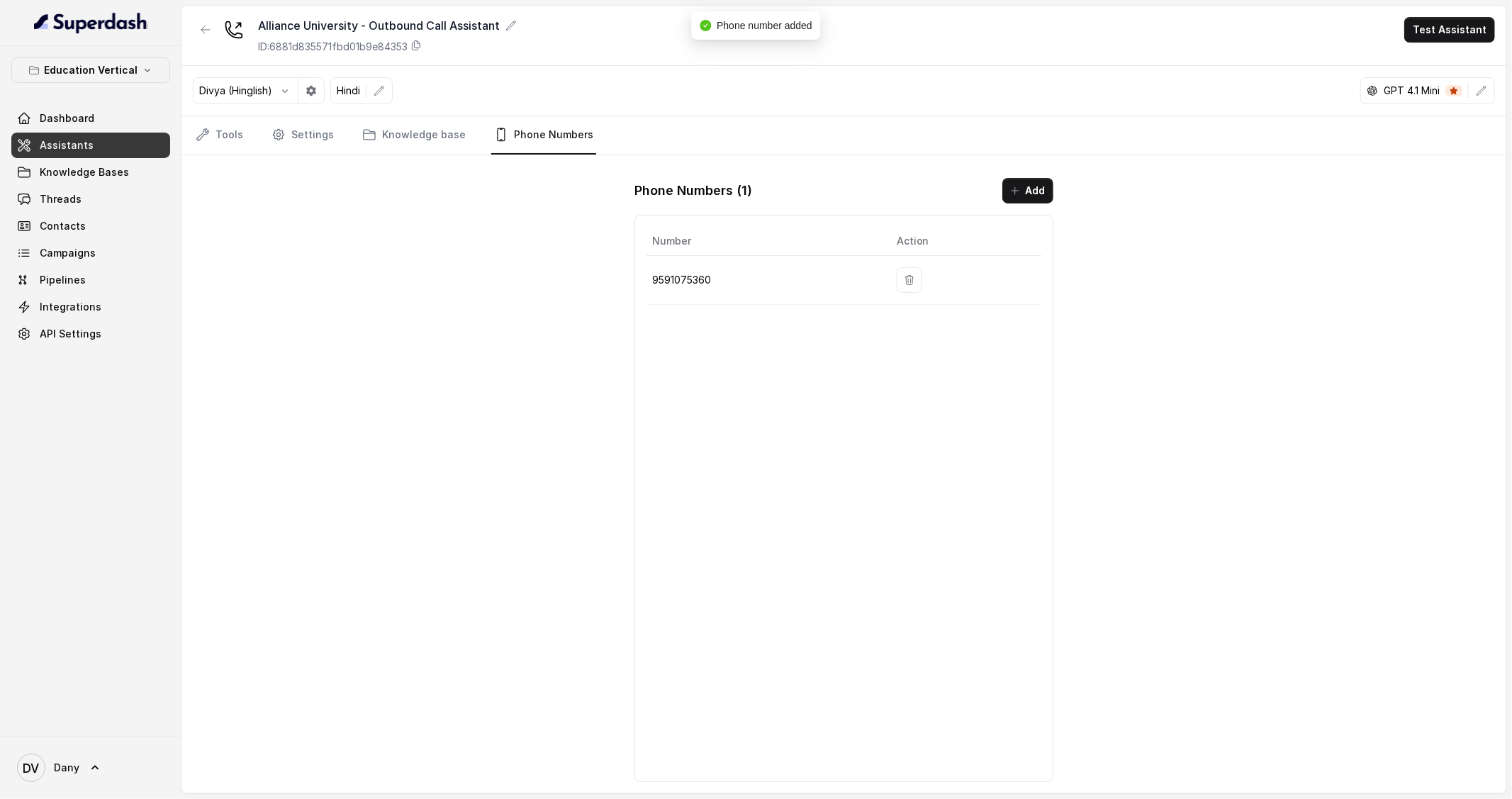
click at [504, 430] on div "Alliance University - Outbound Call Assistant ID: 6881d835571fbd01b9e84353 Test…" at bounding box center [844, 399] width 1325 height 787
click at [219, 143] on link "Tools" at bounding box center [220, 135] width 53 height 38
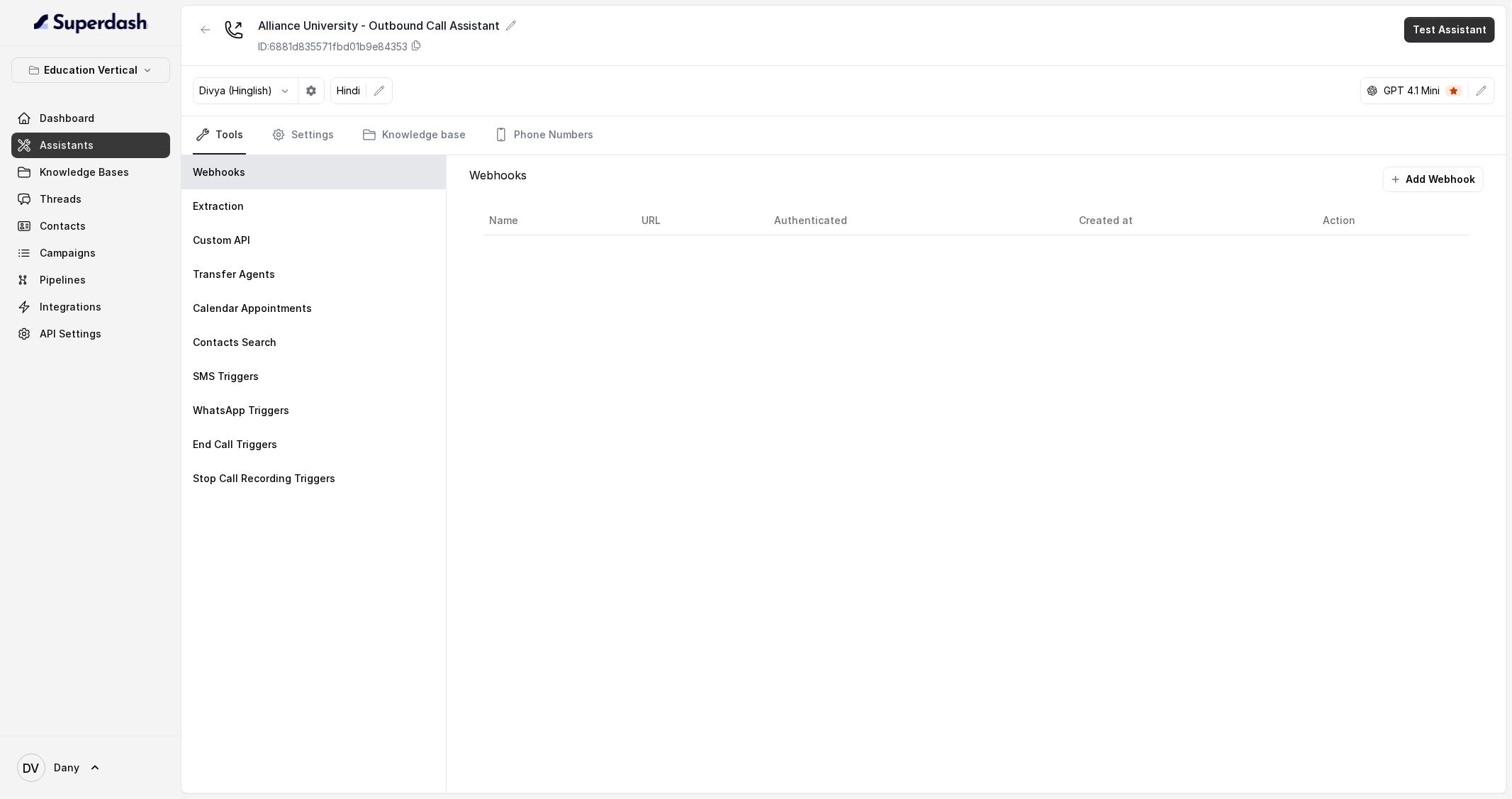
click at [1431, 40] on button "Test Assistant" at bounding box center [1449, 29] width 90 height 26
click at [850, 44] on div "Alliance University - Outbound Call Assistant ID: 6881d835571fbd01b9e84353 Test…" at bounding box center [844, 35] width 1325 height 60
click at [130, 602] on div "Education Vertical Dashboard Assistants Knowledge Bases Threads Contacts Campai…" at bounding box center [90, 391] width 182 height 690
